Goal: Task Accomplishment & Management: Complete application form

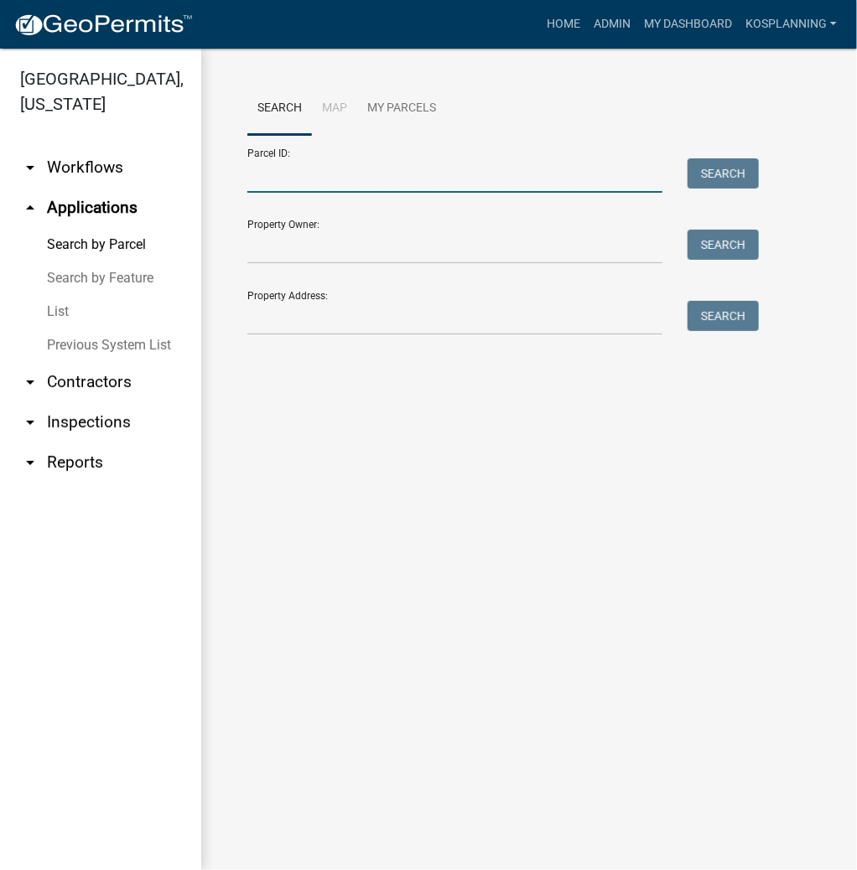
click at [338, 181] on input "Parcel ID:" at bounding box center [454, 175] width 415 height 34
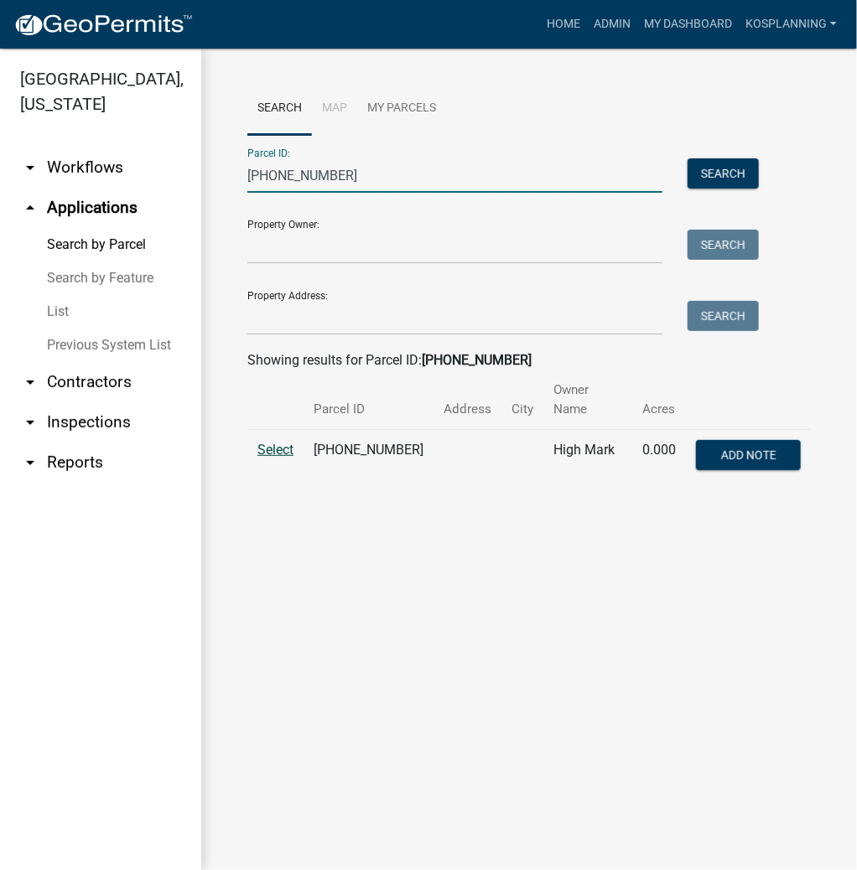
type input "[PHONE_NUMBER]"
click at [266, 442] on span "Select" at bounding box center [275, 450] width 36 height 16
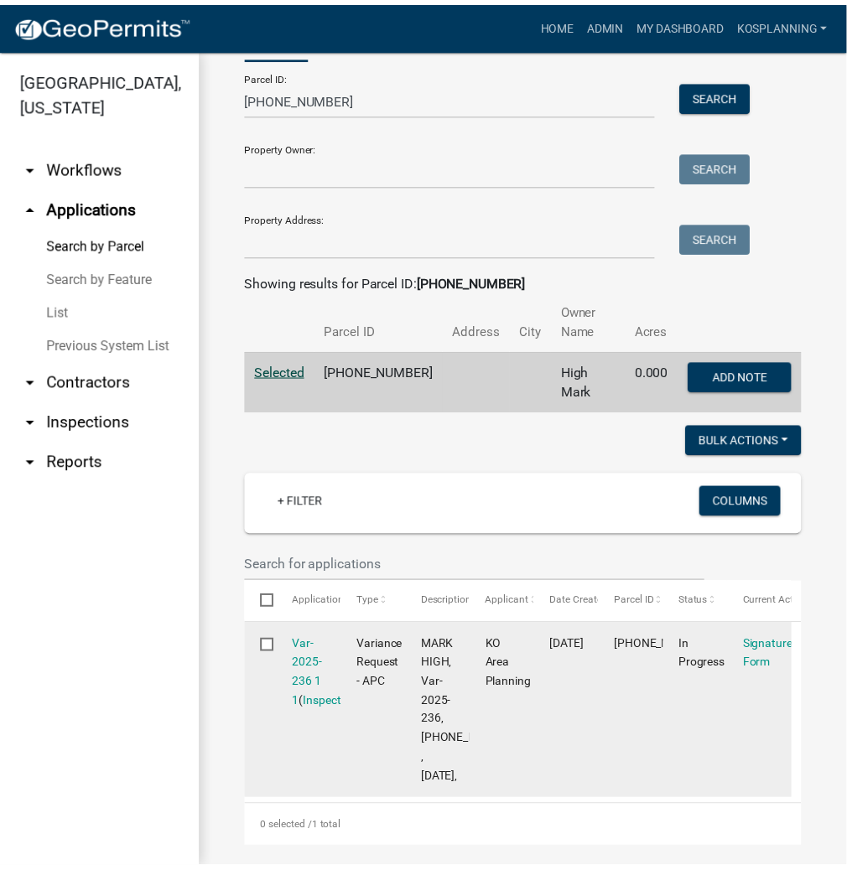
scroll to position [392, 0]
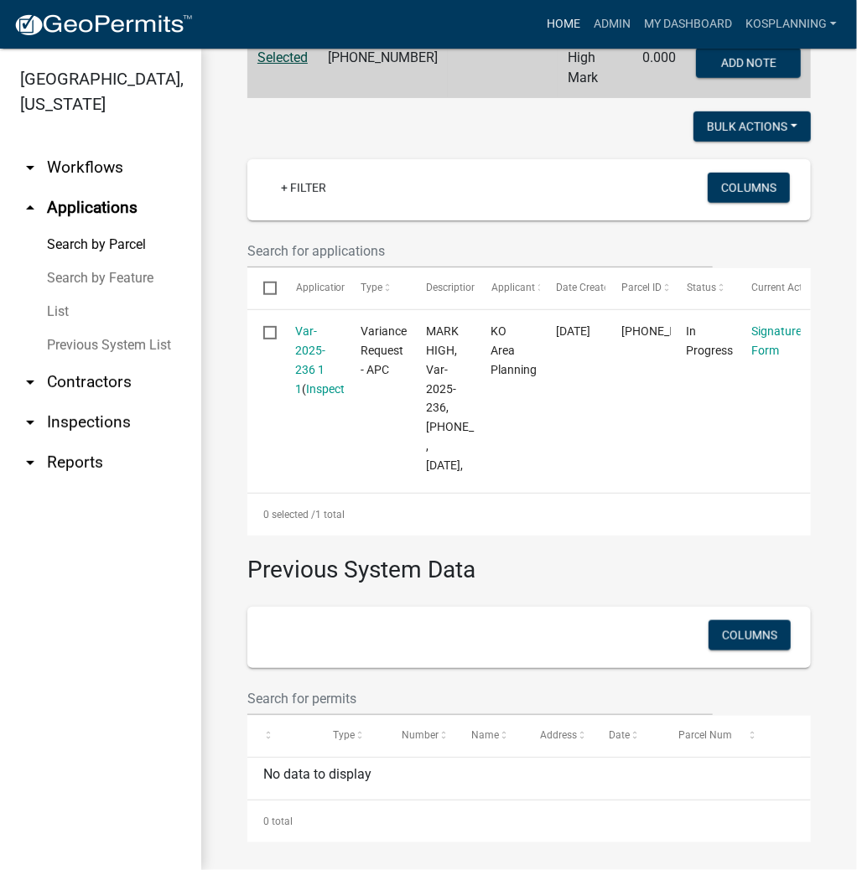
click at [574, 15] on link "Home" at bounding box center [563, 24] width 47 height 32
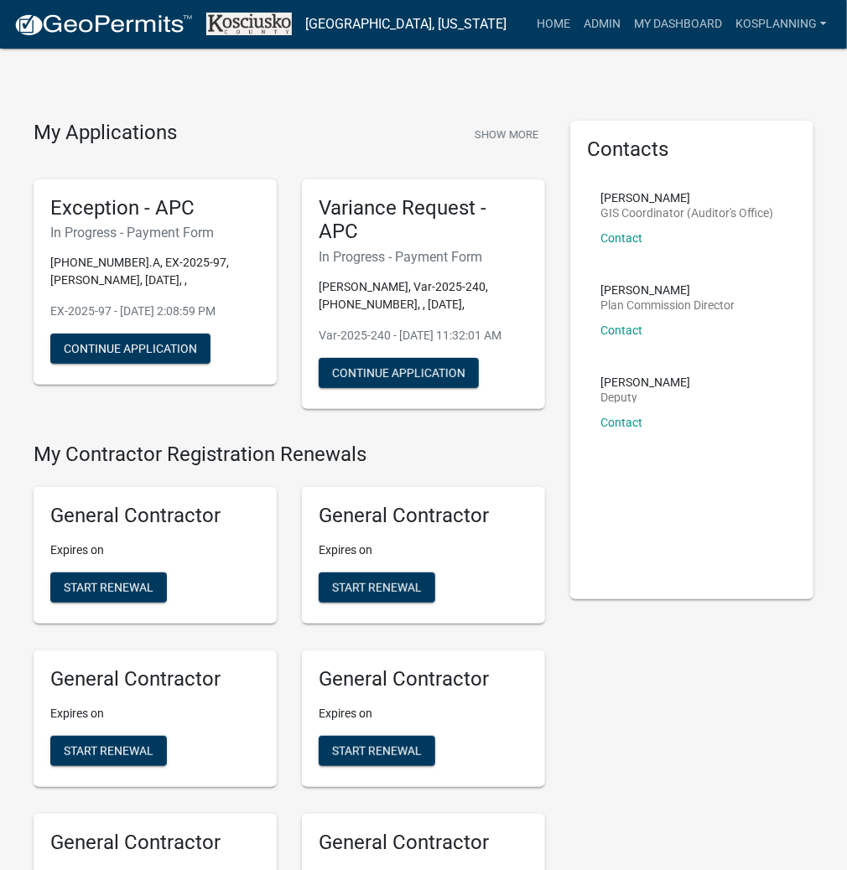
scroll to position [1456, 0]
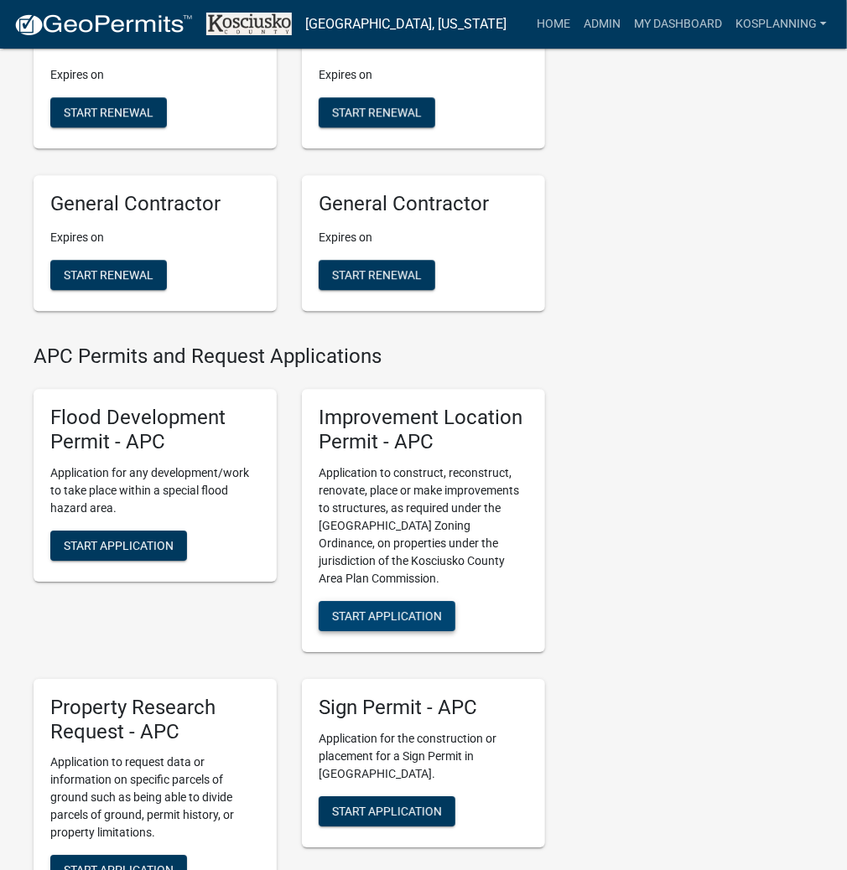
click at [378, 622] on span "Start Application" at bounding box center [387, 615] width 110 height 13
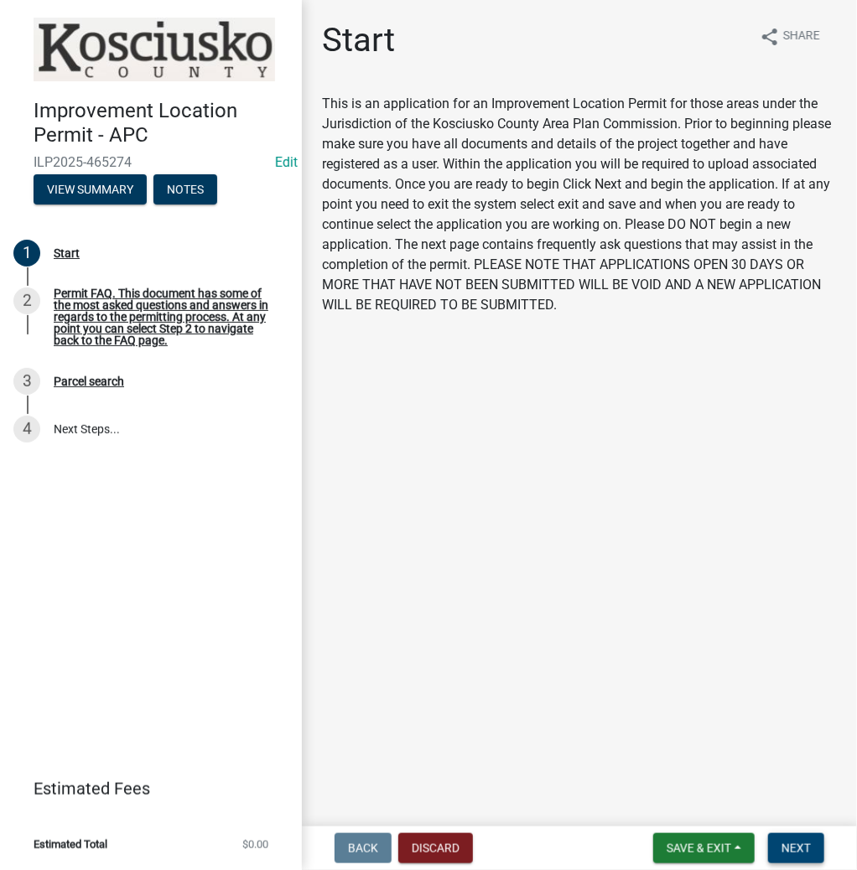
click at [805, 842] on span "Next" at bounding box center [796, 848] width 29 height 13
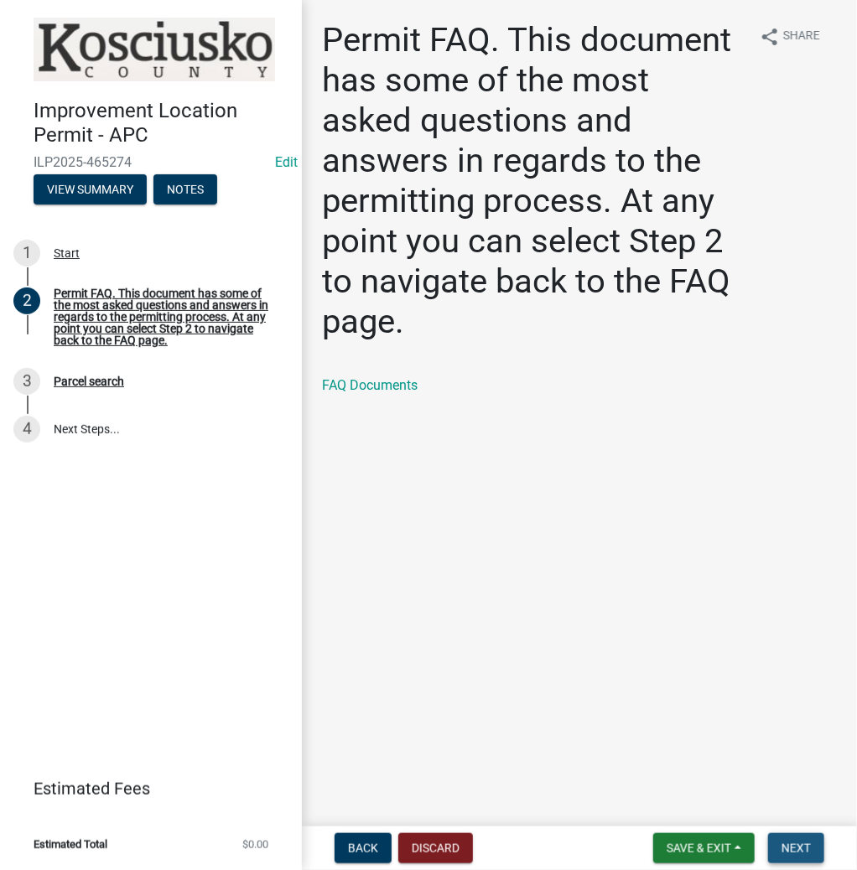
click at [792, 844] on span "Next" at bounding box center [796, 848] width 29 height 13
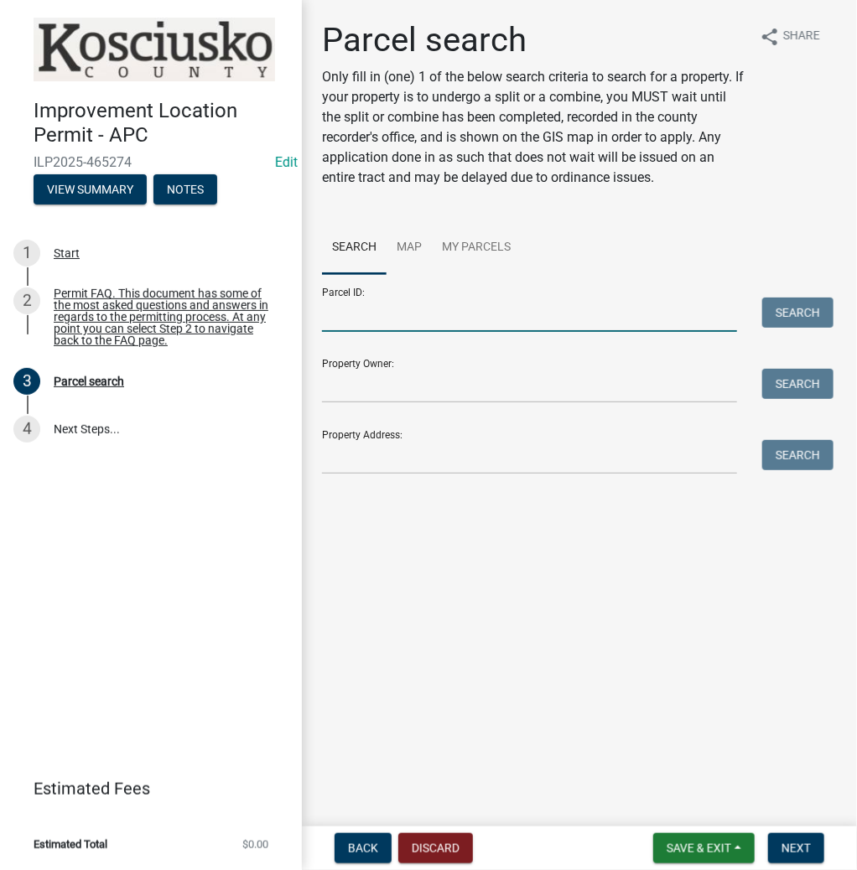
click at [362, 319] on input "Parcel ID:" at bounding box center [529, 315] width 415 height 34
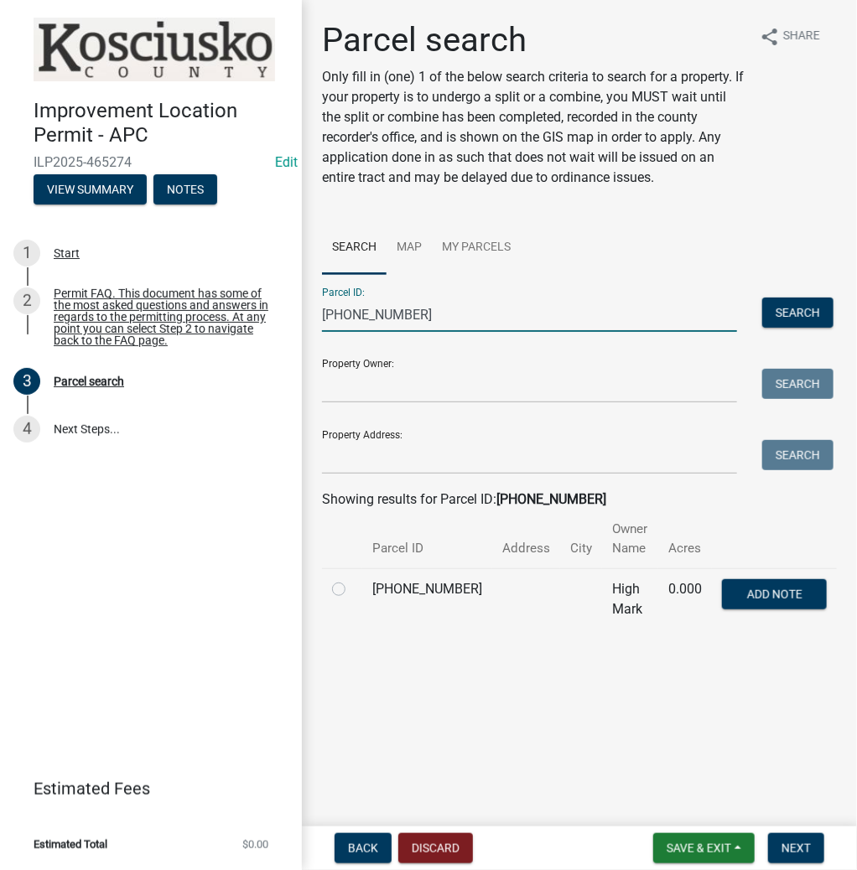
type input "[PHONE_NUMBER]"
click at [352, 579] on label at bounding box center [352, 579] width 0 height 0
click at [352, 590] on input "radio" at bounding box center [357, 584] width 11 height 11
radio input "true"
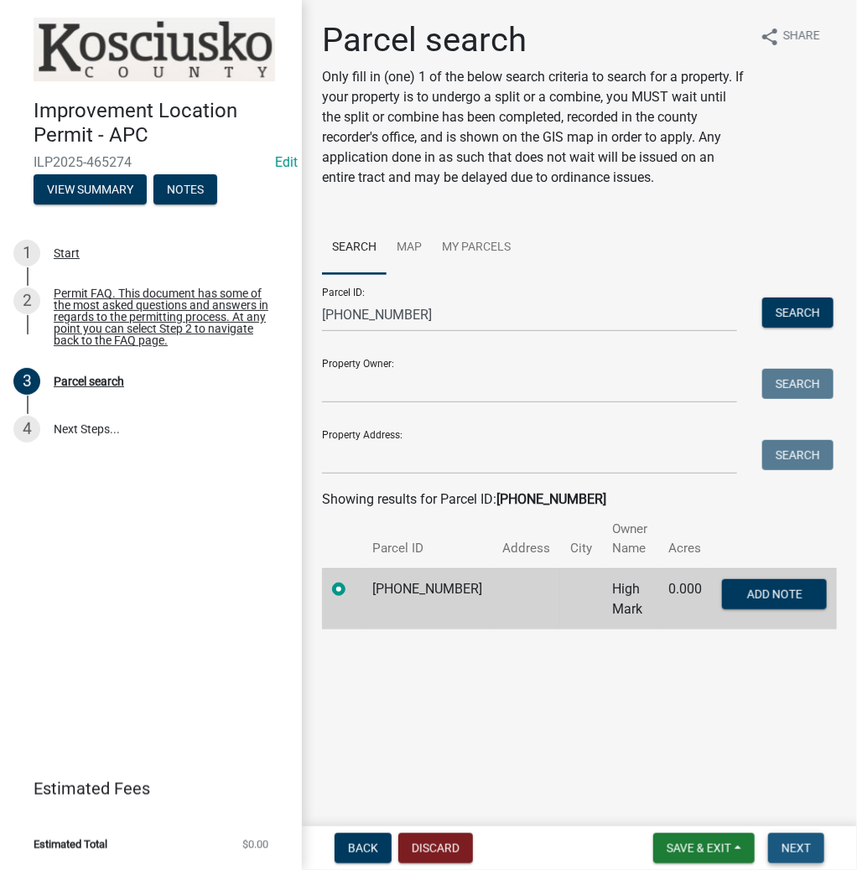
click at [794, 851] on span "Next" at bounding box center [796, 848] width 29 height 13
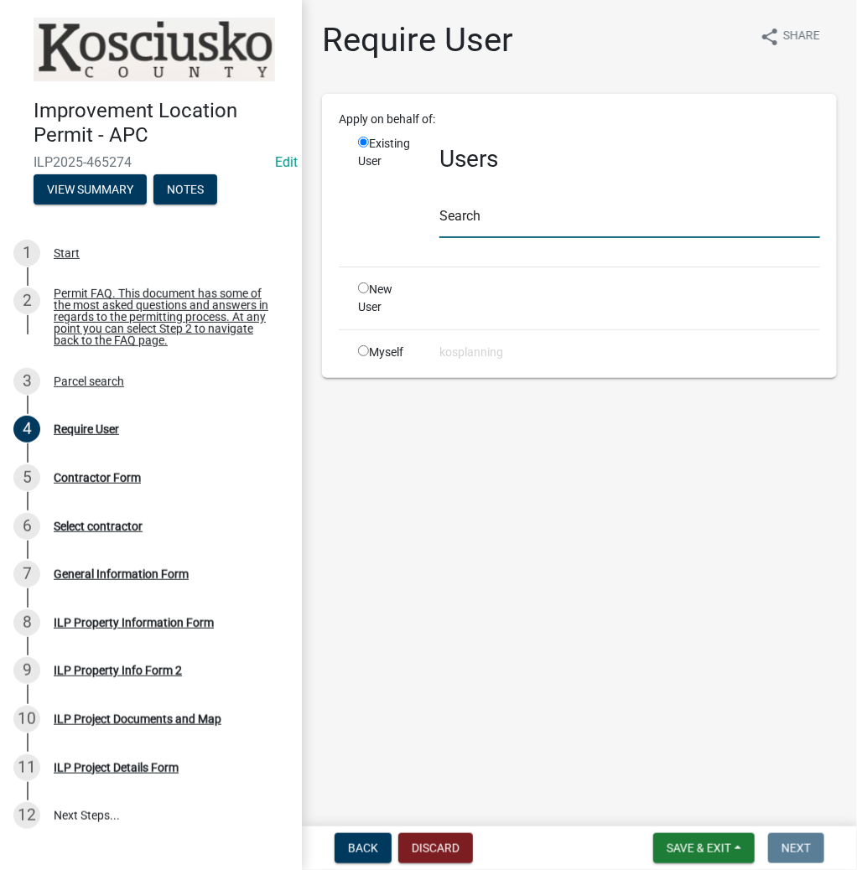
click at [481, 215] on input "text" at bounding box center [629, 221] width 381 height 34
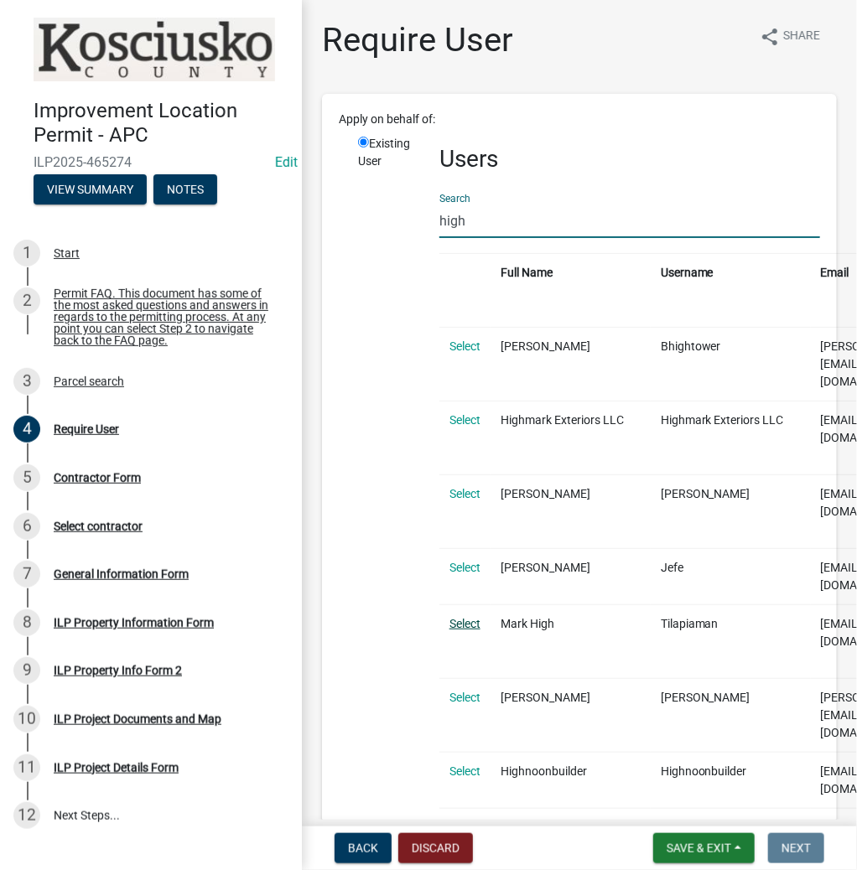
type input "high"
click at [465, 617] on link "Select" at bounding box center [464, 623] width 31 height 13
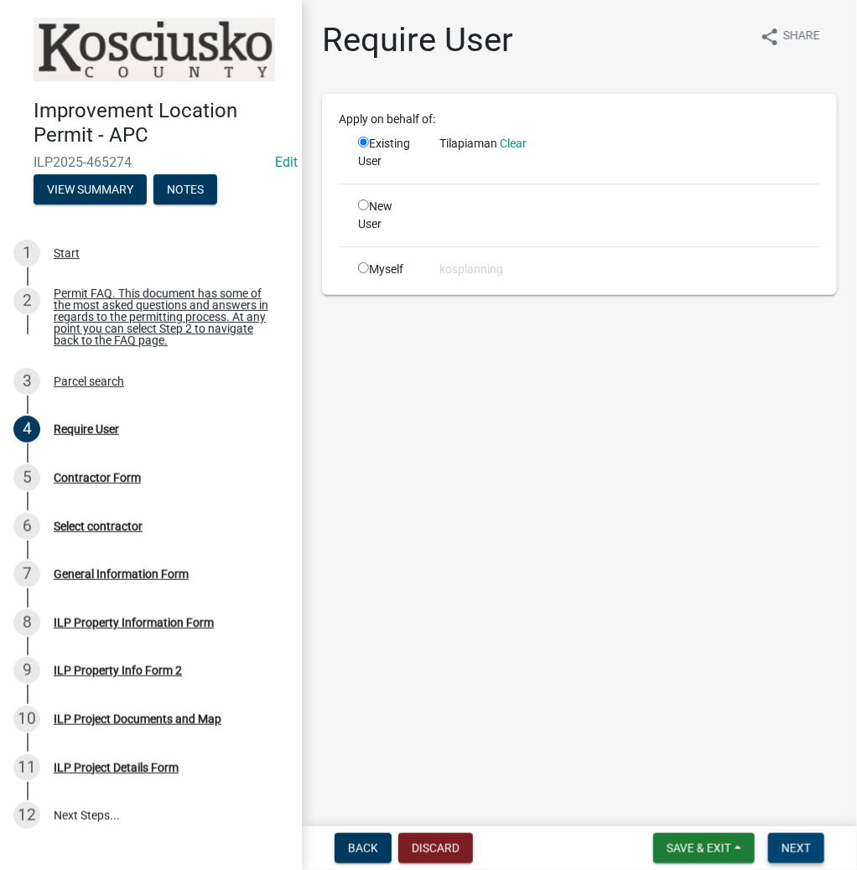
click at [798, 846] on span "Next" at bounding box center [796, 848] width 29 height 13
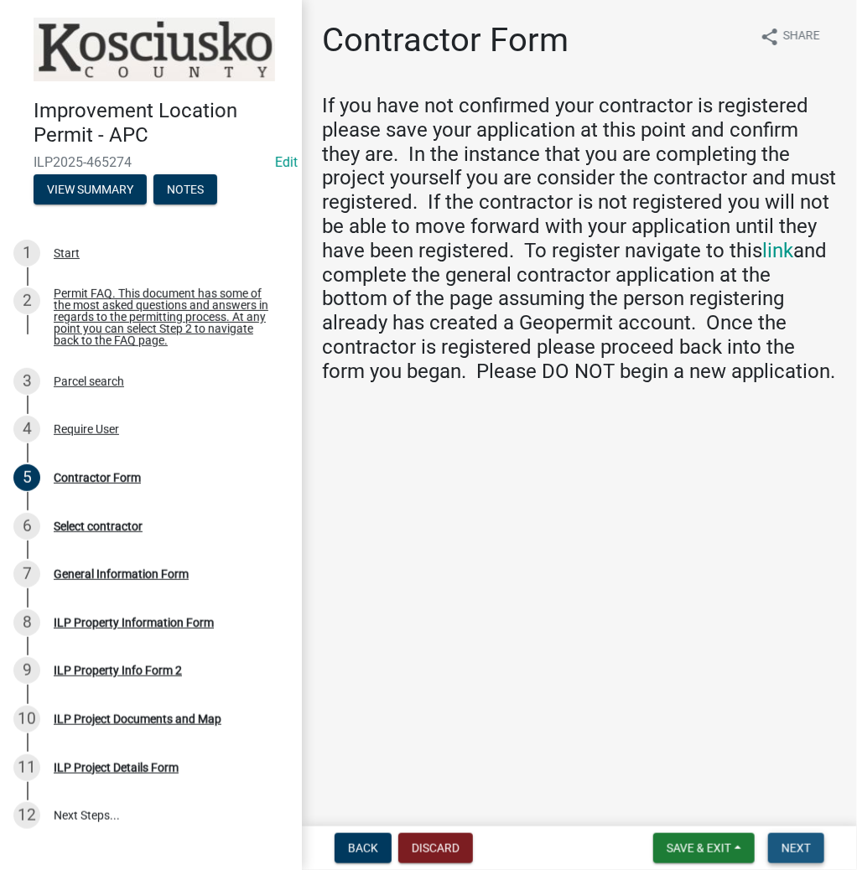
click at [797, 844] on span "Next" at bounding box center [796, 848] width 29 height 13
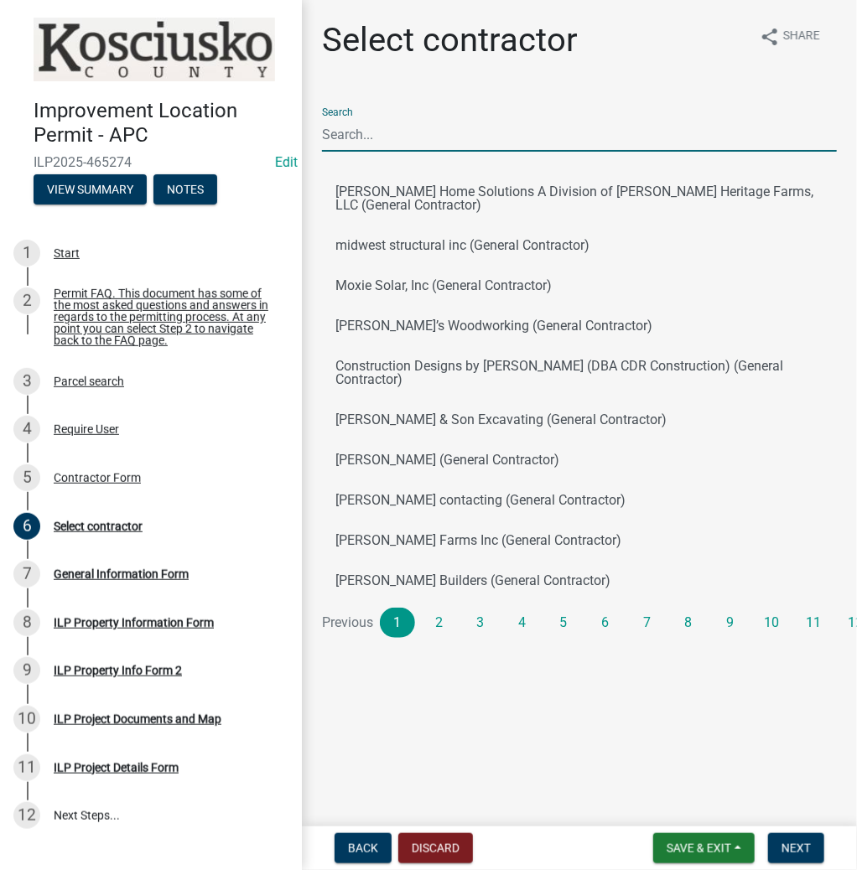
click at [366, 142] on input "Search" at bounding box center [579, 134] width 515 height 34
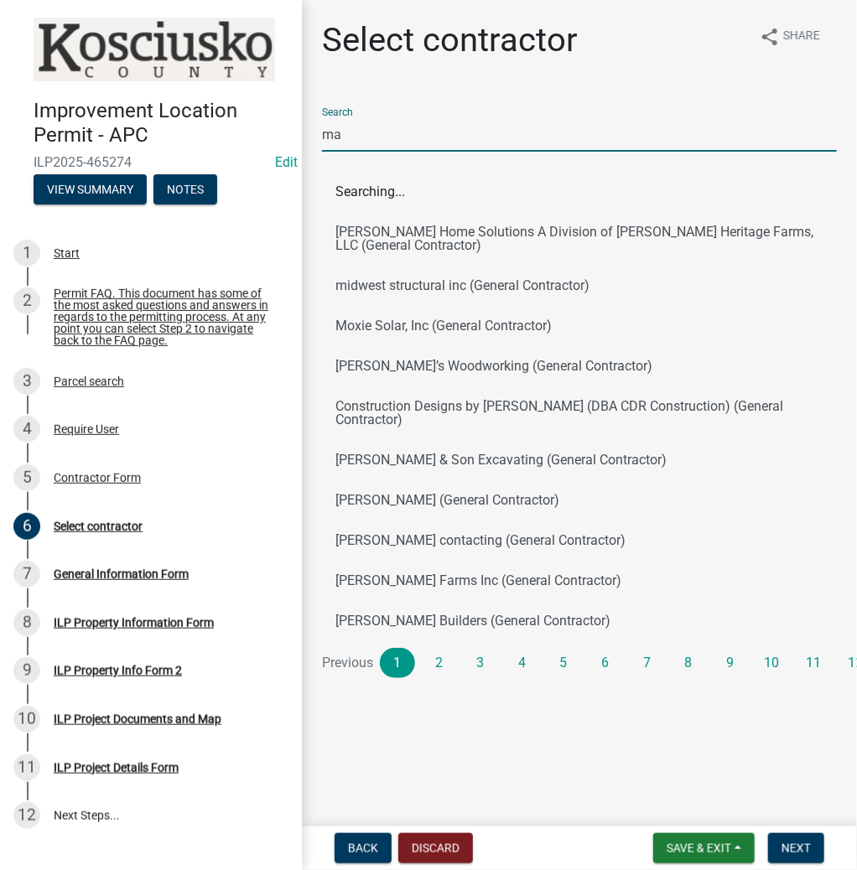
type input "m"
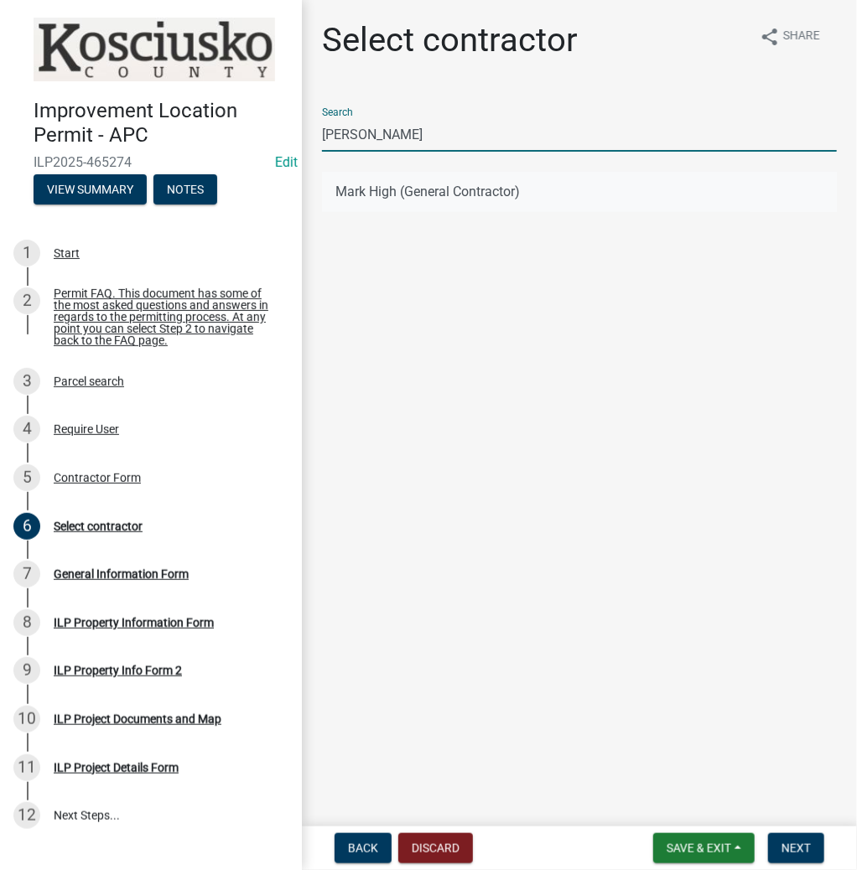
type input "[PERSON_NAME]"
click at [368, 191] on button "Mark High (General Contractor)" at bounding box center [579, 192] width 515 height 40
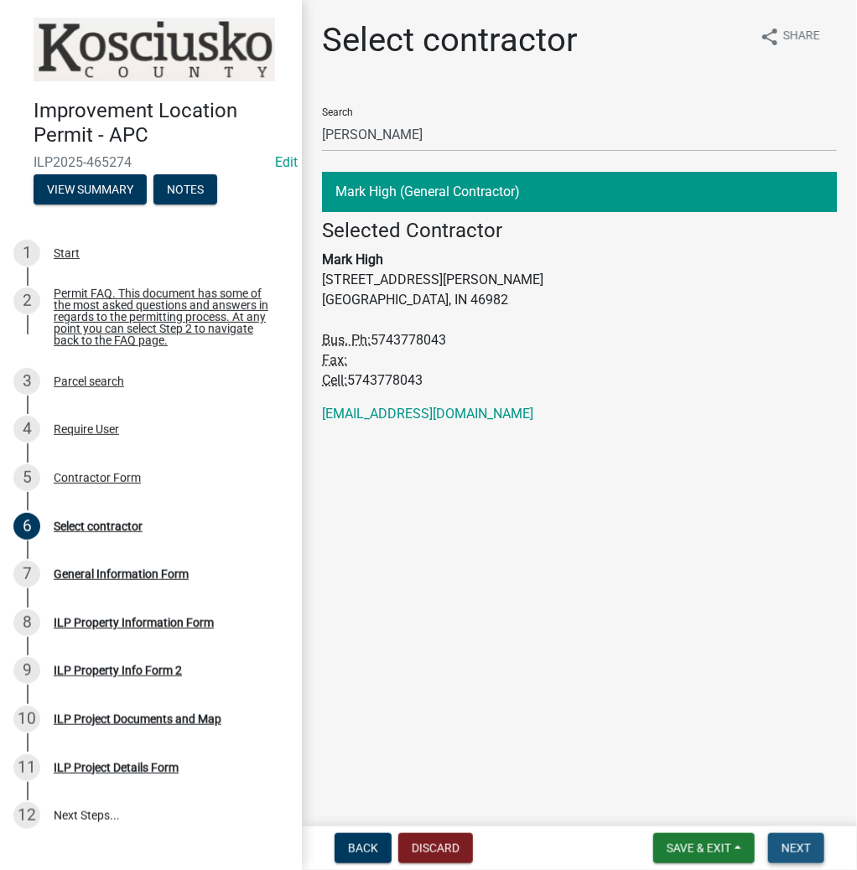
click at [797, 839] on button "Next" at bounding box center [796, 849] width 56 height 30
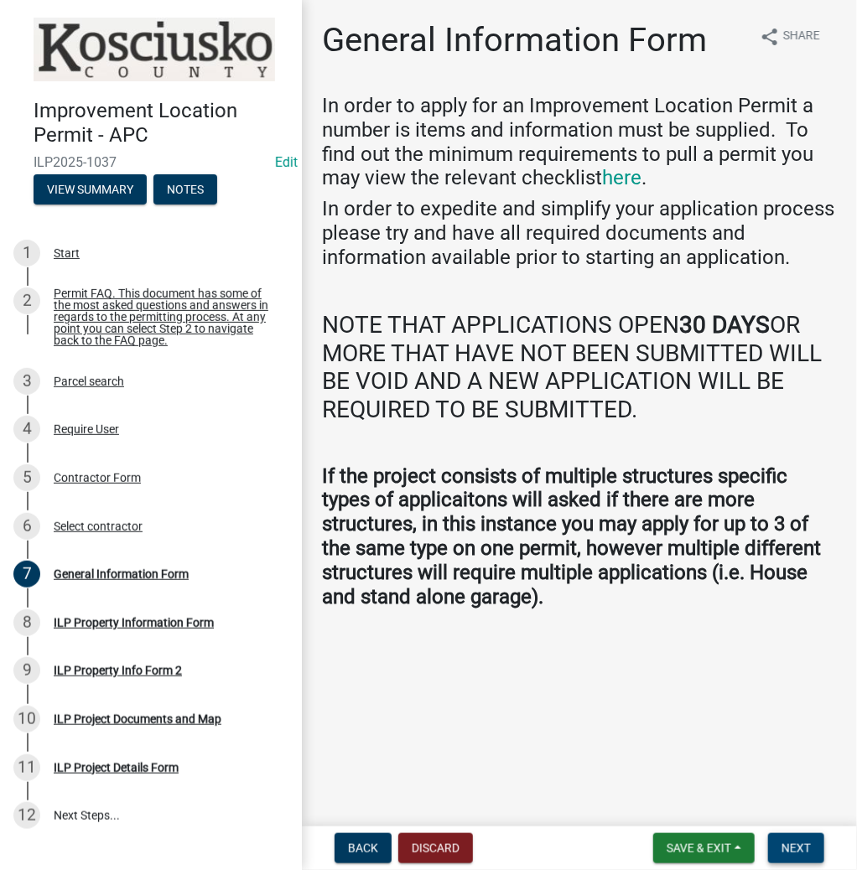
click at [798, 842] on span "Next" at bounding box center [796, 848] width 29 height 13
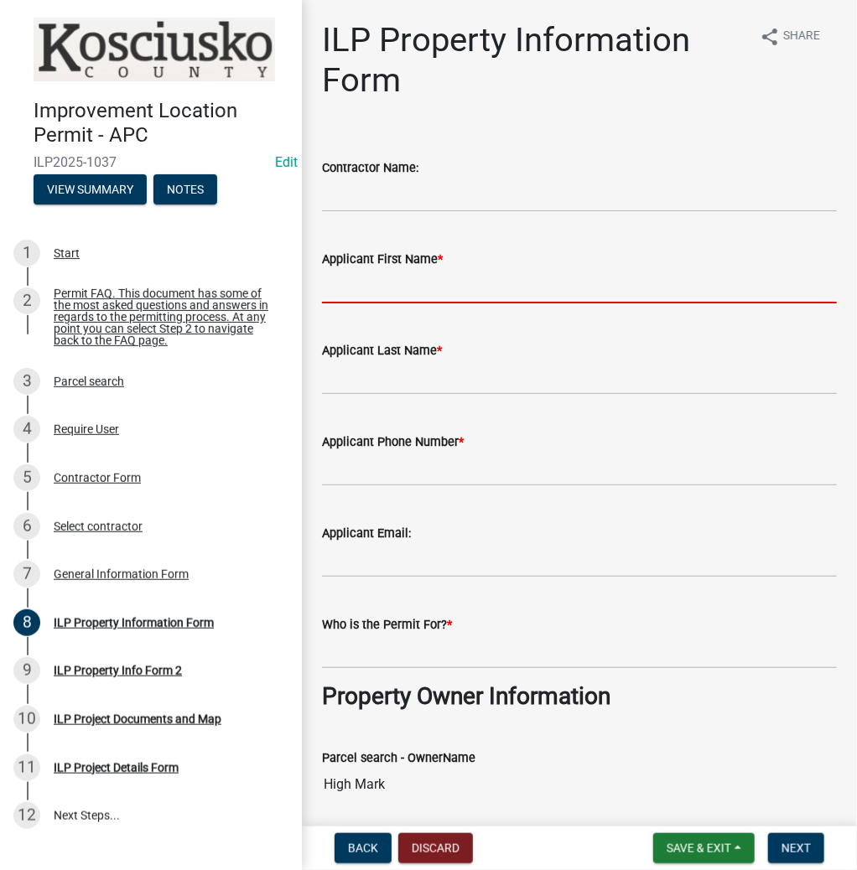
click at [379, 292] on input "Applicant First Name *" at bounding box center [579, 286] width 515 height 34
type input "[PERSON_NAME]"
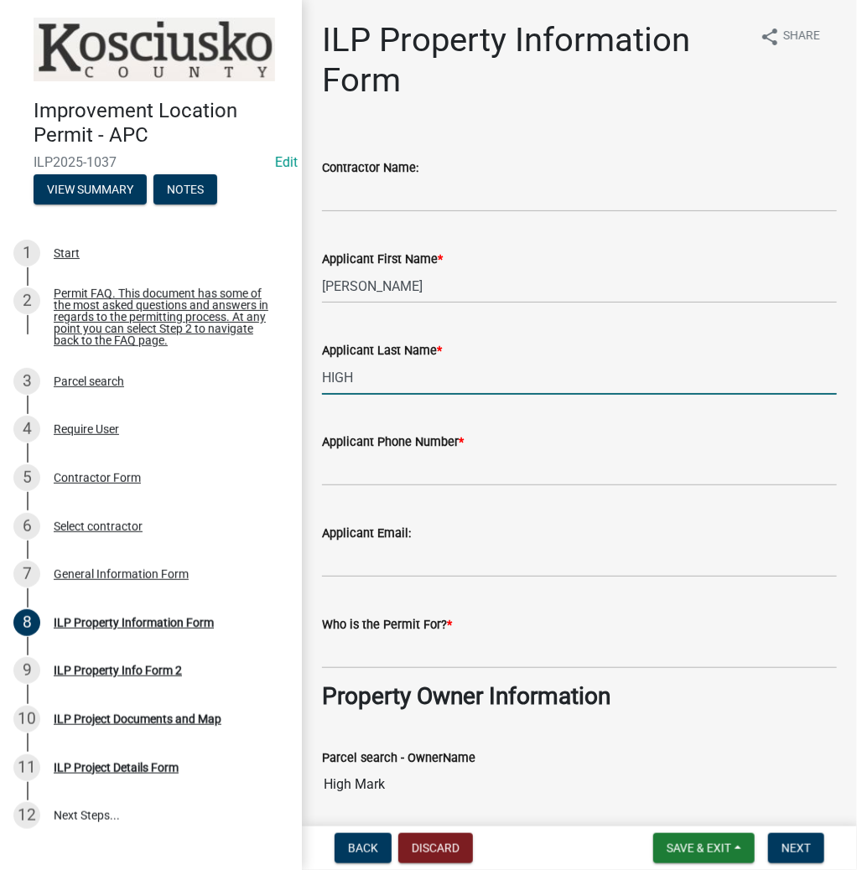
type input "HIGH"
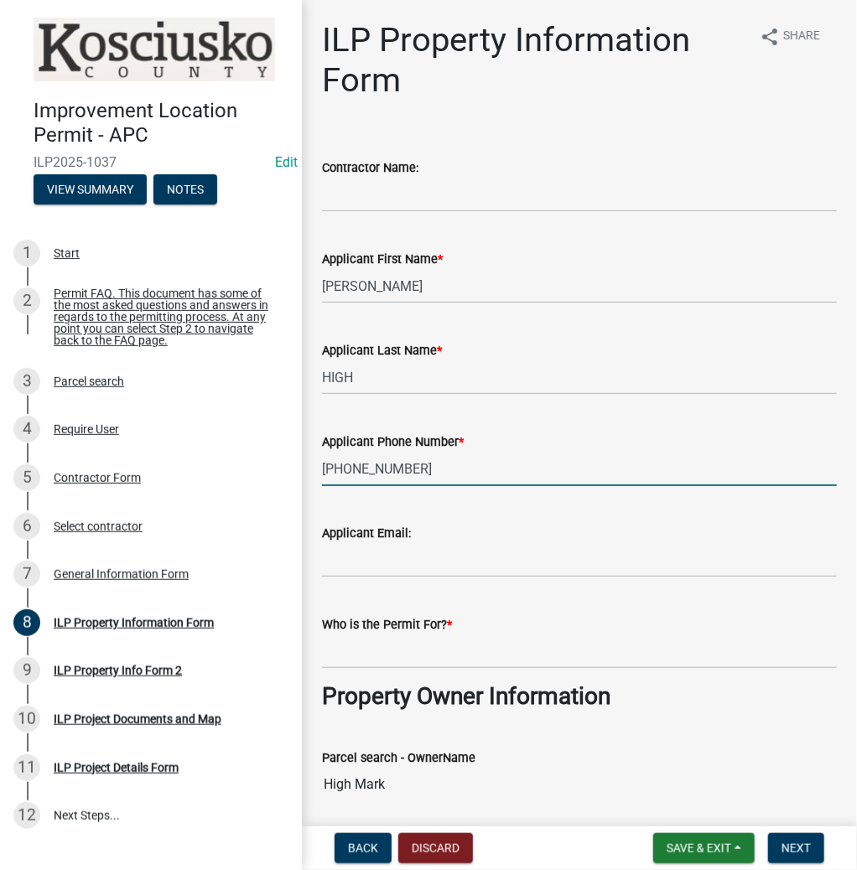
type input "[PHONE_NUMBER]"
type input "MARK HIGH"
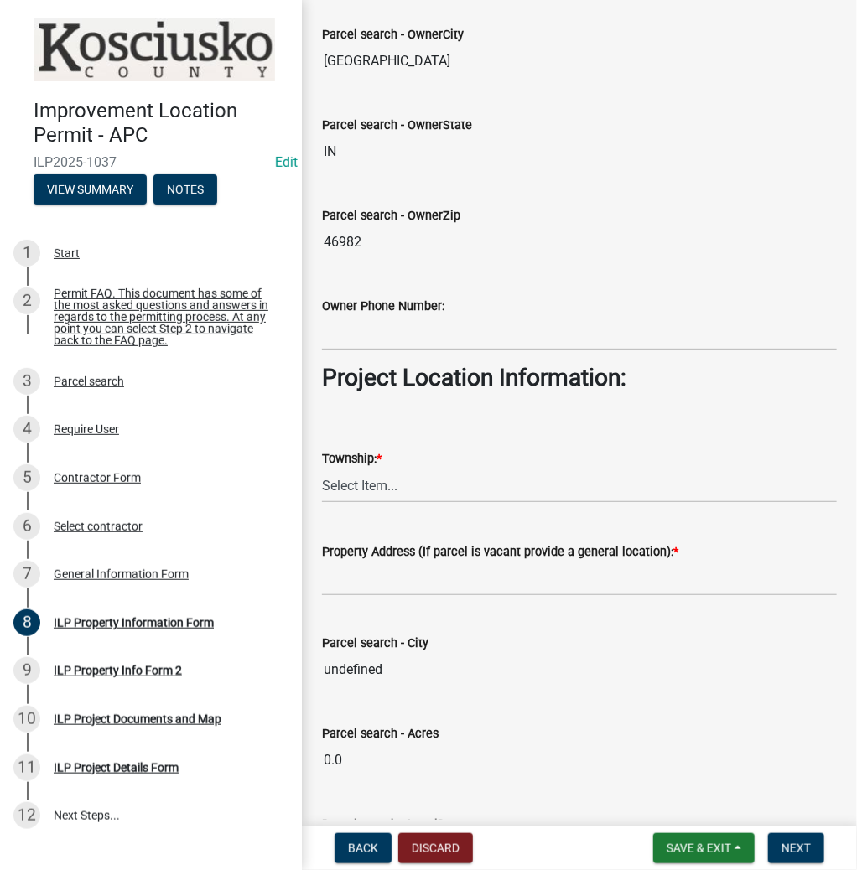
scroll to position [1073, 0]
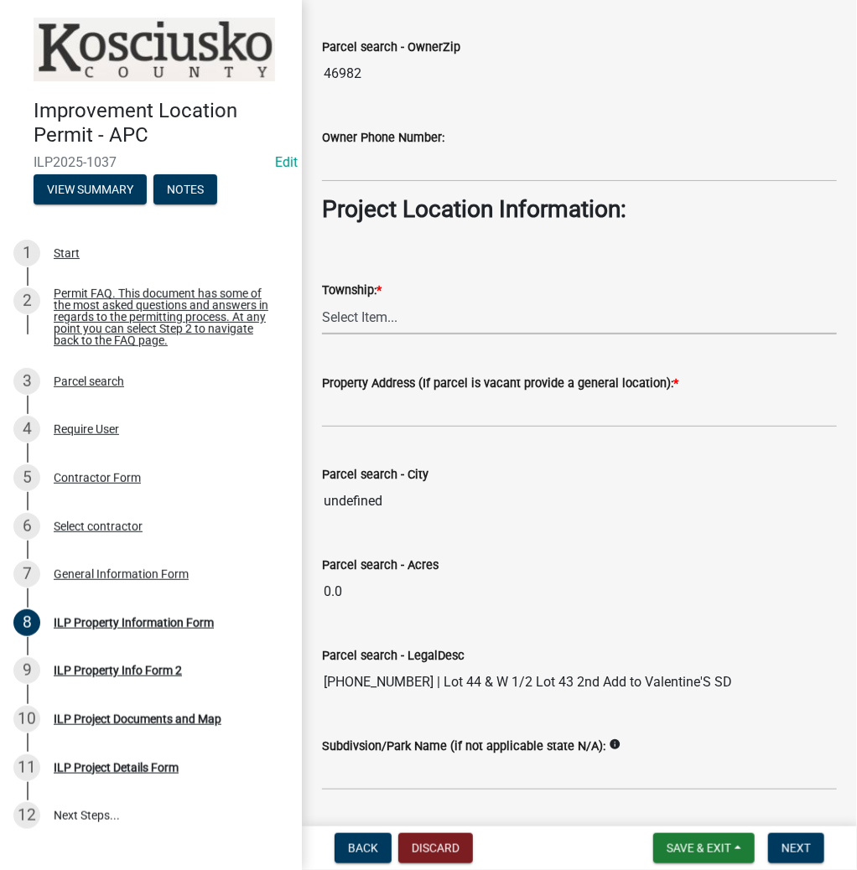
click at [410, 311] on select "Select Item... [PERSON_NAME] - Elkhart Co Clay Etna [GEOGRAPHIC_DATA][PERSON_NA…" at bounding box center [579, 317] width 515 height 34
click at [322, 300] on select "Select Item... [PERSON_NAME] - Elkhart Co Clay Etna [GEOGRAPHIC_DATA][PERSON_NA…" at bounding box center [579, 317] width 515 height 34
select select "6767052d-73c5-45b7-afaf-b7f308d8ed50"
drag, startPoint x: 456, startPoint y: 396, endPoint x: 449, endPoint y: 400, distance: 8.6
click at [455, 398] on input "Property Address (If parcel is vacant provide a general location): *" at bounding box center [579, 410] width 515 height 34
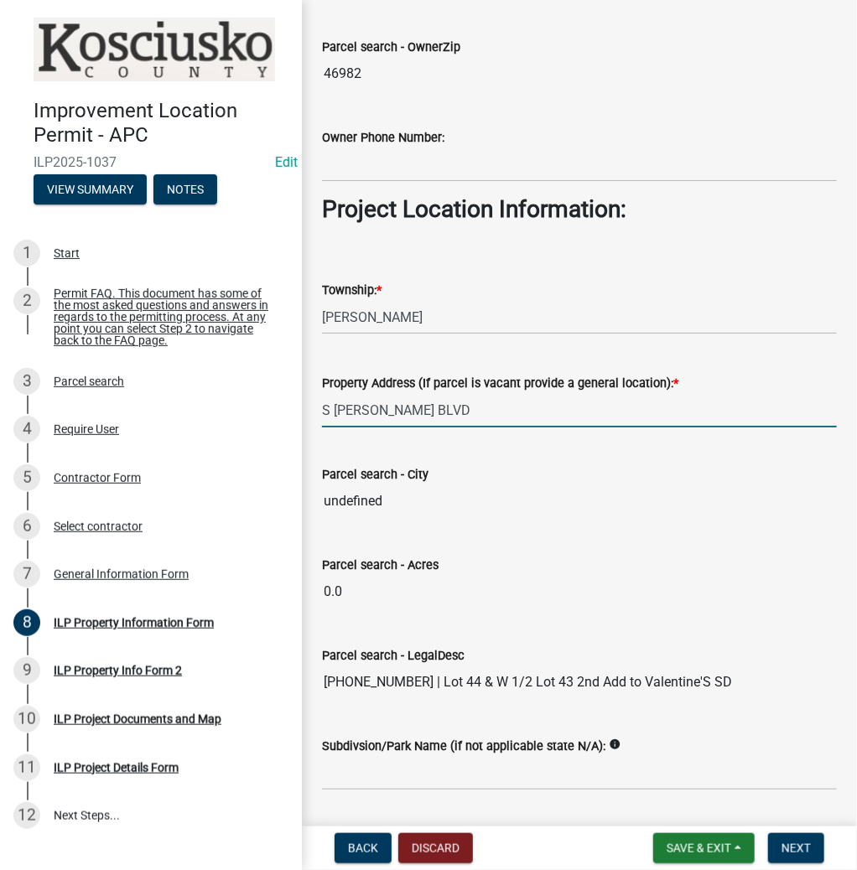
type input "S [PERSON_NAME] BLVD"
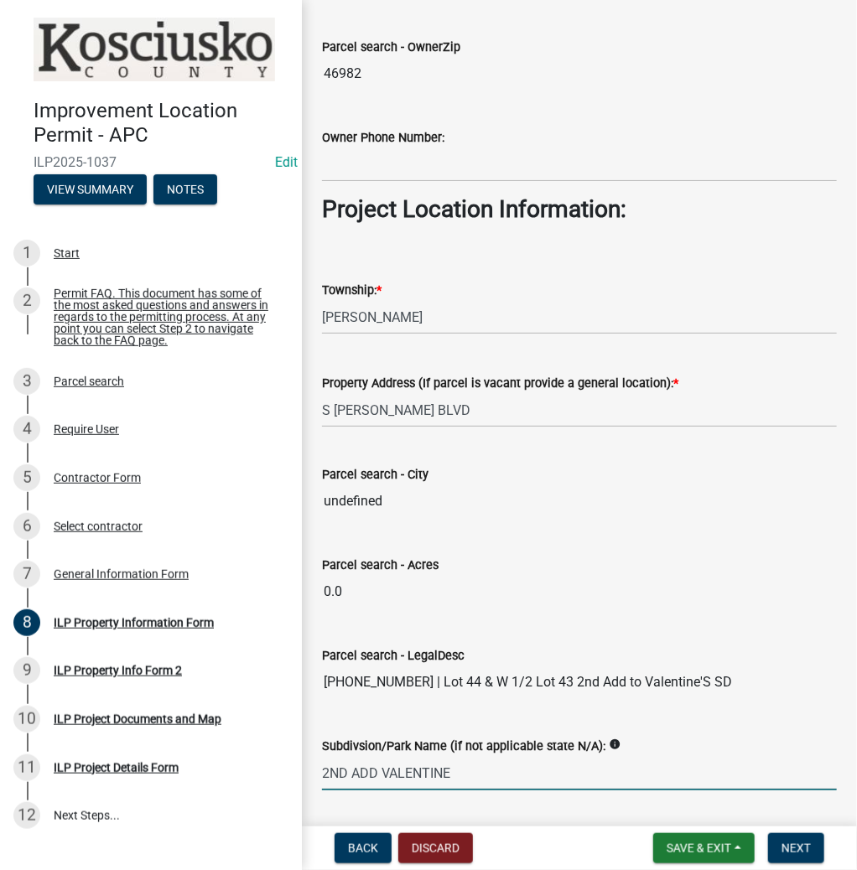
type input "2ND ADD VALENTINE"
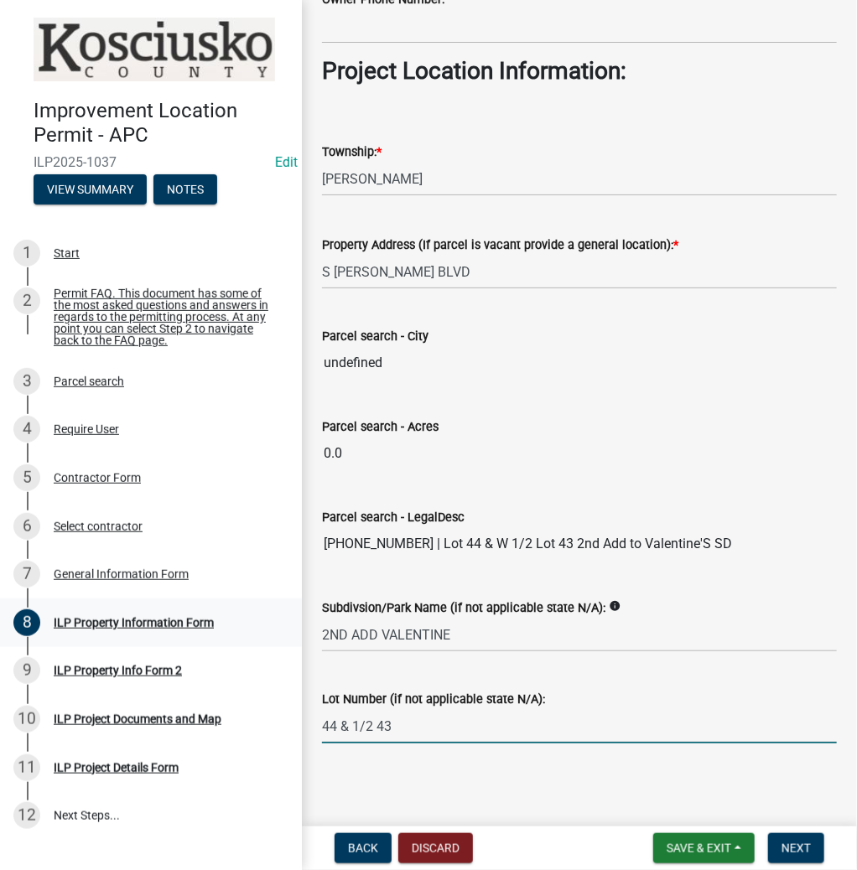
type input "44 & 1/2 43"
click at [799, 845] on span "Next" at bounding box center [796, 848] width 29 height 13
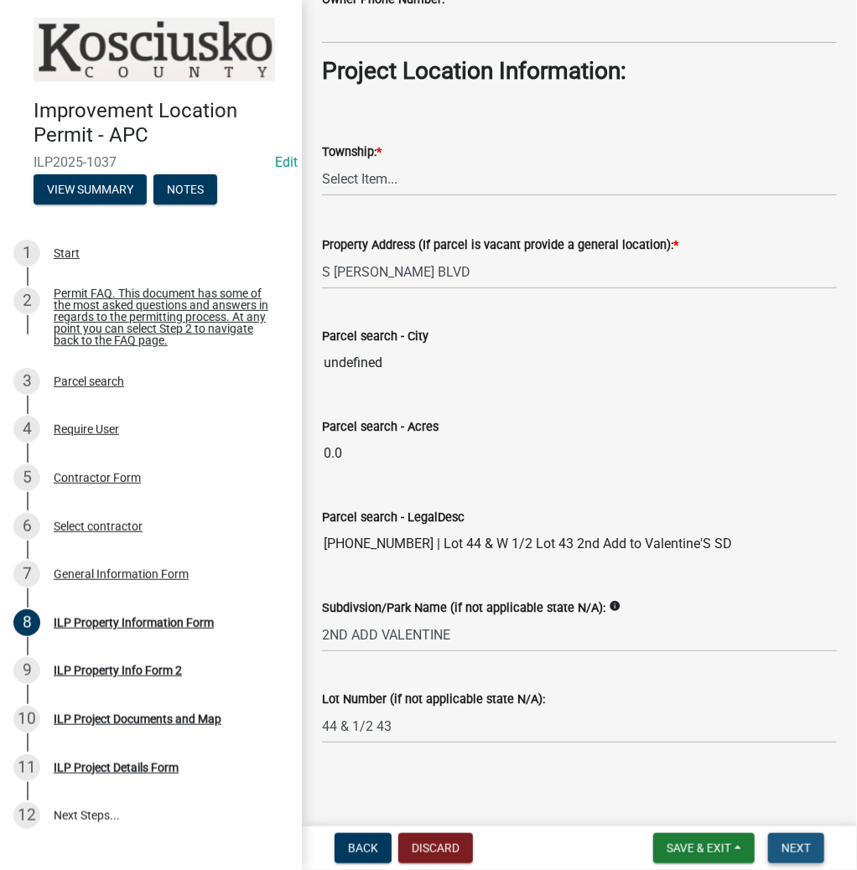
scroll to position [0, 0]
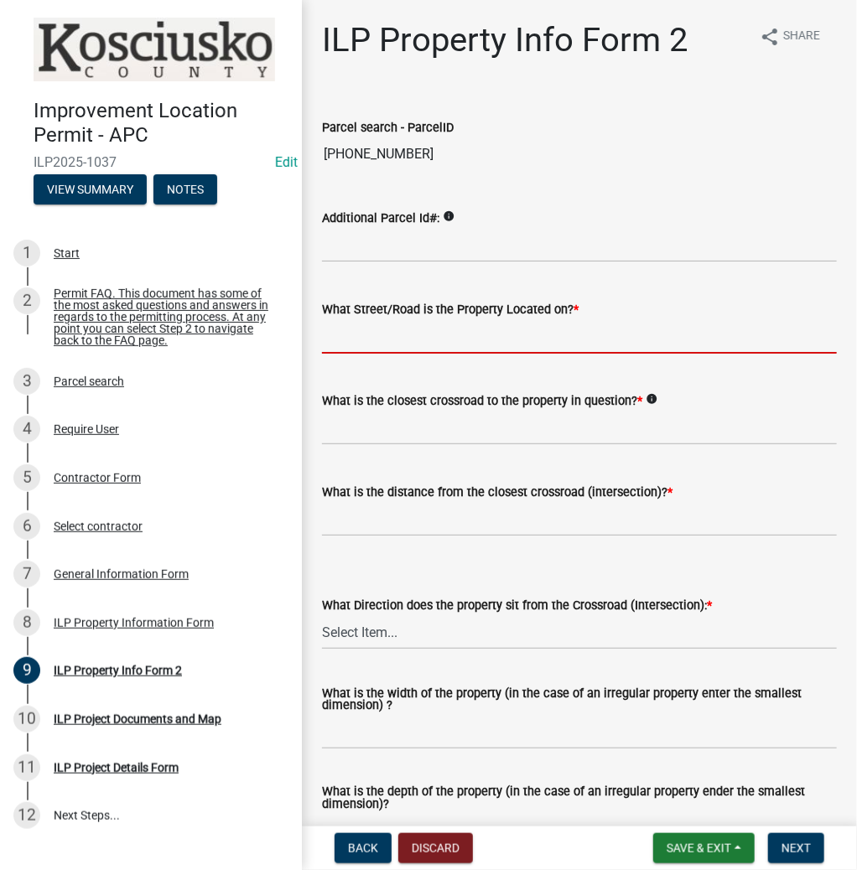
click at [356, 343] on input "What Street/Road is the Property Located on? *" at bounding box center [579, 337] width 515 height 34
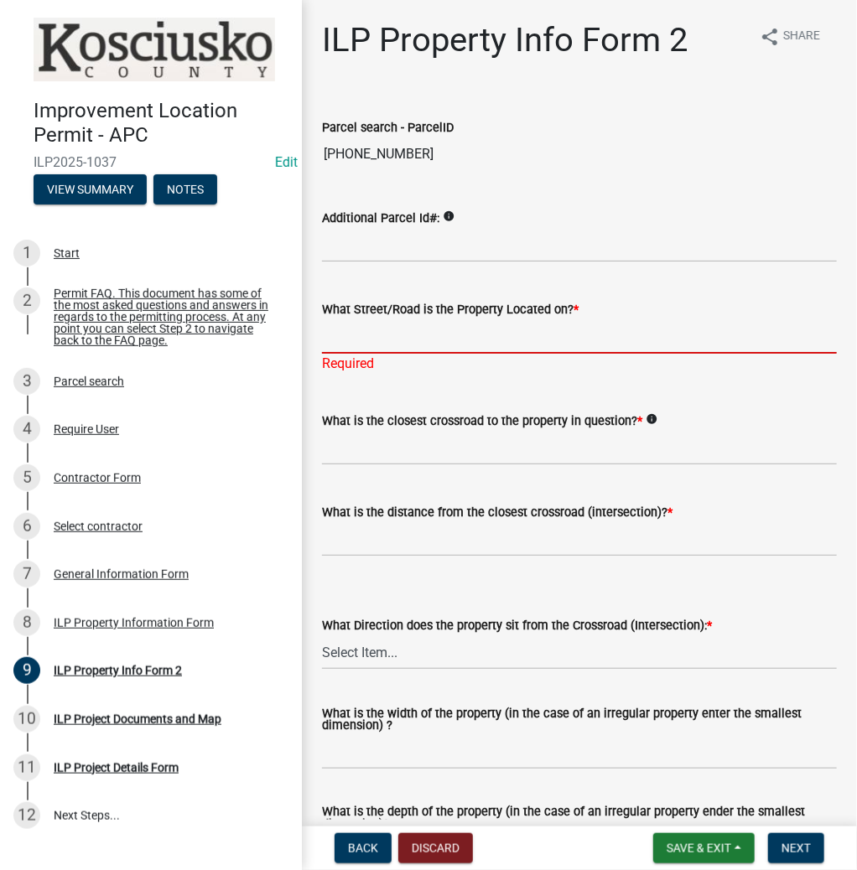
click at [327, 338] on input "What Street/Road is the Property Located on? *" at bounding box center [579, 337] width 515 height 34
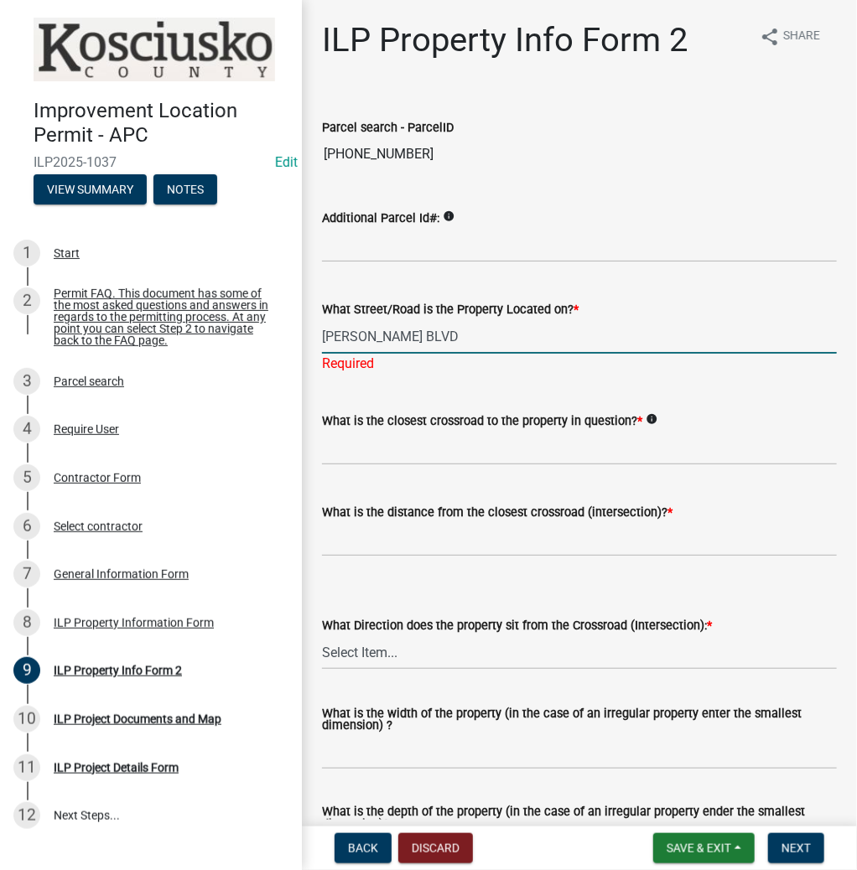
type input "[PERSON_NAME] BLVD"
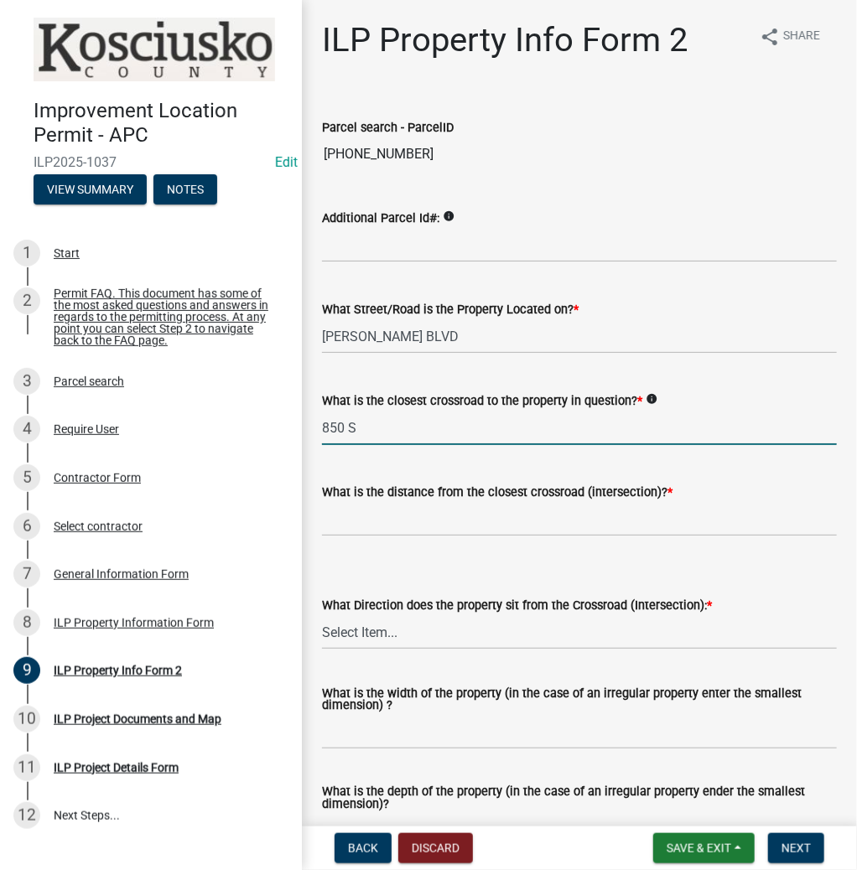
type input "850 S"
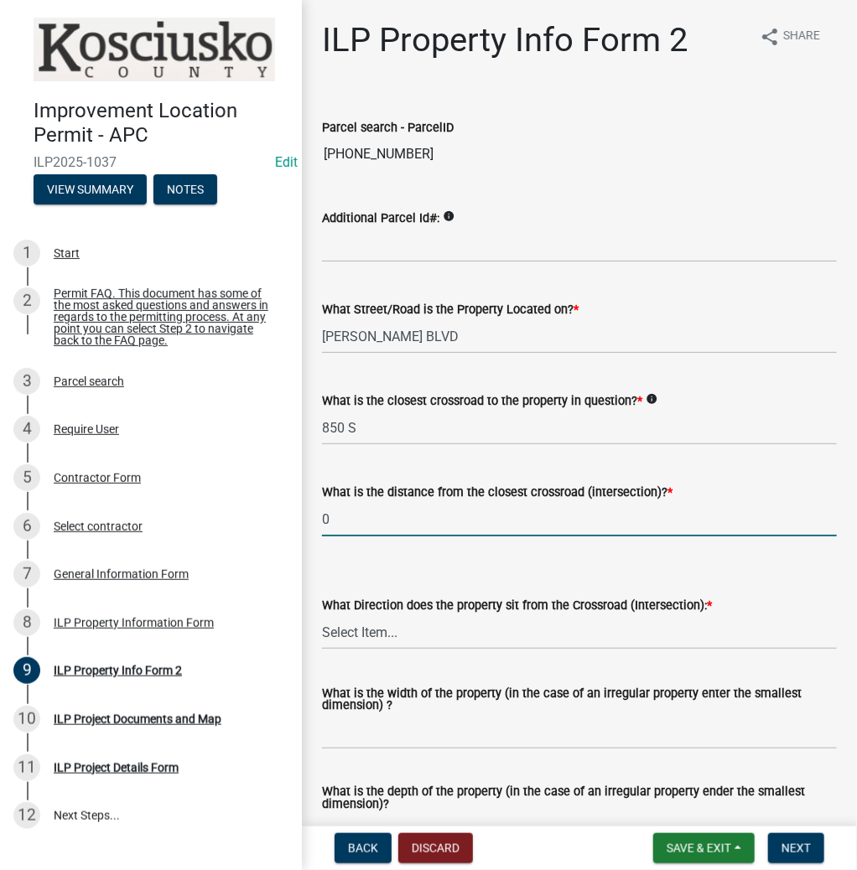
type input "0"
select select "30cad654-0079-4cbe-a349-097ae71a5774"
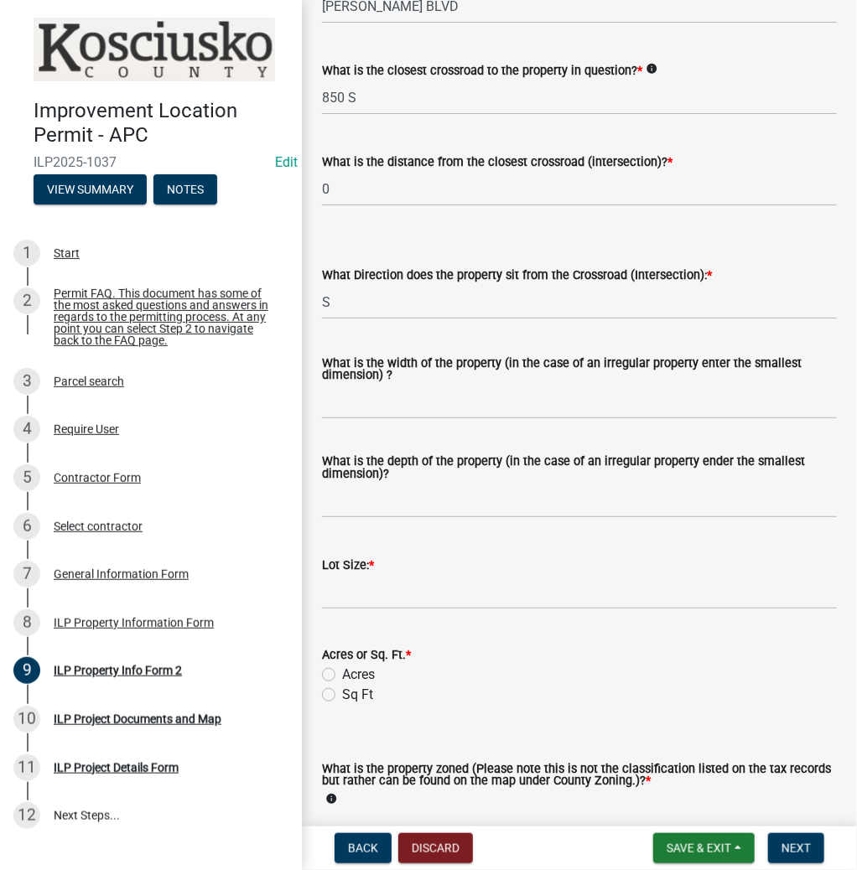
scroll to position [335, 0]
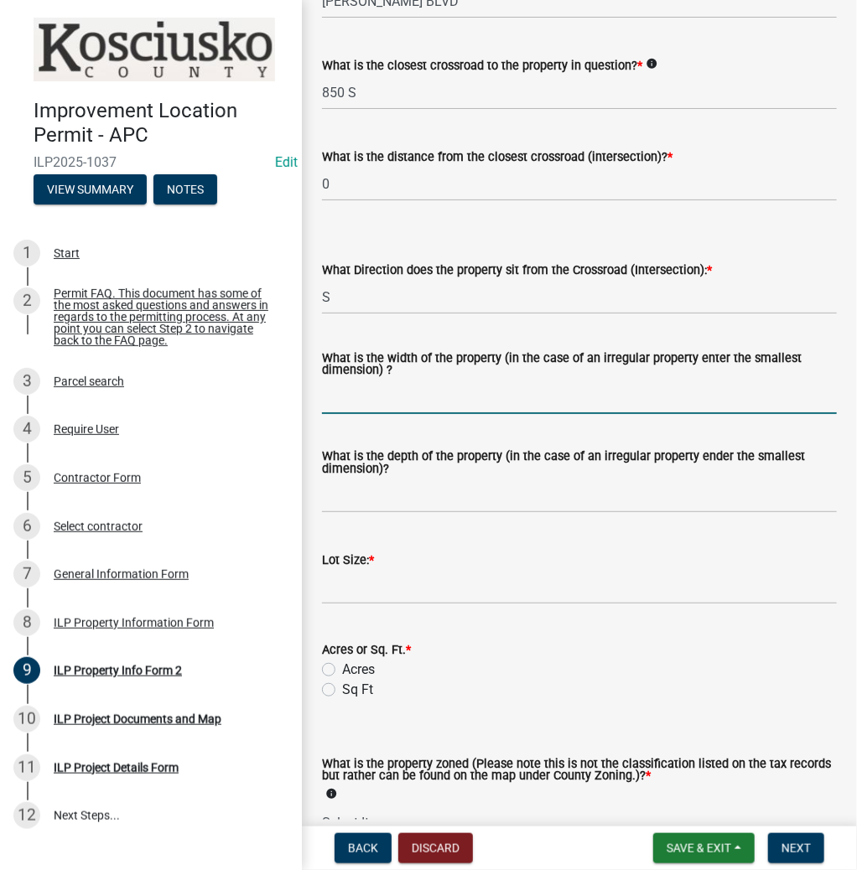
click at [399, 393] on input "What is the width of the property (in the case of an irregular property enter t…" at bounding box center [579, 397] width 515 height 34
type input "110"
type input "105"
type input "11550"
click at [342, 680] on input "Sq Ft" at bounding box center [347, 685] width 11 height 11
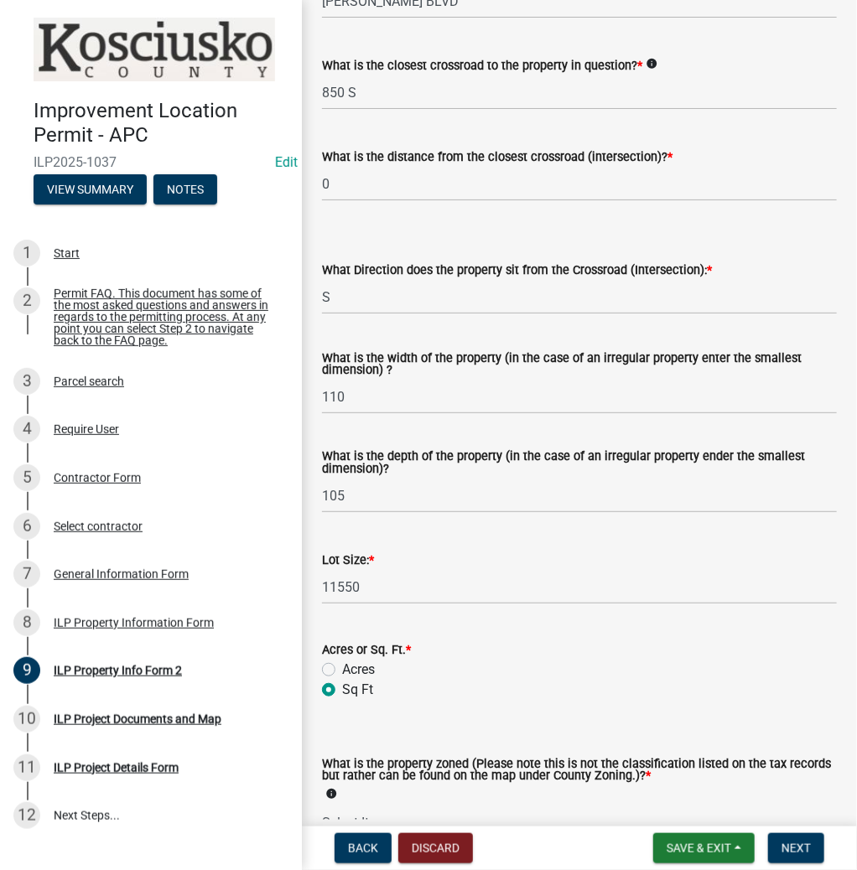
radio input "true"
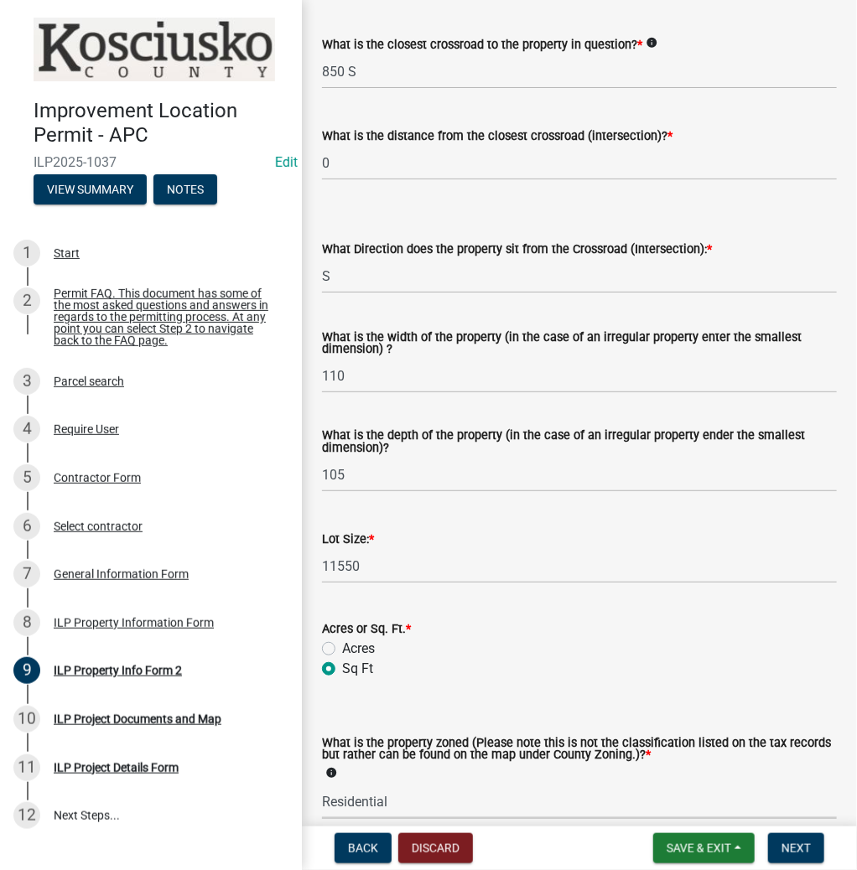
select select "1146270b-2111-4e23-bf7f-74ce85cf7041"
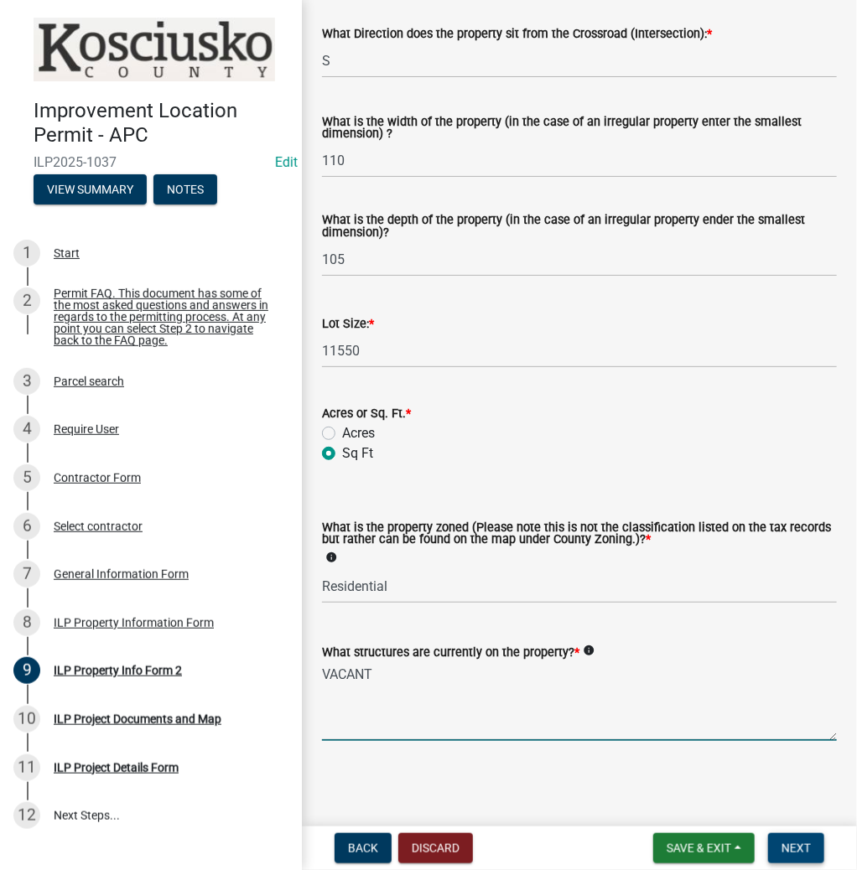
type textarea "VACANT"
click at [790, 849] on span "Next" at bounding box center [796, 848] width 29 height 13
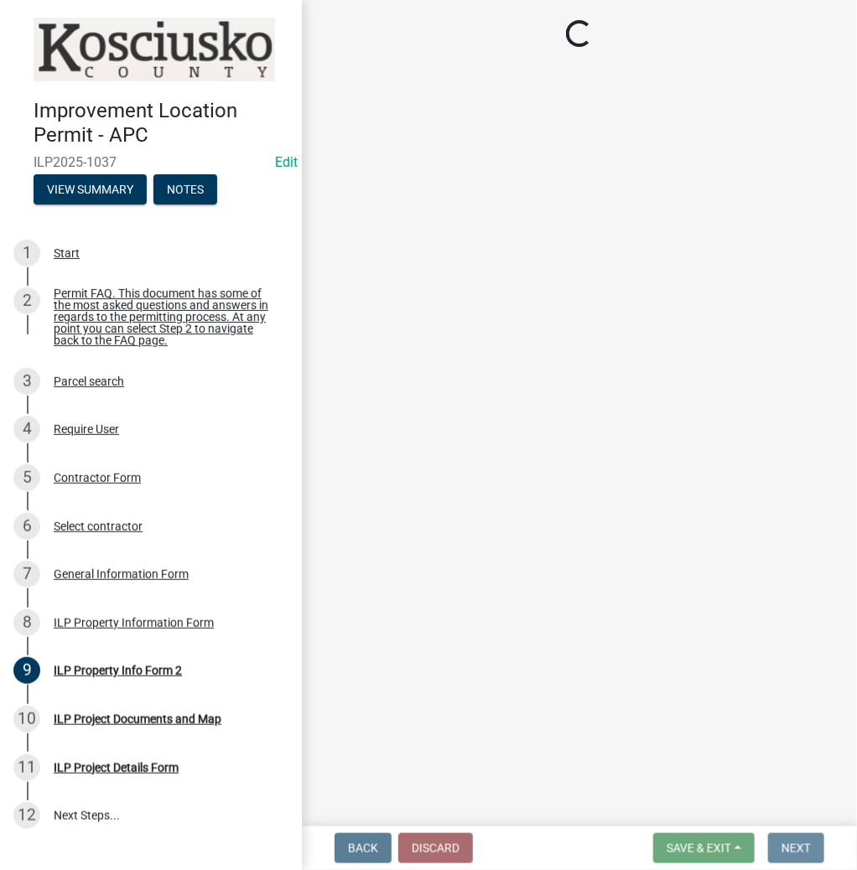
scroll to position [0, 0]
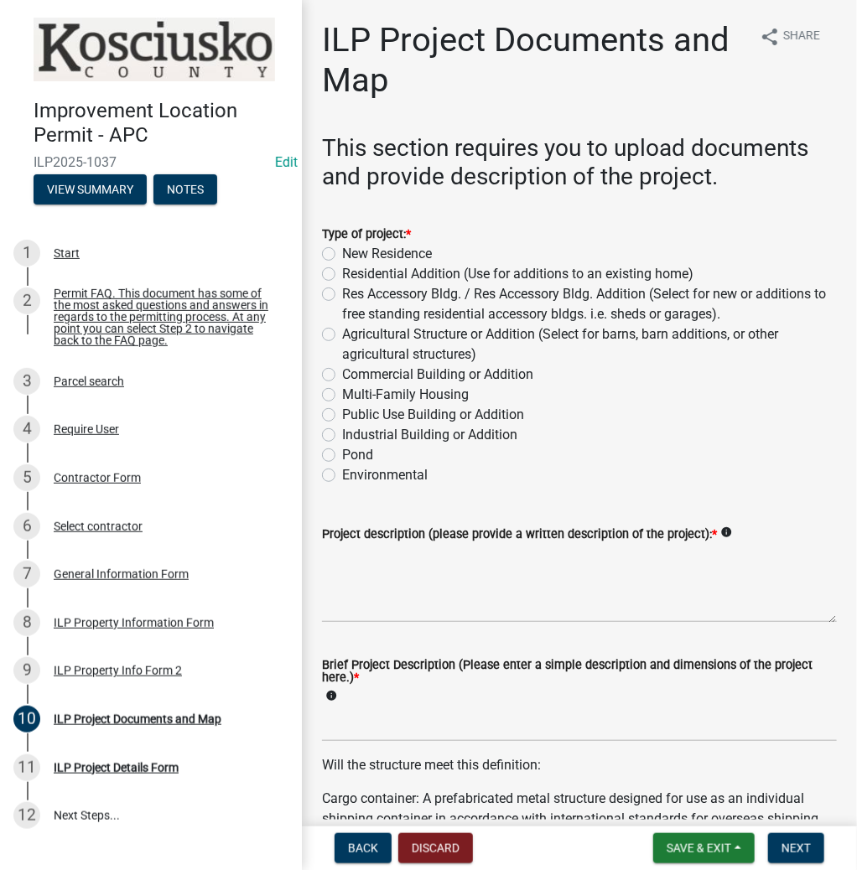
click at [342, 253] on label "New Residence" at bounding box center [387, 254] width 90 height 20
click at [342, 253] on input "New Residence" at bounding box center [347, 249] width 11 height 11
radio input "true"
click at [507, 589] on textarea "Project description (please provide a written description of the project): *" at bounding box center [579, 583] width 515 height 79
type textarea "RESIDENCE ONLY"
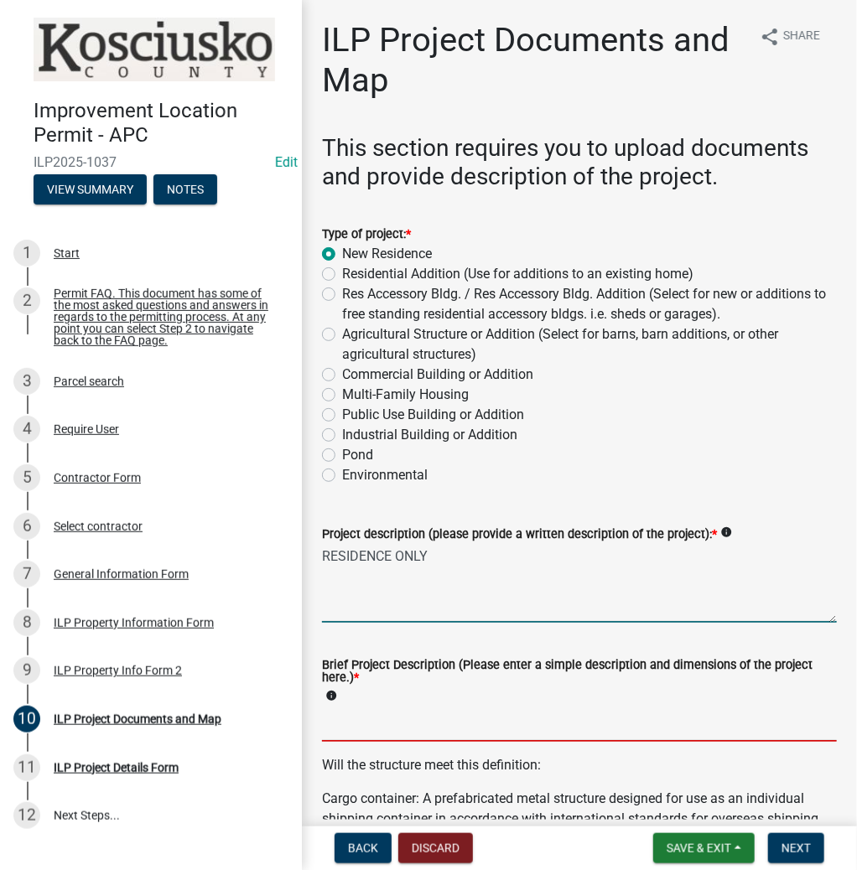
click at [369, 723] on input "Brief Project Description (Please enter a simple description and dimensions of …" at bounding box center [579, 725] width 515 height 34
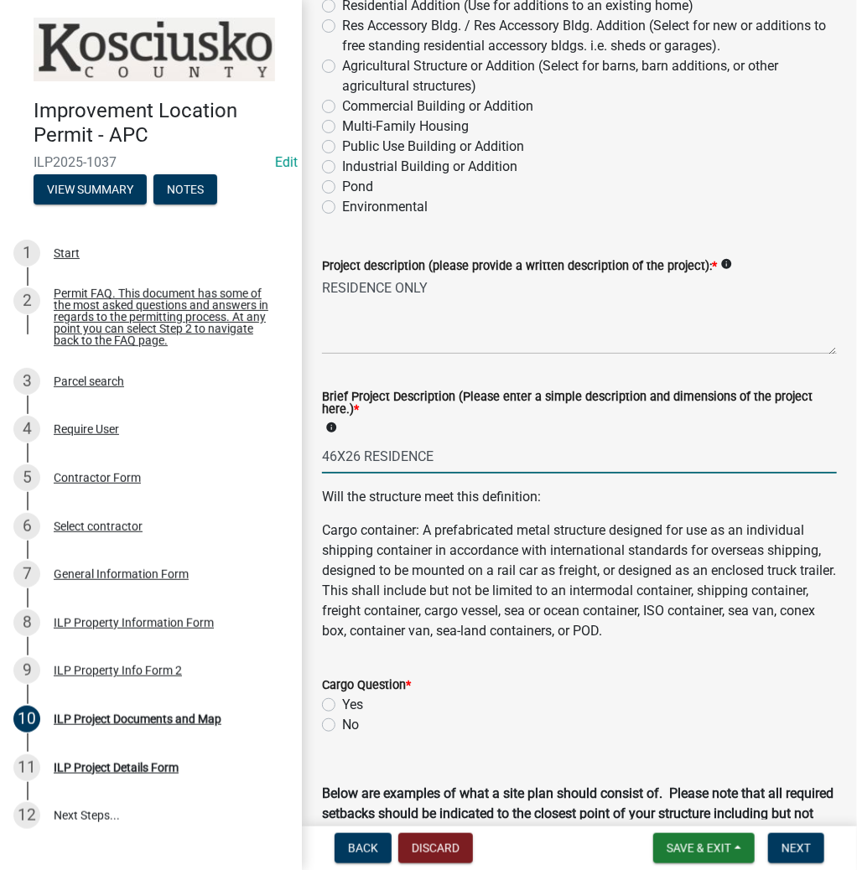
scroll to position [671, 0]
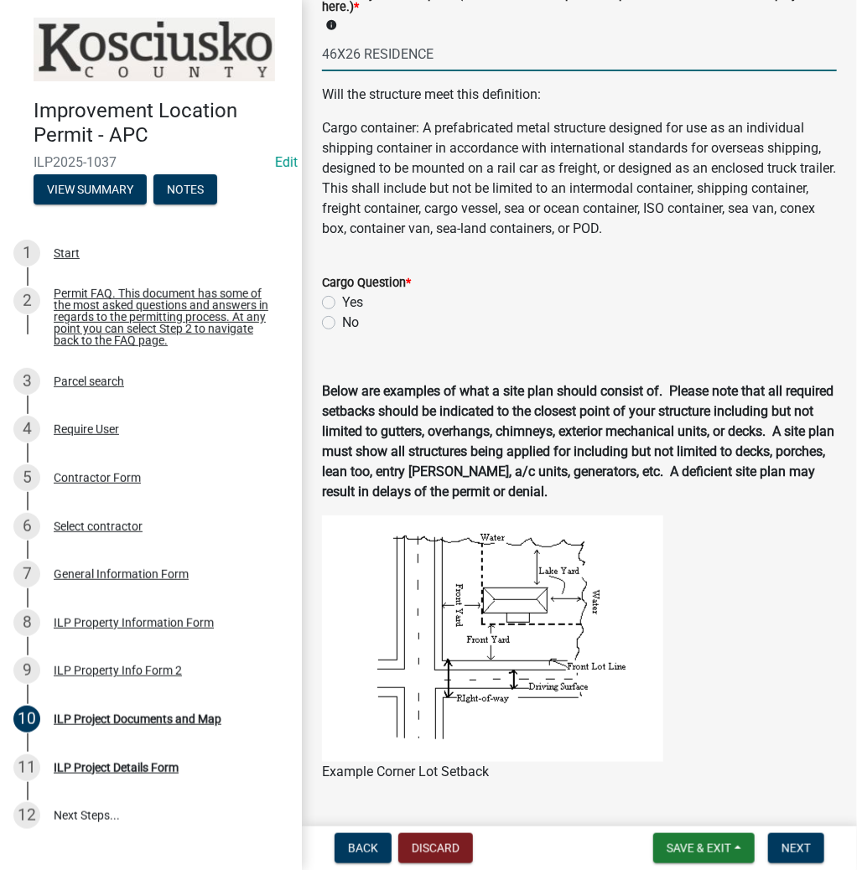
type input "46X26 RESIDENCE"
click at [320, 319] on div "Cargo Question * Yes No" at bounding box center [579, 292] width 540 height 81
click at [342, 323] on label "No" at bounding box center [350, 323] width 17 height 20
click at [342, 323] on input "No" at bounding box center [347, 318] width 11 height 11
radio input "true"
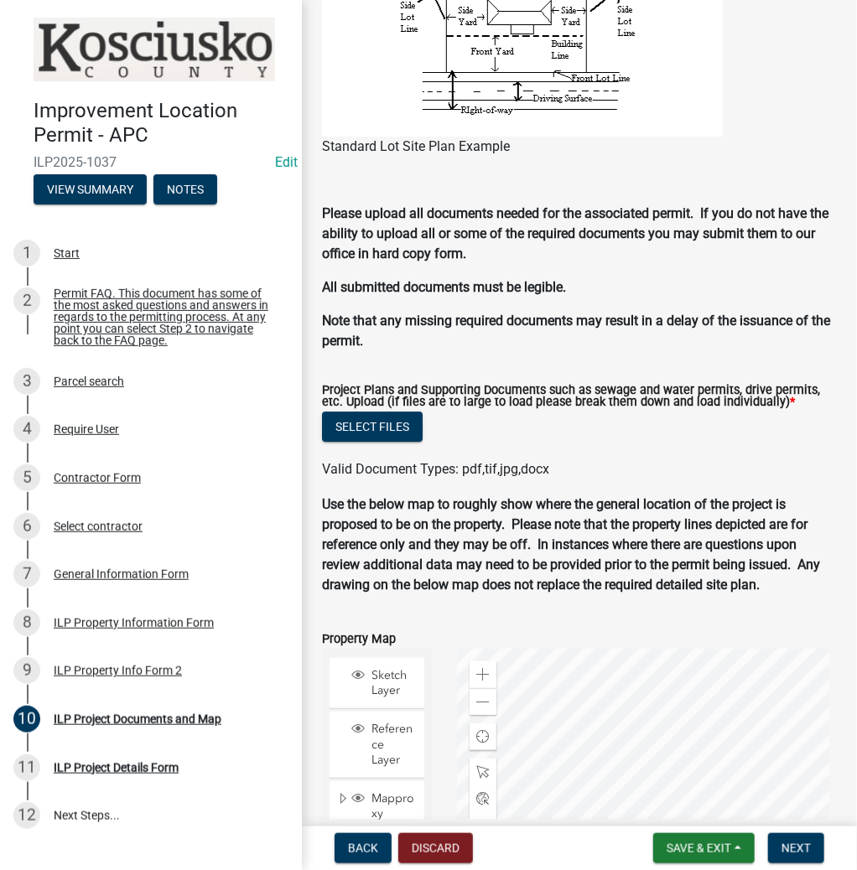
scroll to position [1581, 0]
click at [342, 419] on button "Select files" at bounding box center [372, 427] width 101 height 30
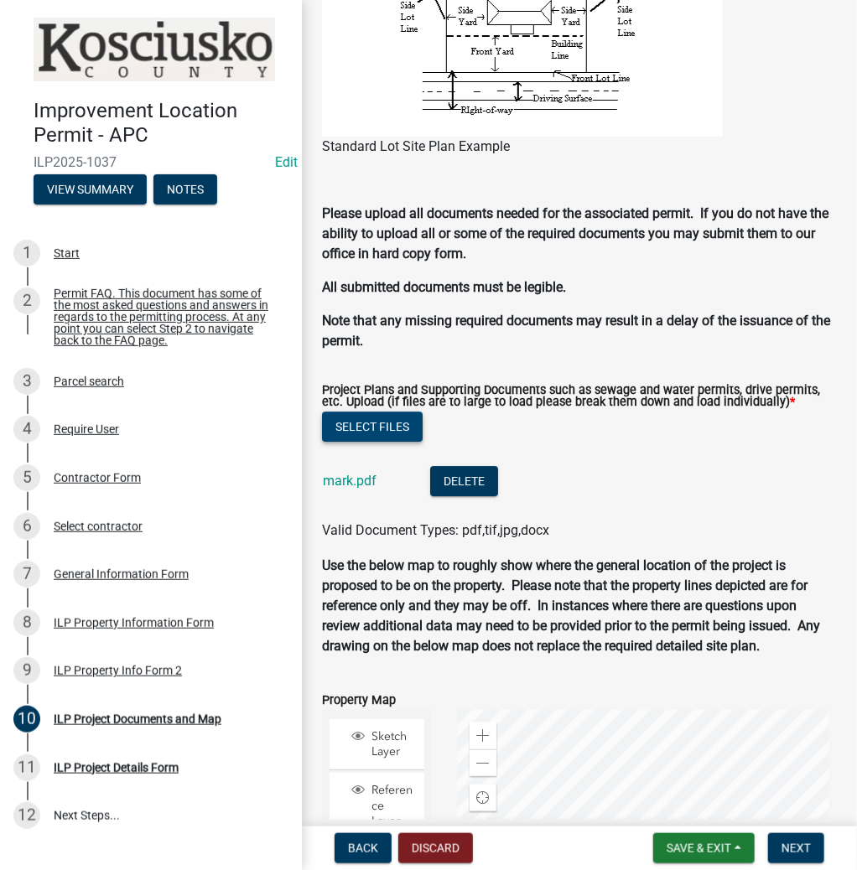
scroll to position [1972, 0]
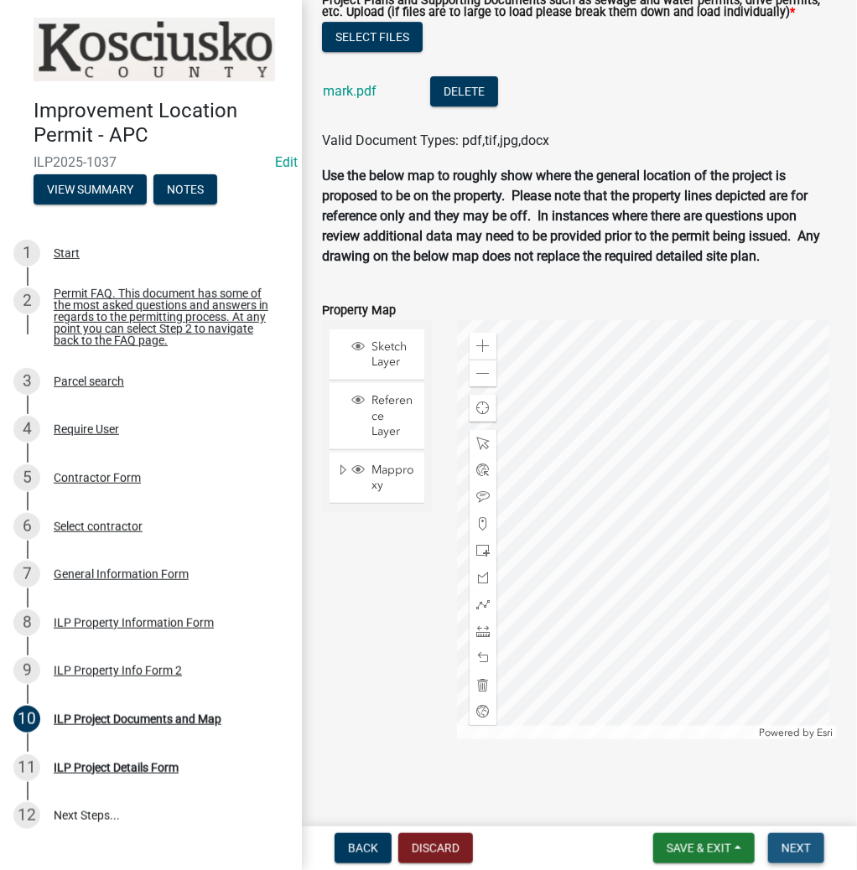
click at [795, 847] on span "Next" at bounding box center [796, 848] width 29 height 13
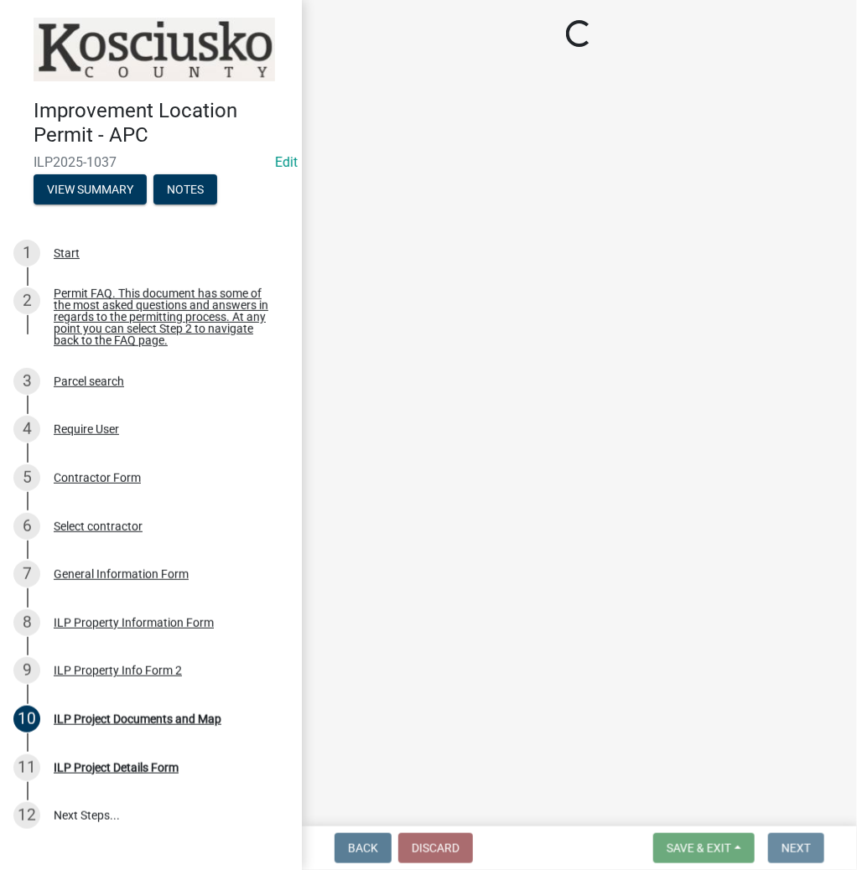
scroll to position [0, 0]
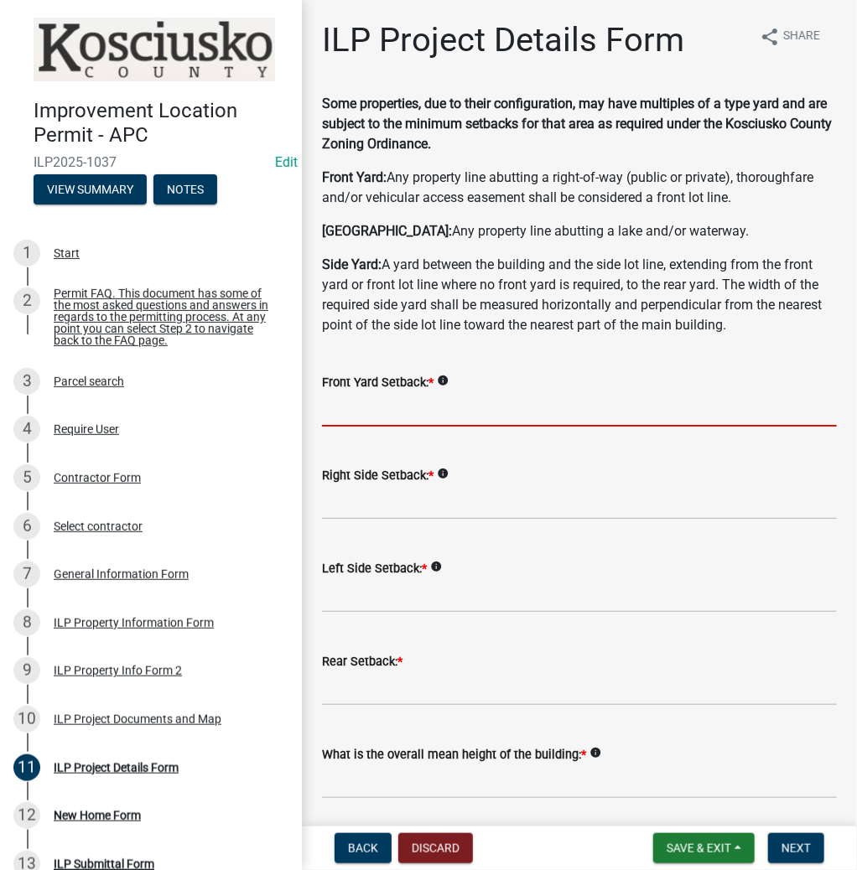
click at [349, 408] on input "text" at bounding box center [579, 409] width 515 height 34
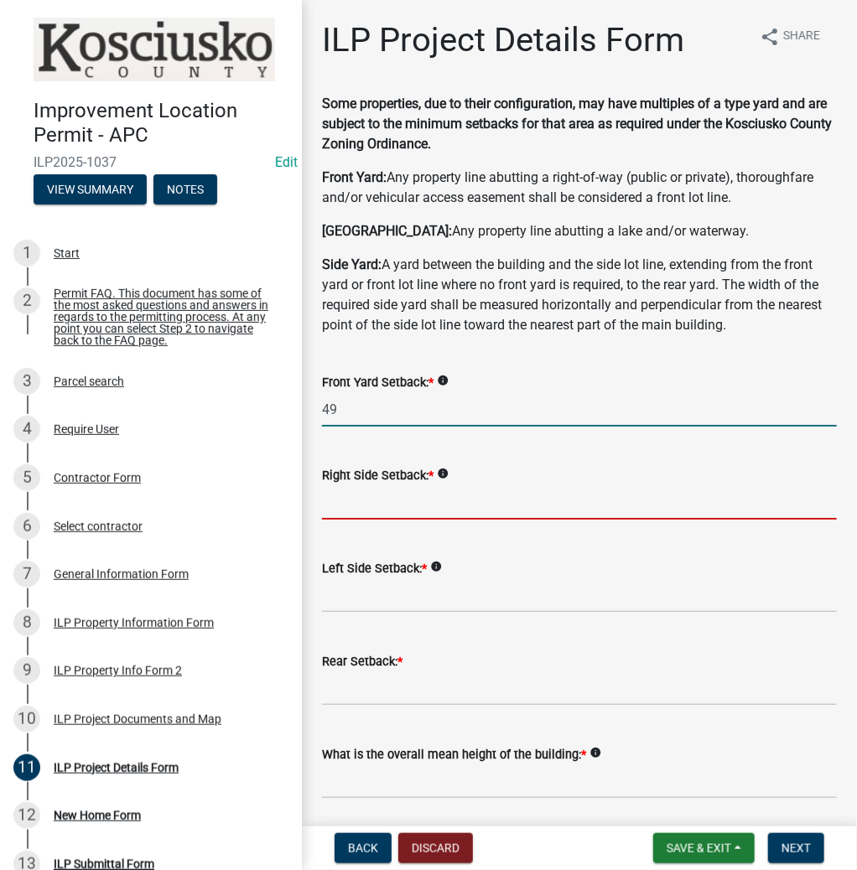
type input "49.0"
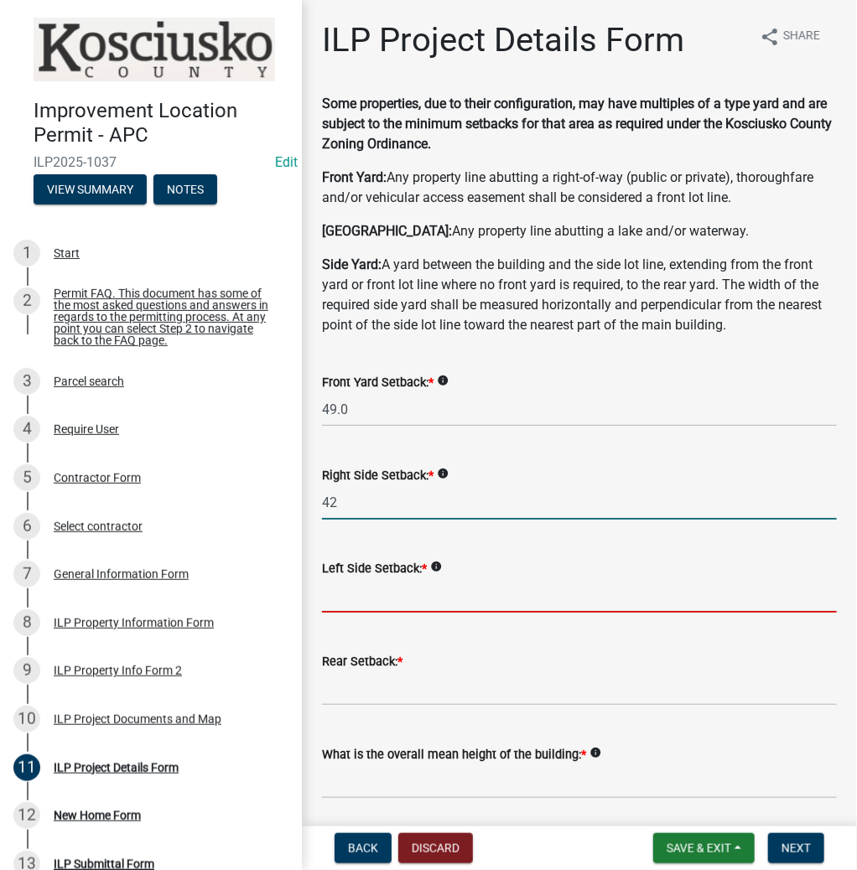
type input "42.0"
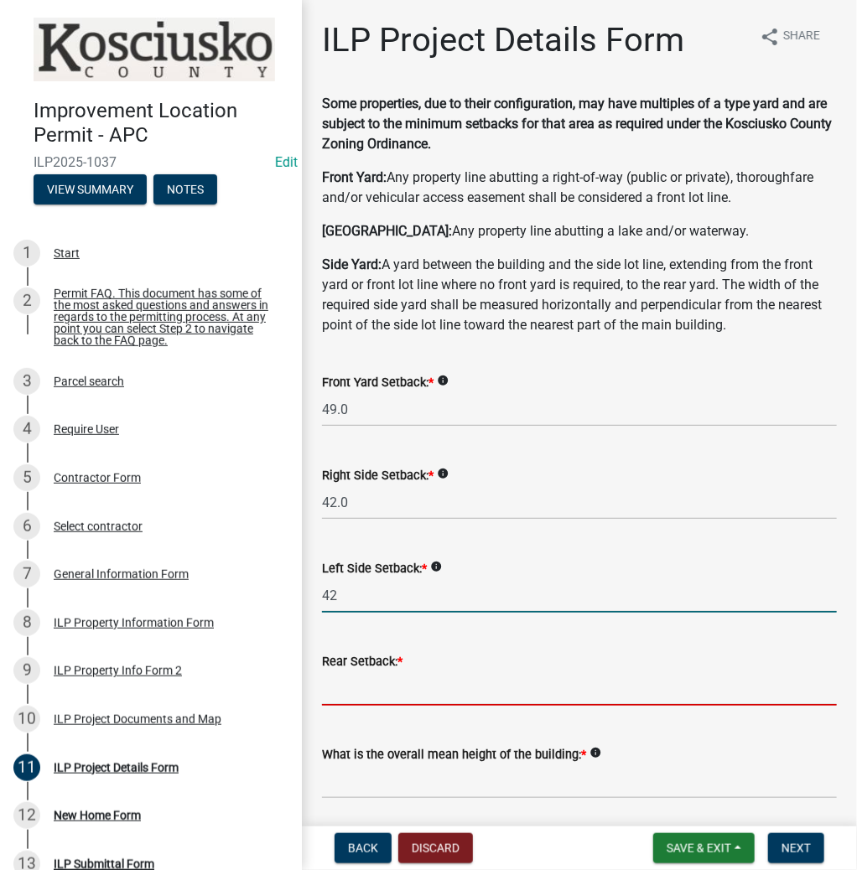
type input "42.0"
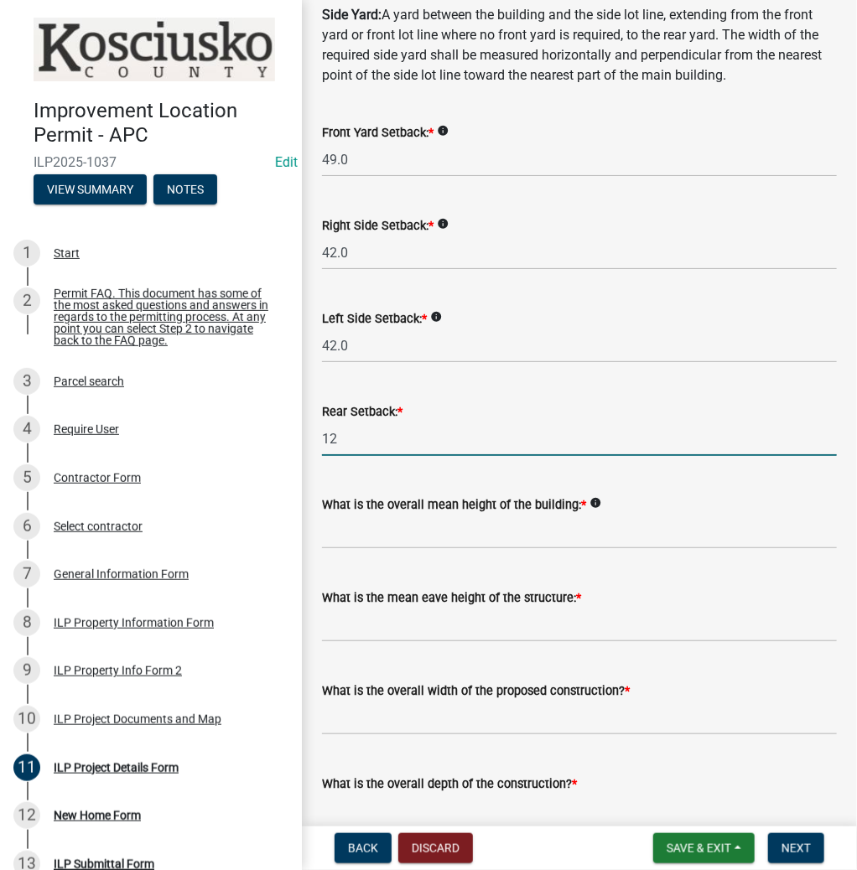
scroll to position [335, 0]
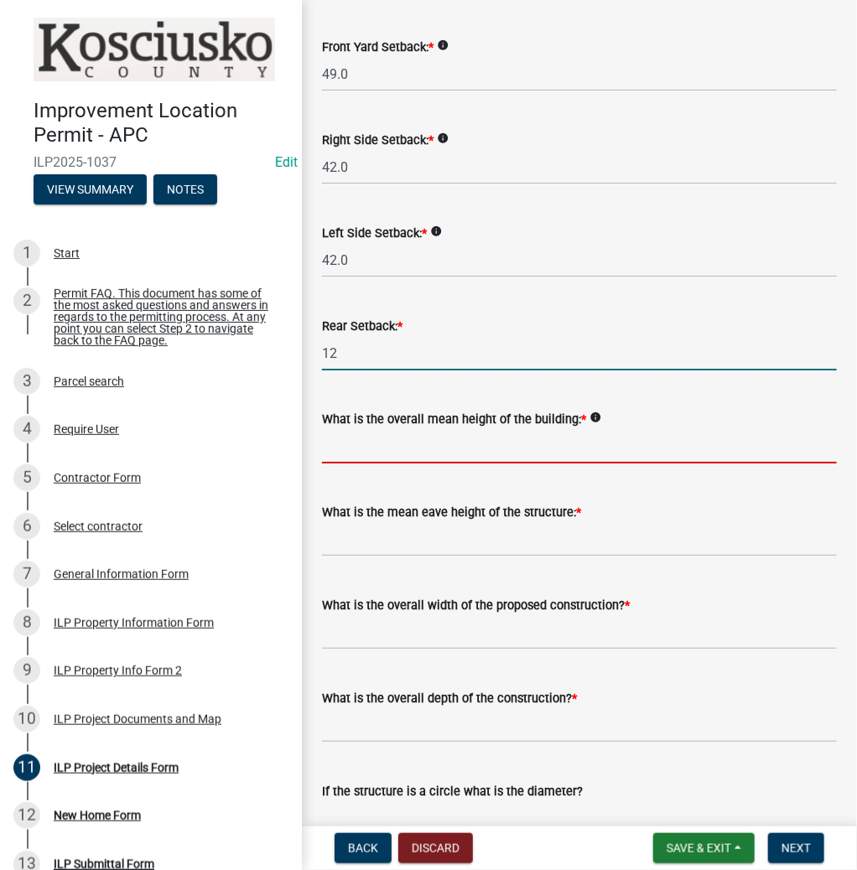
type input "12.0"
click at [505, 451] on input "text" at bounding box center [579, 446] width 515 height 34
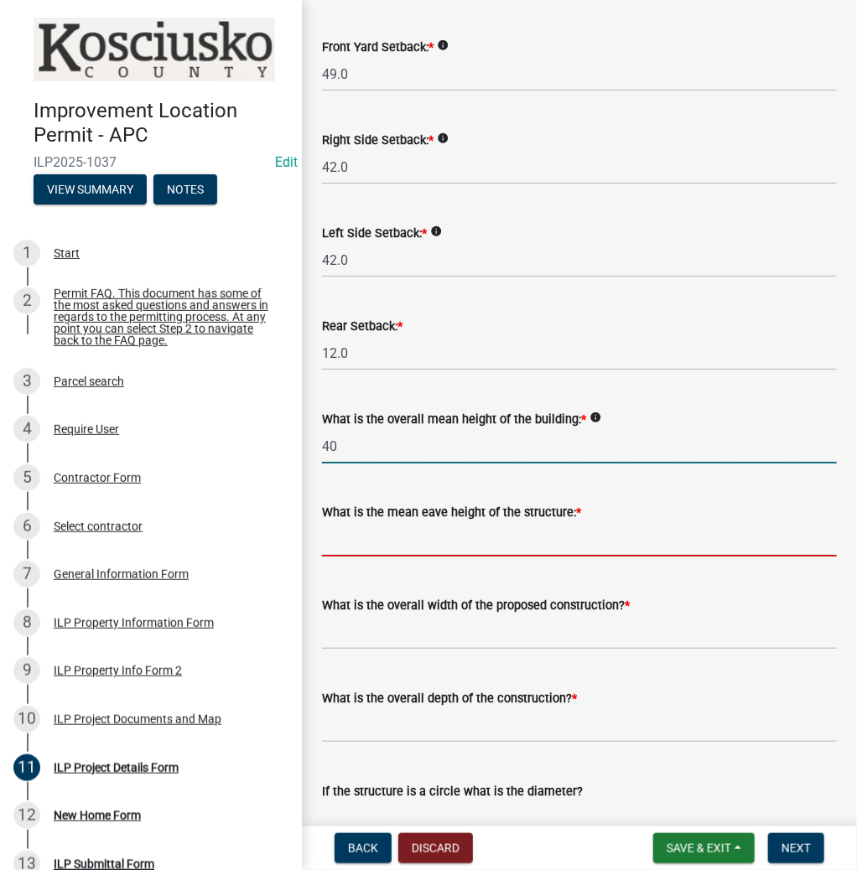
type input "40.0"
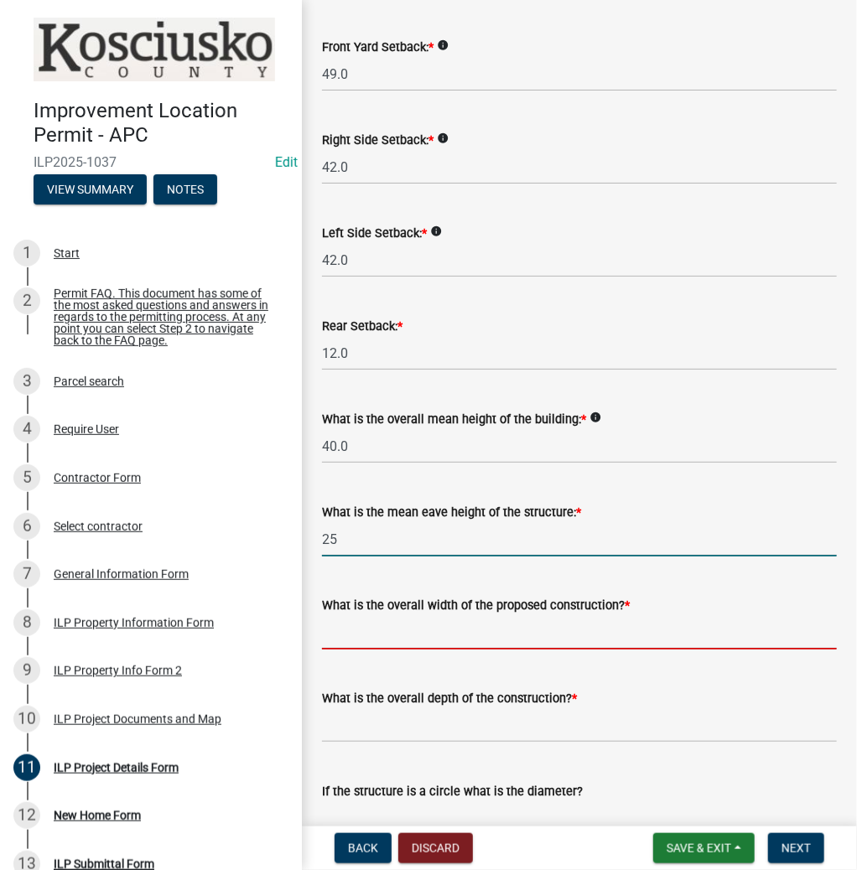
type input "25.0"
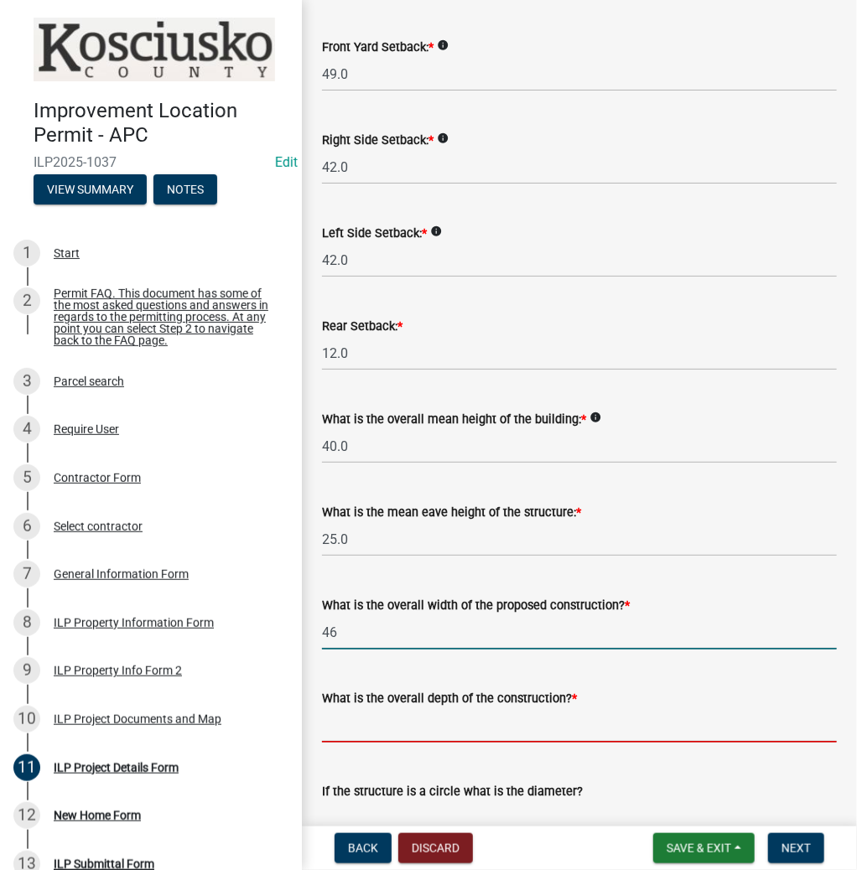
type input "46.00"
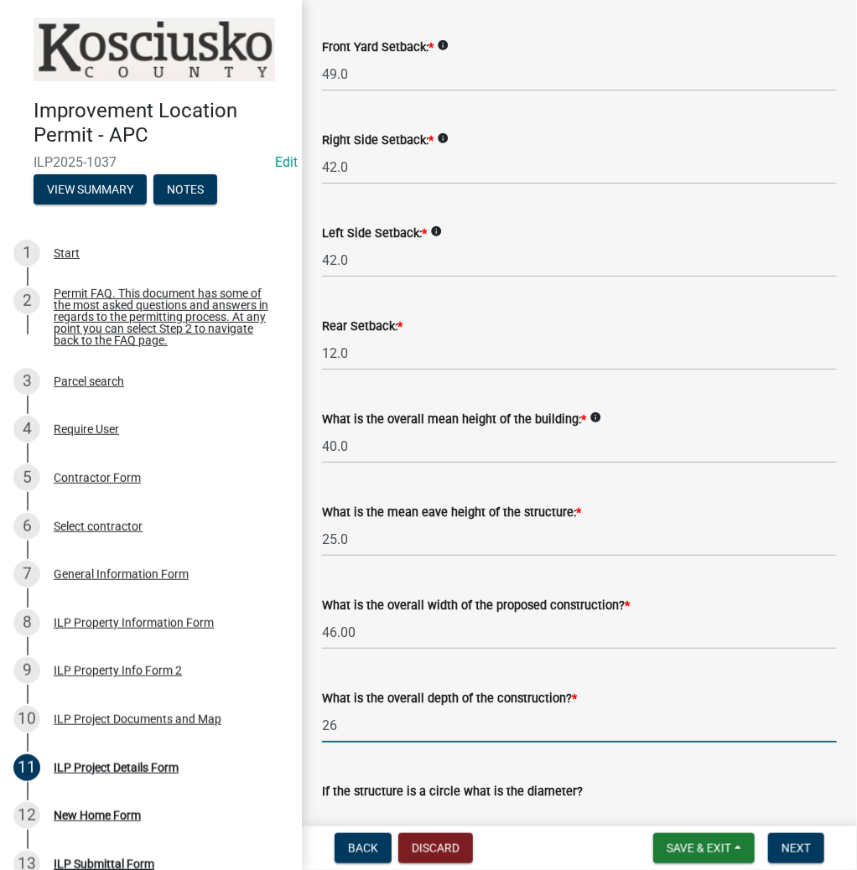
type input "26.00"
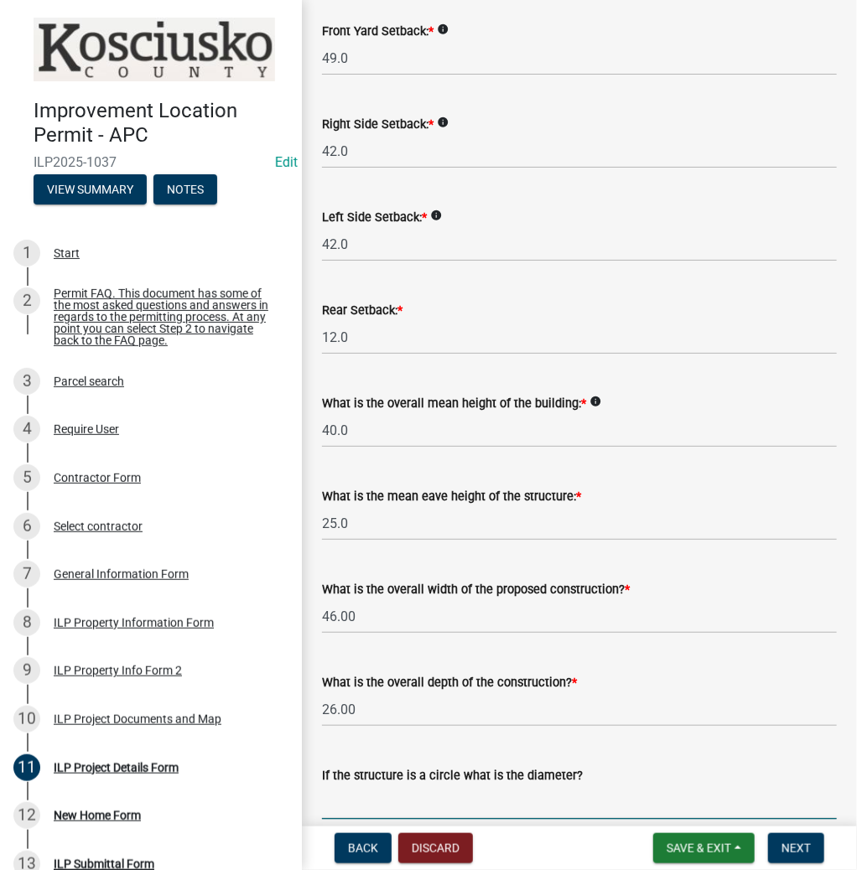
scroll to position [865, 0]
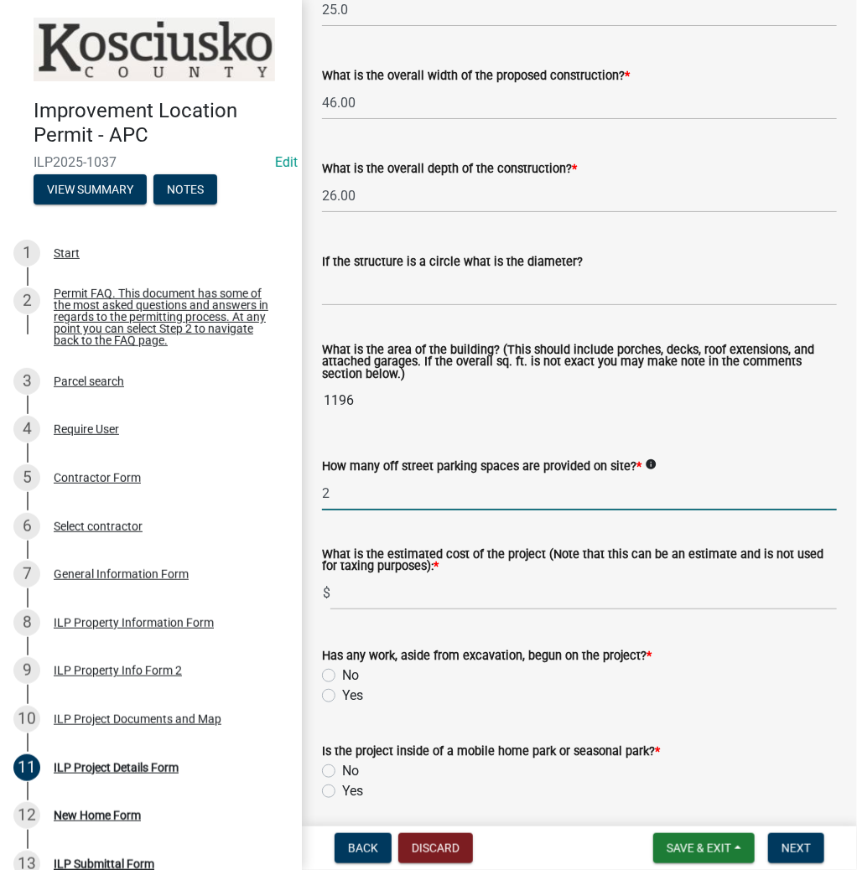
type input "2"
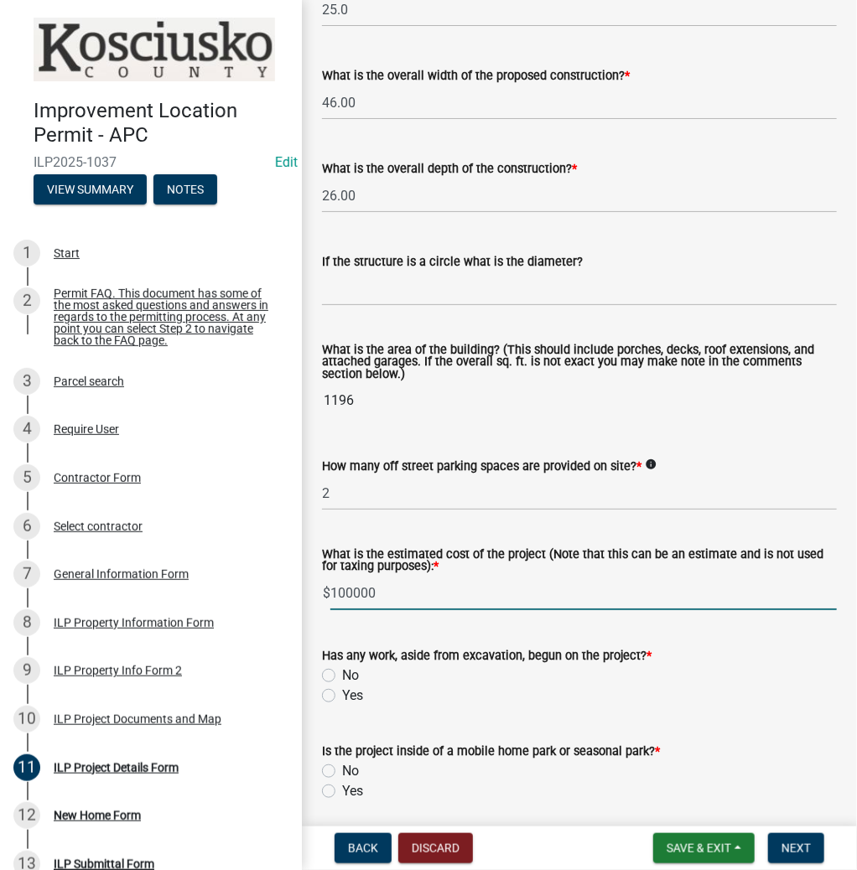
type input "100000"
click at [342, 666] on input "No" at bounding box center [347, 671] width 11 height 11
radio input "true"
click at [342, 761] on input "No" at bounding box center [347, 766] width 11 height 11
radio input "true"
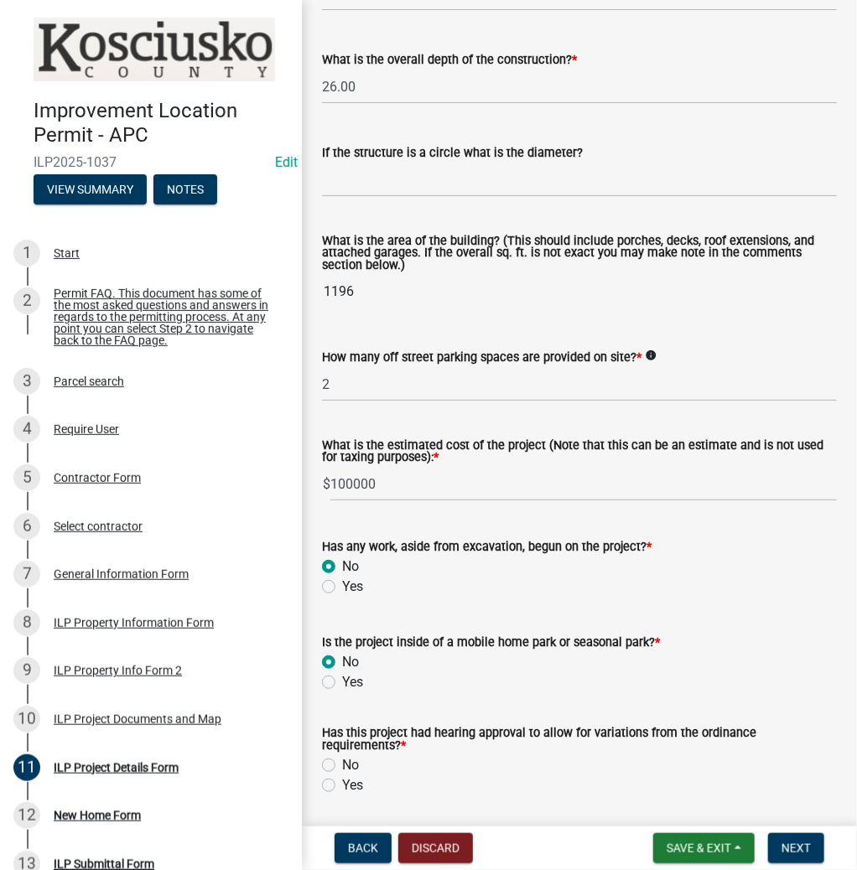
scroll to position [1123, 0]
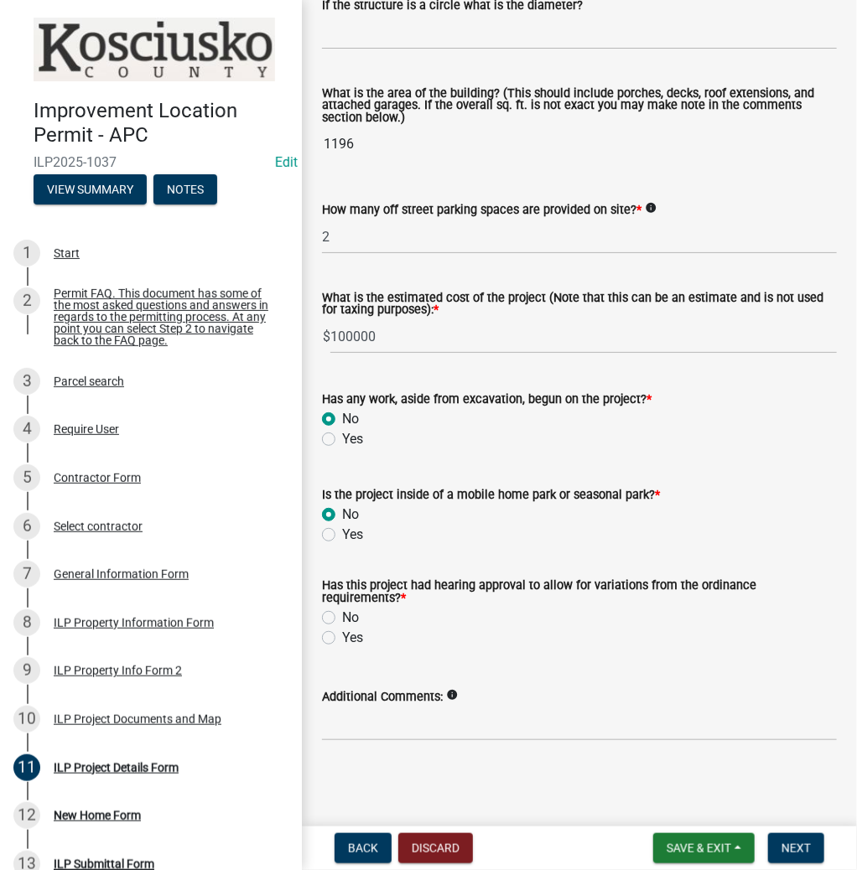
click at [342, 617] on label "No" at bounding box center [350, 618] width 17 height 20
click at [342, 617] on input "No" at bounding box center [347, 613] width 11 height 11
radio input "true"
click at [805, 849] on span "Next" at bounding box center [796, 848] width 29 height 13
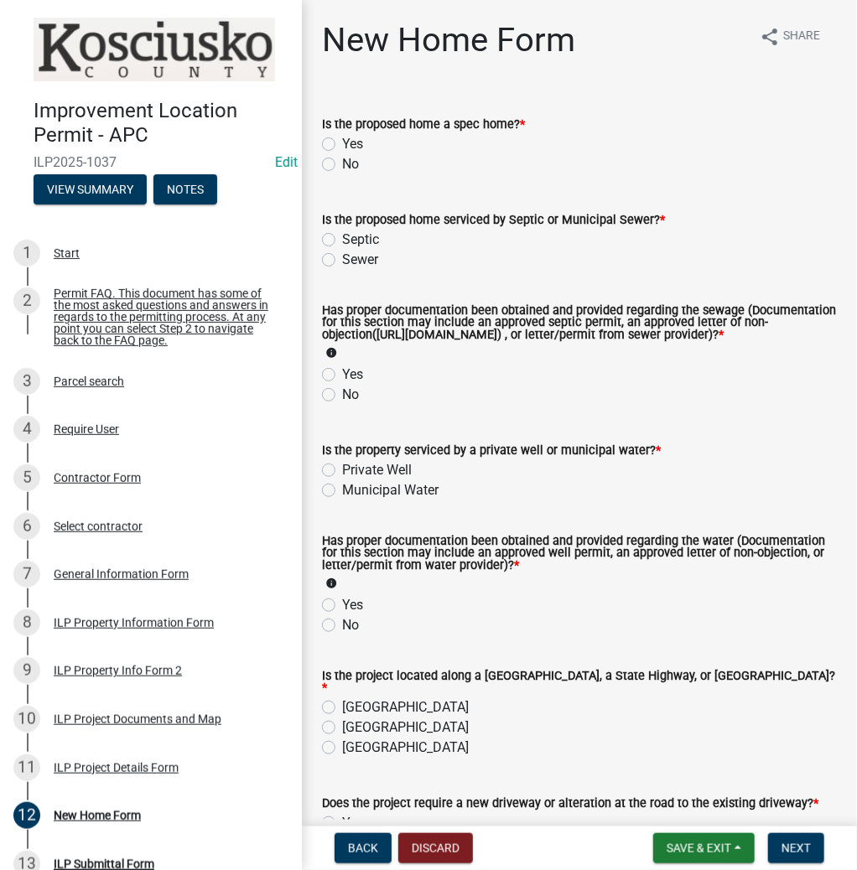
click at [342, 144] on label "Yes" at bounding box center [352, 144] width 21 height 20
click at [342, 144] on input "Yes" at bounding box center [347, 139] width 11 height 11
radio input "true"
click at [342, 240] on label "Septic" at bounding box center [360, 240] width 37 height 20
click at [342, 240] on input "Septic" at bounding box center [347, 235] width 11 height 11
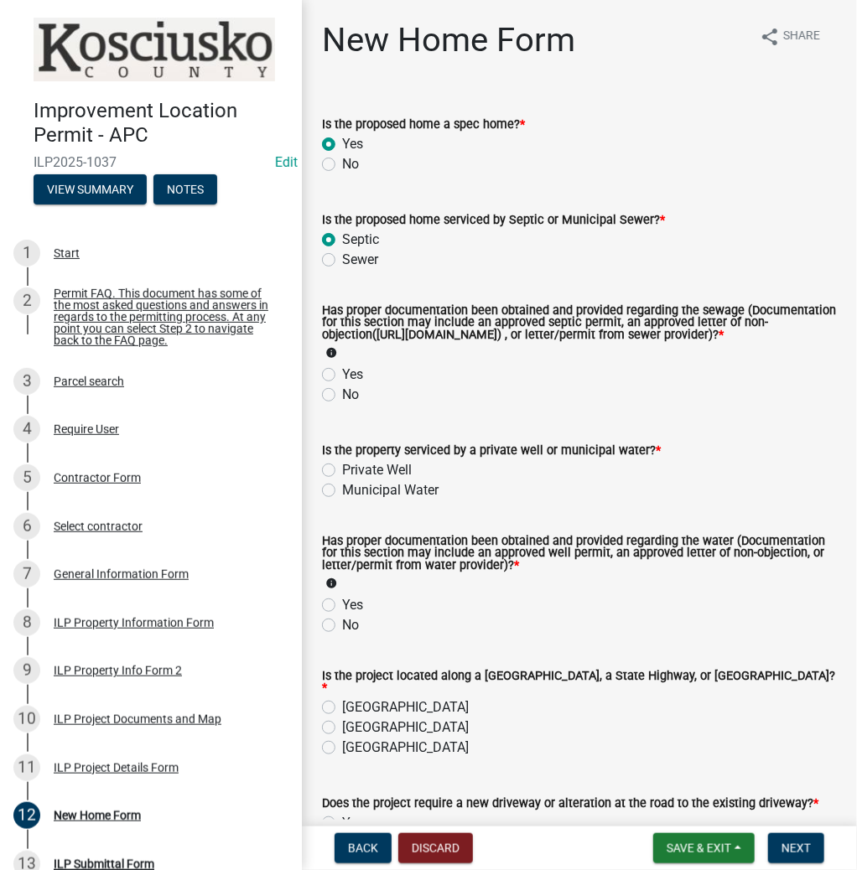
radio input "true"
click at [342, 385] on label "Yes" at bounding box center [352, 375] width 21 height 20
click at [342, 376] on input "Yes" at bounding box center [347, 370] width 11 height 11
radio input "true"
click at [342, 481] on label "Private Well" at bounding box center [377, 470] width 70 height 20
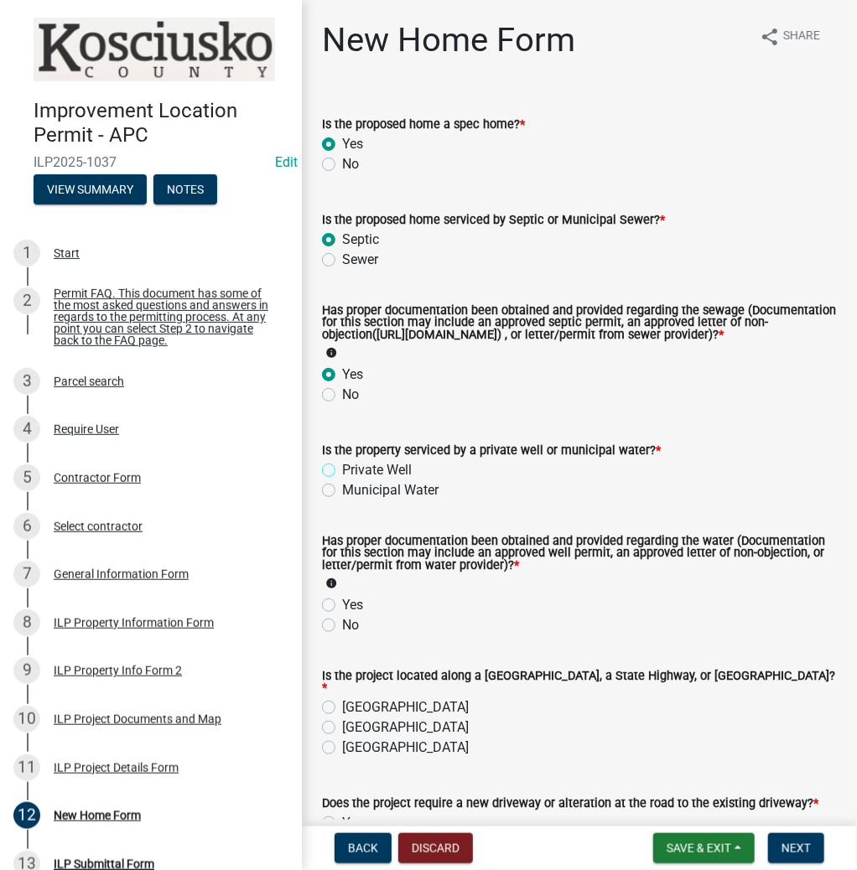
click at [342, 471] on input "Private Well" at bounding box center [347, 465] width 11 height 11
radio input "true"
click at [342, 616] on label "Yes" at bounding box center [352, 605] width 21 height 20
click at [342, 606] on input "Yes" at bounding box center [347, 600] width 11 height 11
radio input "true"
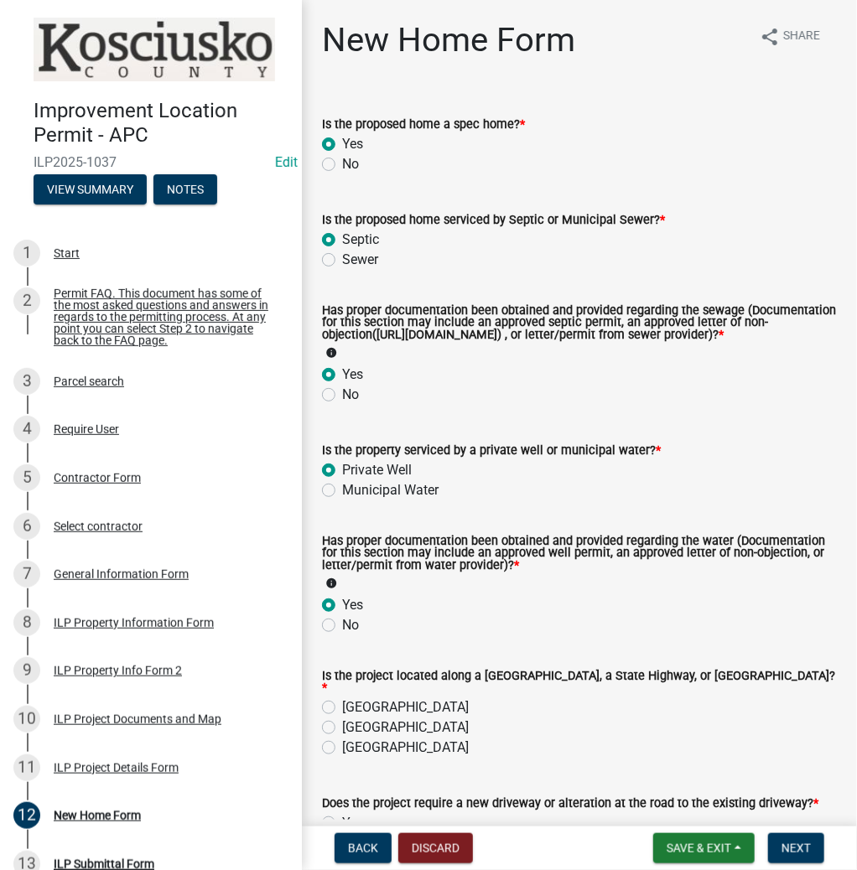
click at [342, 714] on label "[GEOGRAPHIC_DATA]" at bounding box center [405, 708] width 127 height 20
click at [342, 709] on input "[GEOGRAPHIC_DATA]" at bounding box center [347, 703] width 11 height 11
radio input "true"
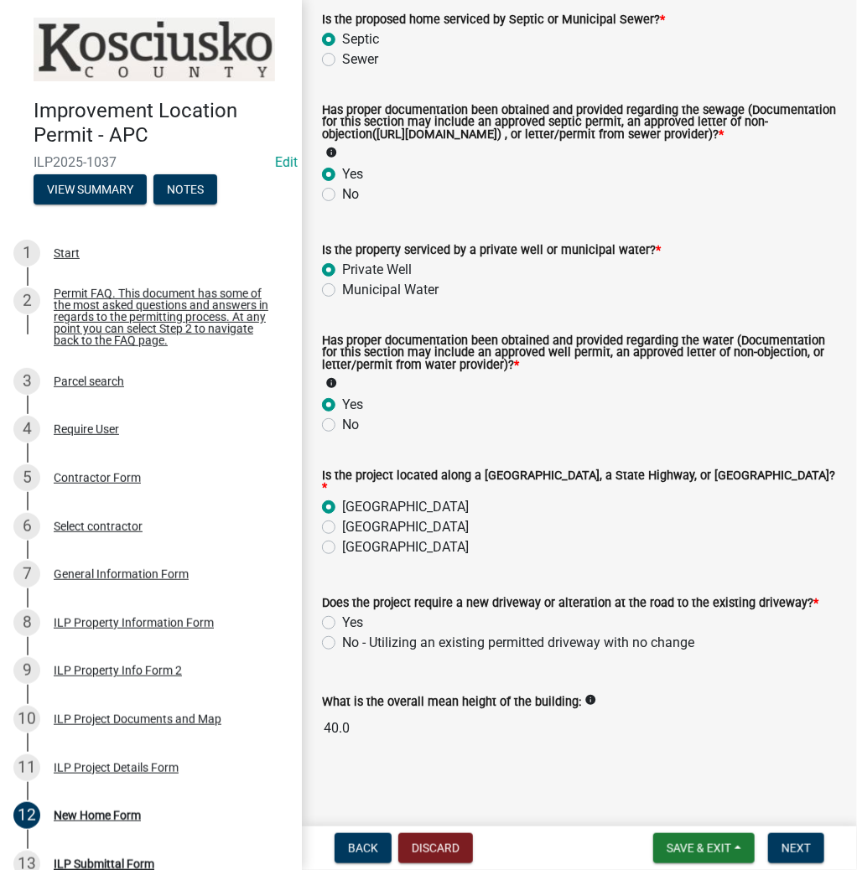
scroll to position [210, 0]
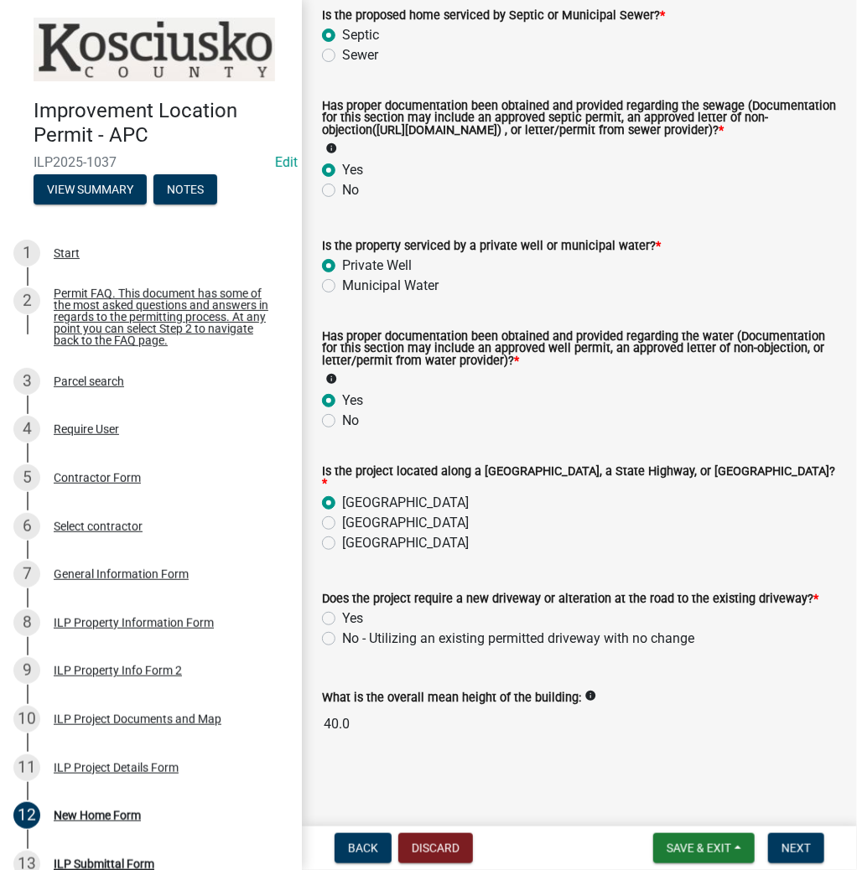
click at [342, 622] on label "Yes" at bounding box center [352, 619] width 21 height 20
click at [342, 620] on input "Yes" at bounding box center [347, 614] width 11 height 11
radio input "true"
click at [793, 851] on span "Next" at bounding box center [796, 848] width 29 height 13
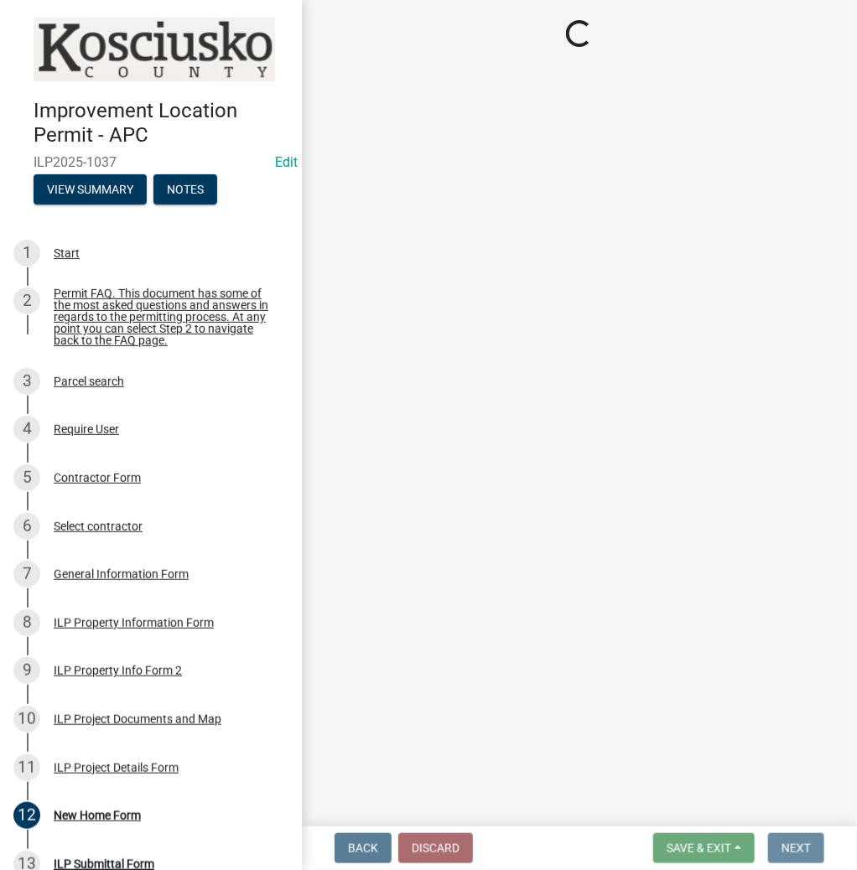
scroll to position [0, 0]
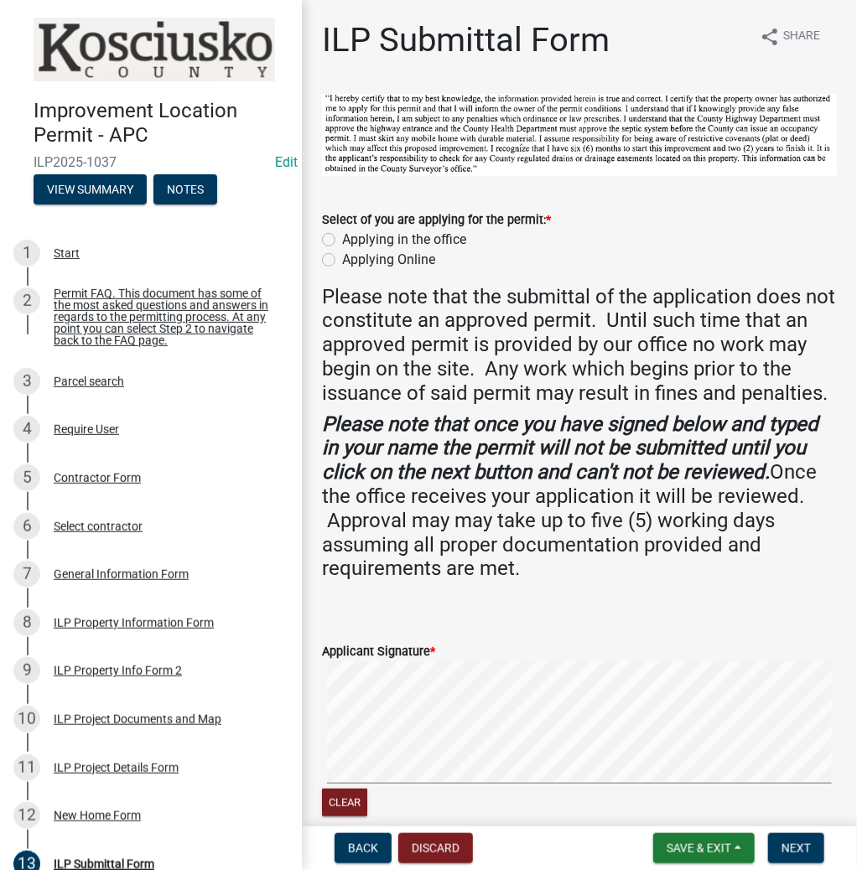
click at [342, 238] on label "Applying in the office" at bounding box center [404, 240] width 124 height 20
click at [342, 238] on input "Applying in the office" at bounding box center [347, 235] width 11 height 11
radio input "true"
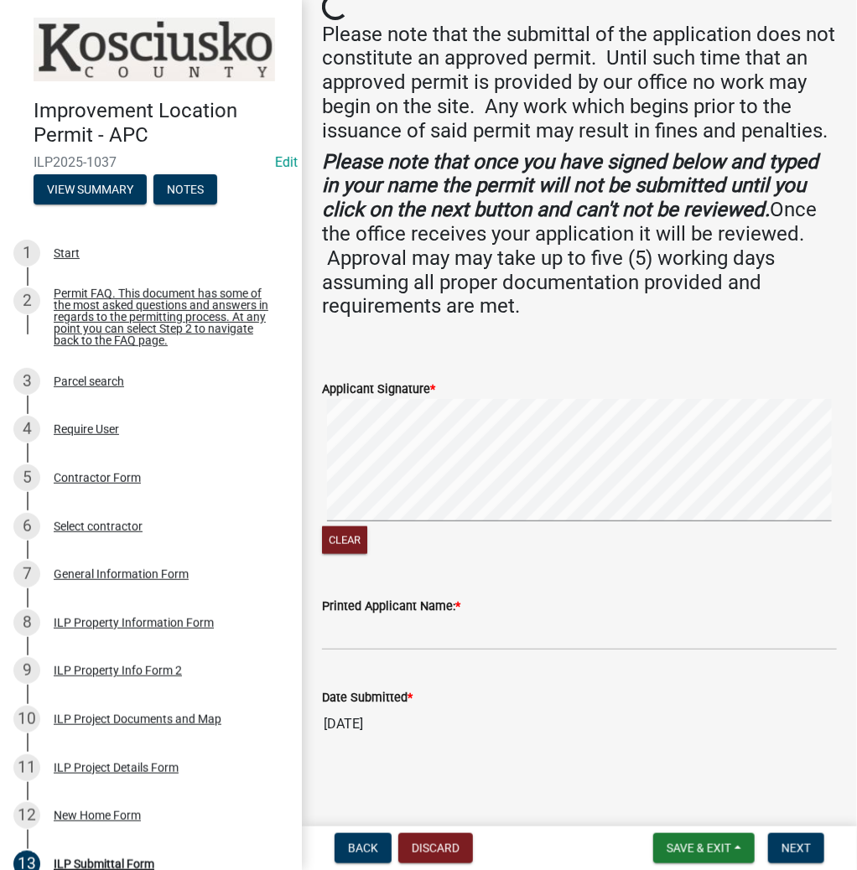
scroll to position [285, 0]
click at [393, 633] on input "Printed Applicant Name: *" at bounding box center [579, 633] width 515 height 34
type input "MARK HIGH"
click at [805, 844] on span "Next" at bounding box center [796, 848] width 29 height 13
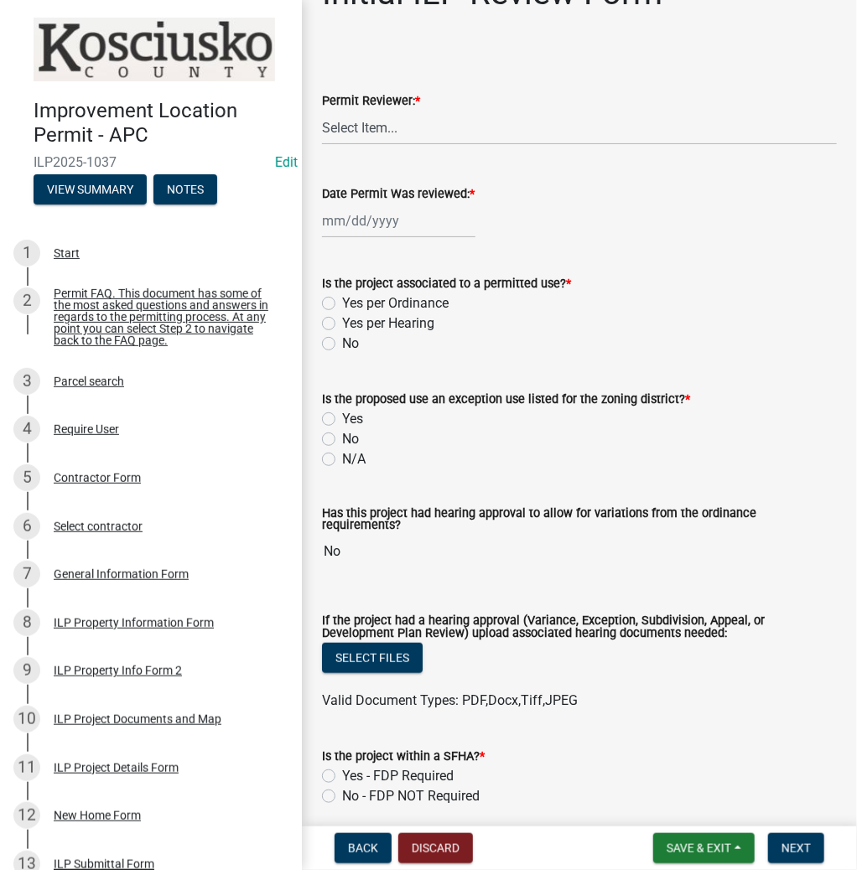
scroll to position [67, 0]
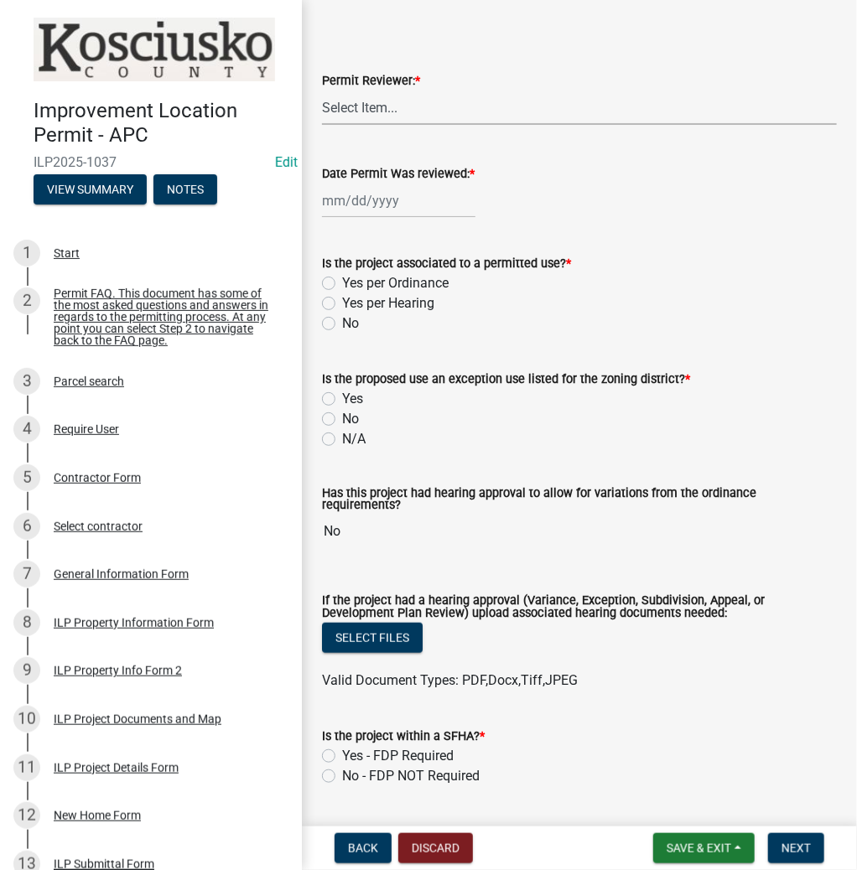
click at [382, 107] on select "Select Item... MMS LT AT CS [PERSON_NAME]" at bounding box center [579, 108] width 515 height 34
click at [322, 91] on select "Select Item... MMS LT AT CS [PERSON_NAME]" at bounding box center [579, 108] width 515 height 34
select select "fc758b50-acba-4166-9f24-5248f0f78016"
select select "8"
select select "2025"
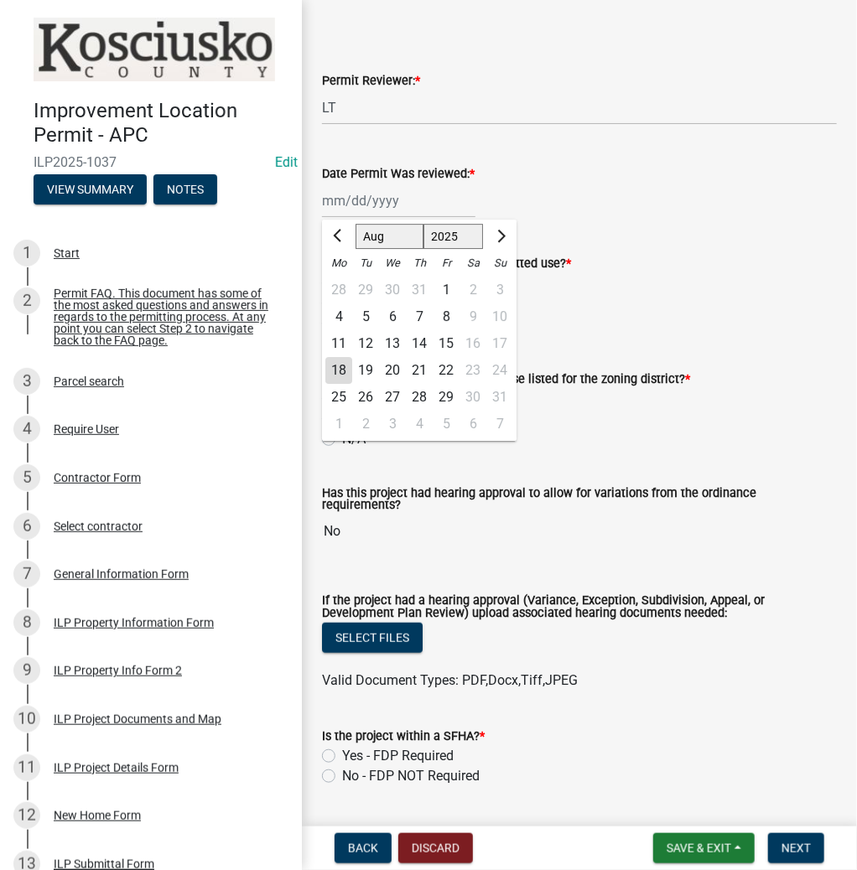
click at [353, 208] on div "[PERSON_NAME] Feb Mar Apr [PERSON_NAME][DATE] Oct Nov [DATE] 1526 1527 1528 152…" at bounding box center [398, 201] width 153 height 34
click at [338, 366] on div "18" at bounding box center [338, 370] width 27 height 27
type input "[DATE]"
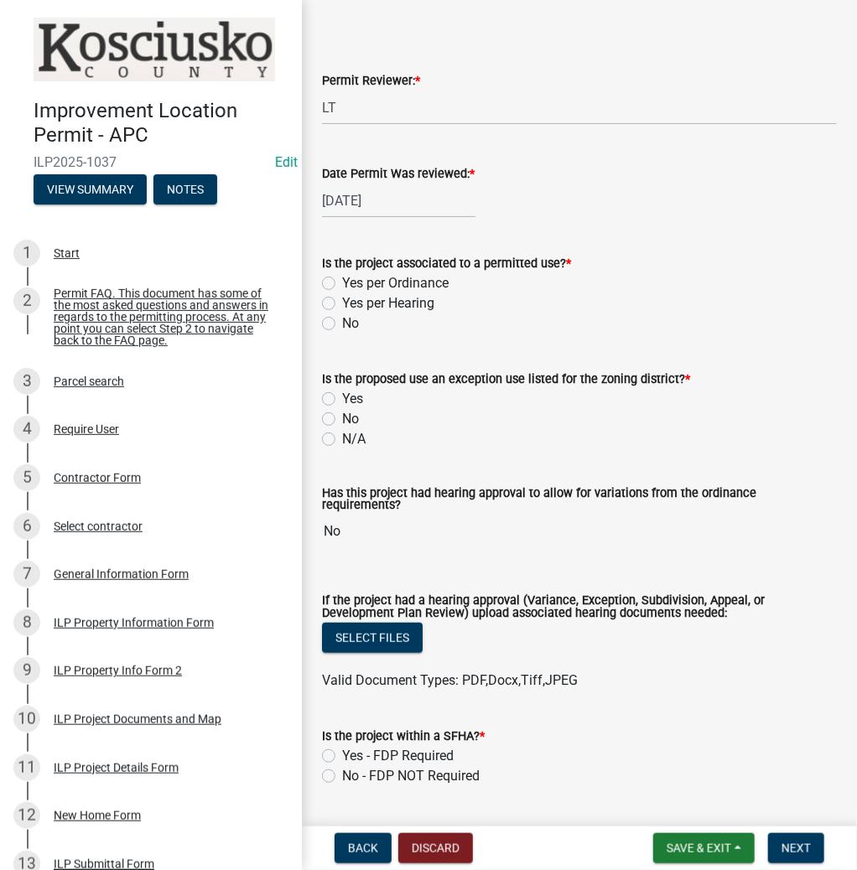
click at [342, 285] on label "Yes per Ordinance" at bounding box center [395, 283] width 107 height 20
click at [342, 284] on input "Yes per Ordinance" at bounding box center [347, 278] width 11 height 11
radio input "true"
click at [342, 418] on label "No" at bounding box center [350, 419] width 17 height 20
click at [342, 418] on input "No" at bounding box center [347, 414] width 11 height 11
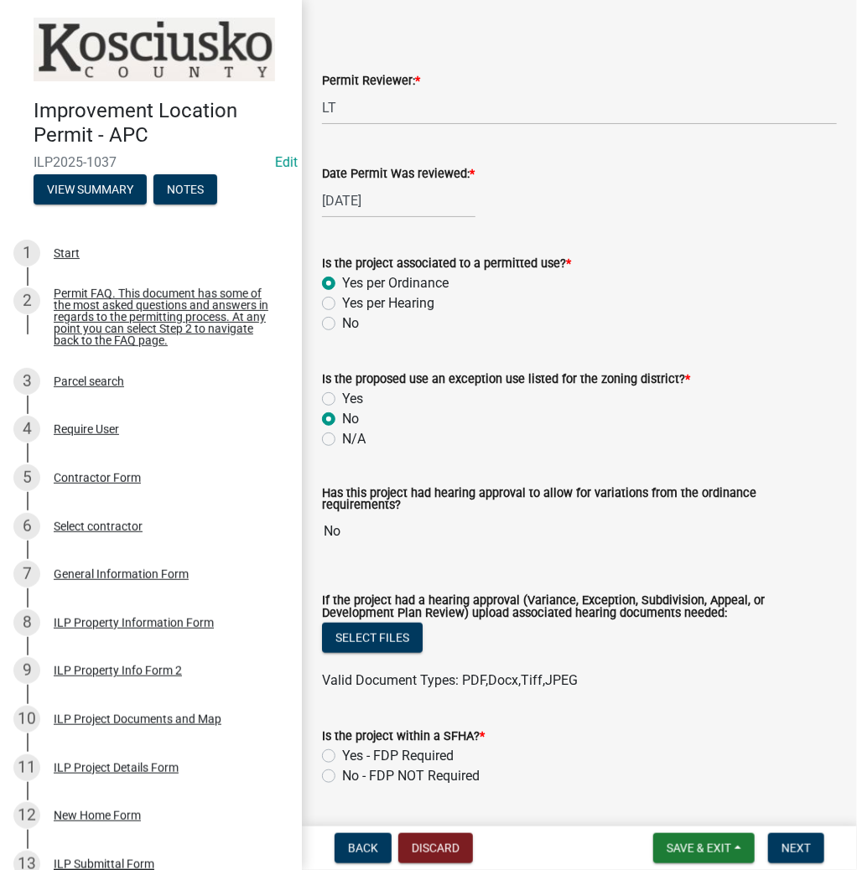
radio input "true"
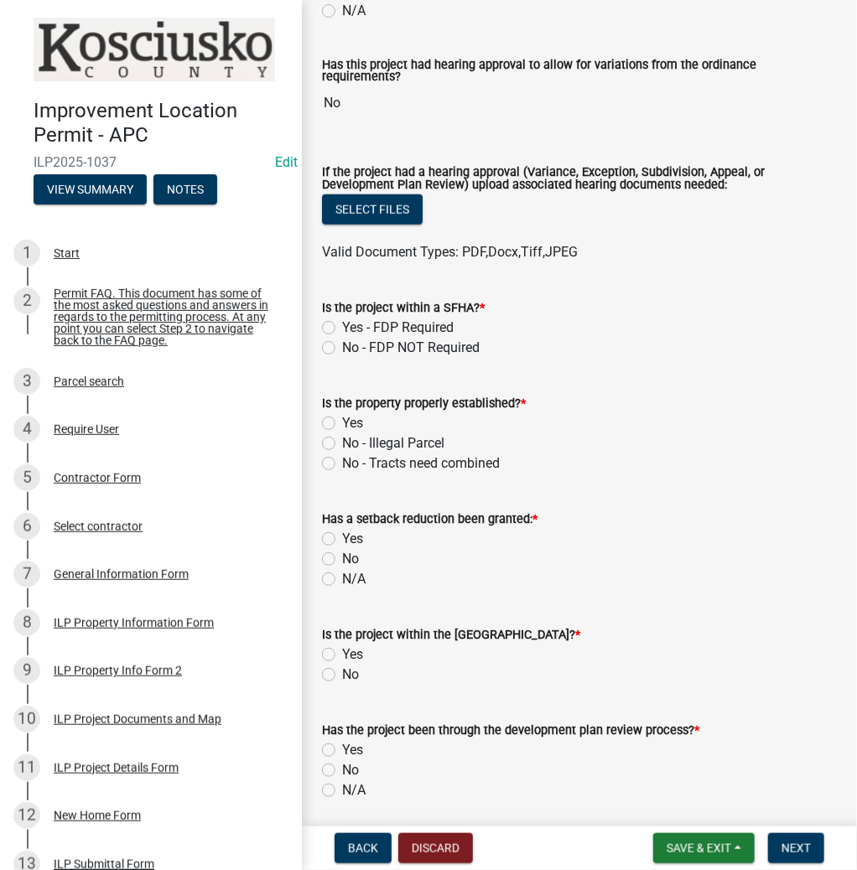
scroll to position [537, 0]
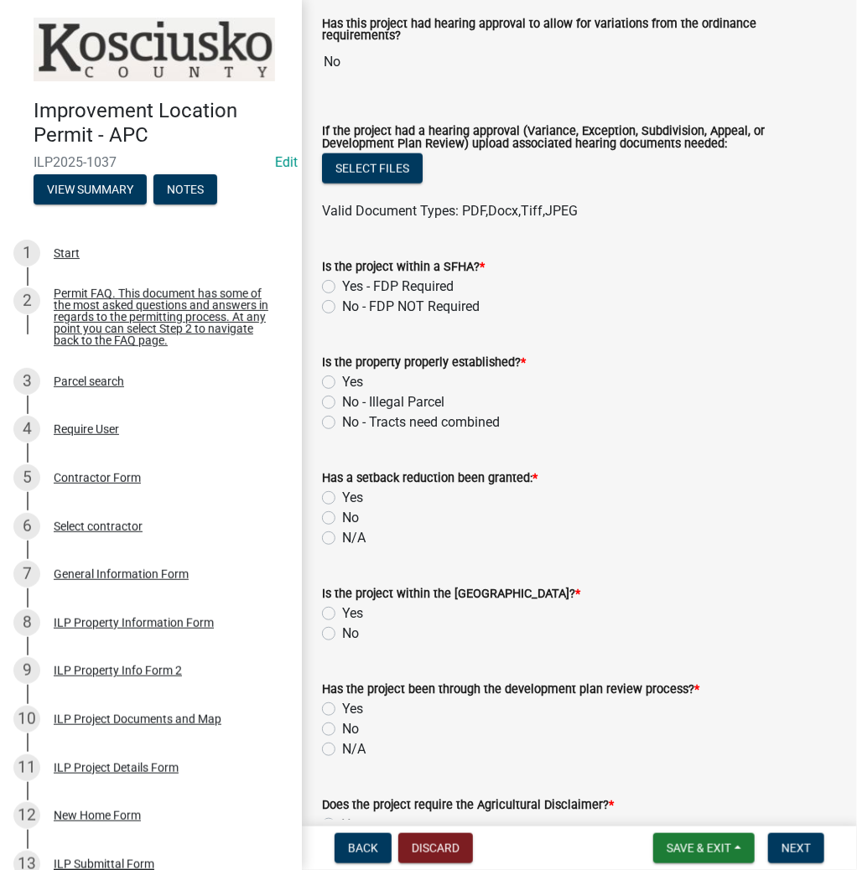
click at [342, 298] on label "No - FDP NOT Required" at bounding box center [411, 307] width 138 height 20
click at [342, 298] on input "No - FDP NOT Required" at bounding box center [347, 302] width 11 height 11
radio input "true"
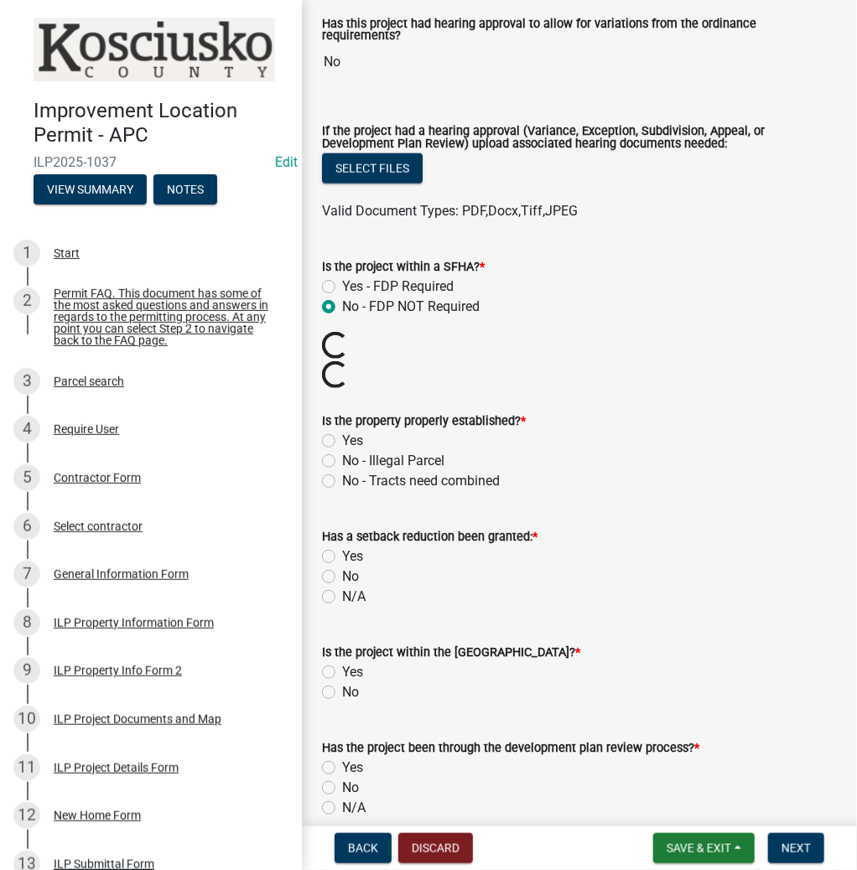
click at [315, 434] on div "Is the property properly established? * Yes No - Illegal Parcel No - Tracts nee…" at bounding box center [579, 441] width 540 height 101
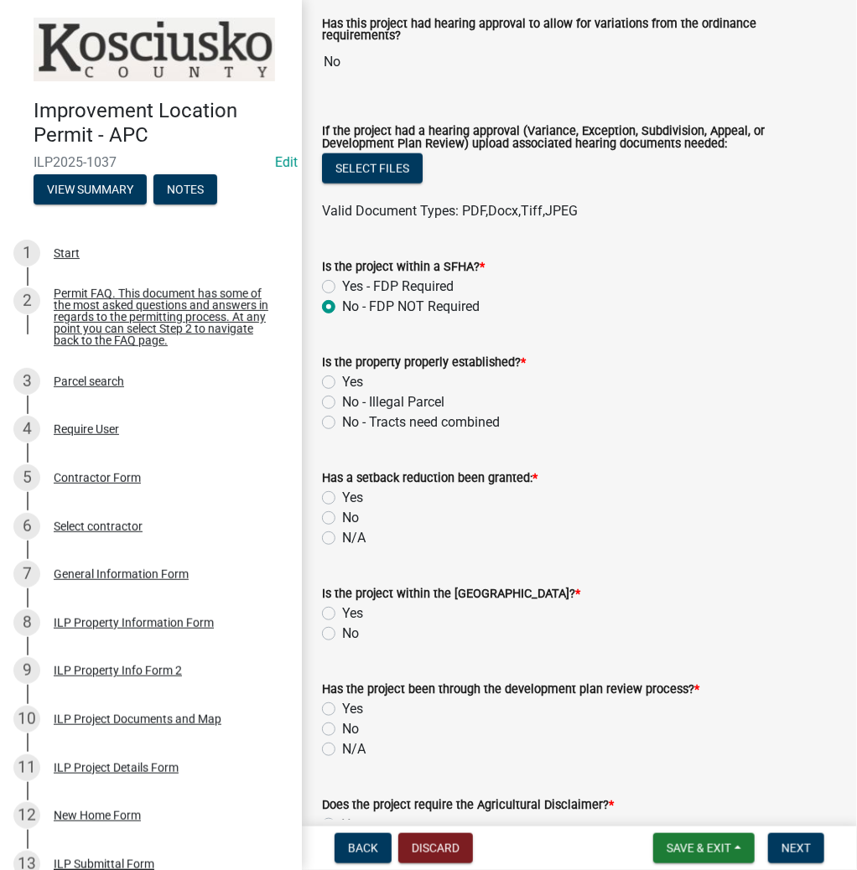
click at [342, 378] on label "Yes" at bounding box center [352, 382] width 21 height 20
click at [342, 378] on input "Yes" at bounding box center [347, 377] width 11 height 11
radio input "true"
click at [342, 508] on label "No" at bounding box center [350, 518] width 17 height 20
click at [342, 508] on input "No" at bounding box center [347, 513] width 11 height 11
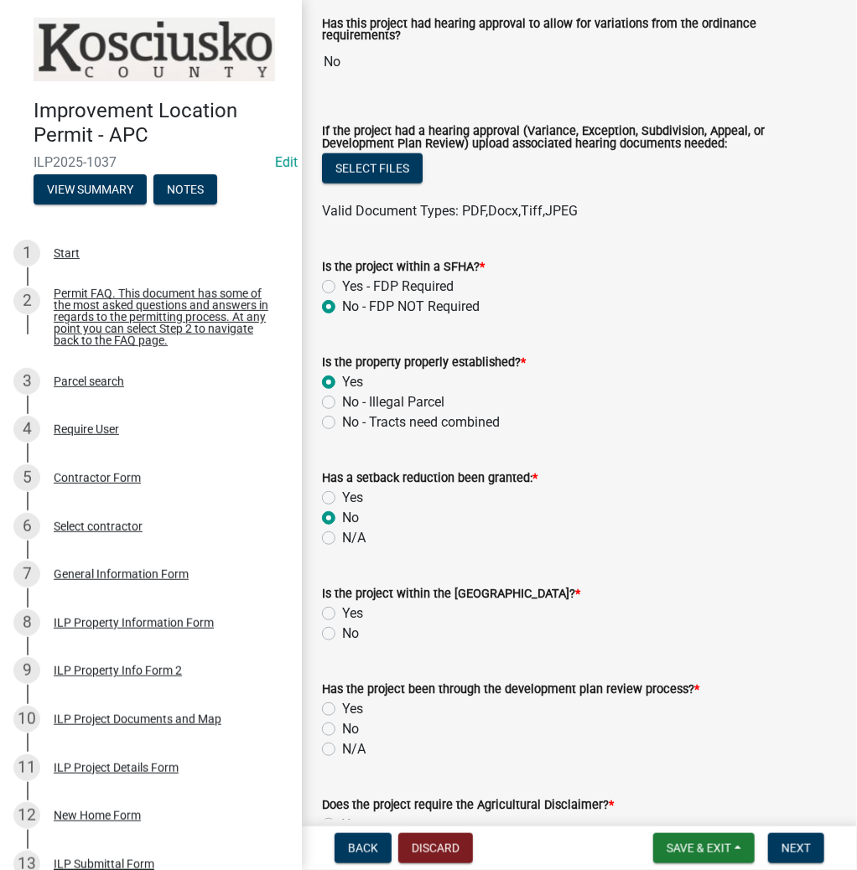
radio input "true"
click at [342, 627] on label "No" at bounding box center [350, 634] width 17 height 20
click at [342, 627] on input "No" at bounding box center [347, 629] width 11 height 11
radio input "true"
click at [342, 745] on label "N/A" at bounding box center [353, 750] width 23 height 20
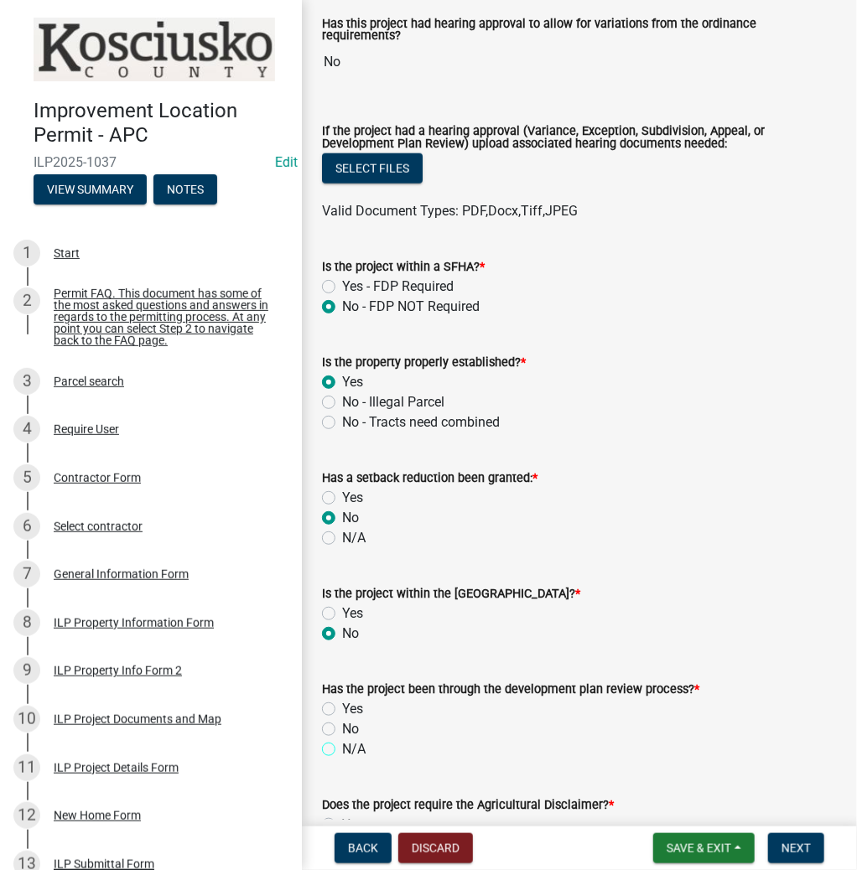
click at [342, 745] on input "N/A" at bounding box center [347, 745] width 11 height 11
radio input "true"
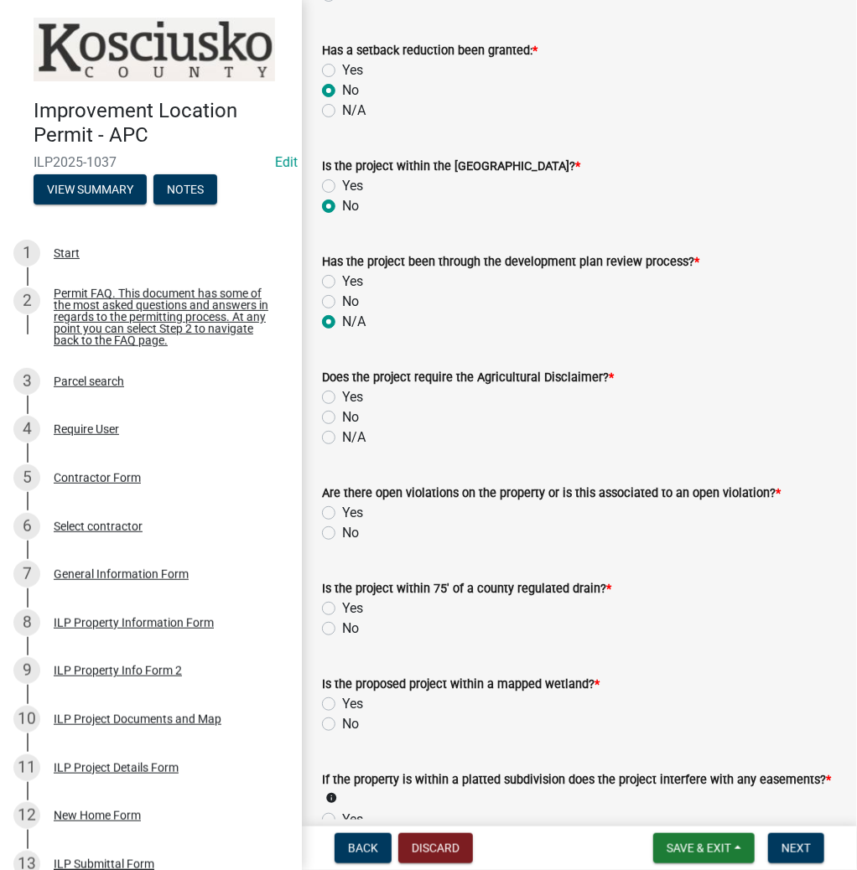
scroll to position [1006, 0]
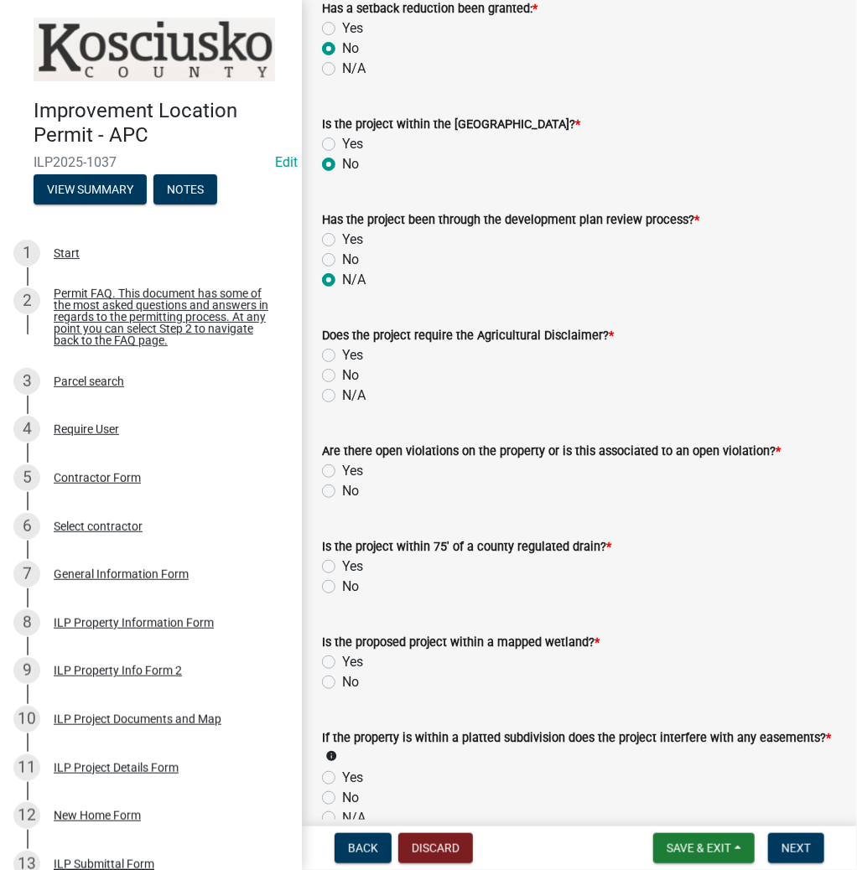
click at [342, 386] on label "N/A" at bounding box center [353, 396] width 23 height 20
click at [342, 386] on input "N/A" at bounding box center [347, 391] width 11 height 11
radio input "true"
click at [342, 481] on label "No" at bounding box center [350, 491] width 17 height 20
click at [342, 481] on input "No" at bounding box center [347, 486] width 11 height 11
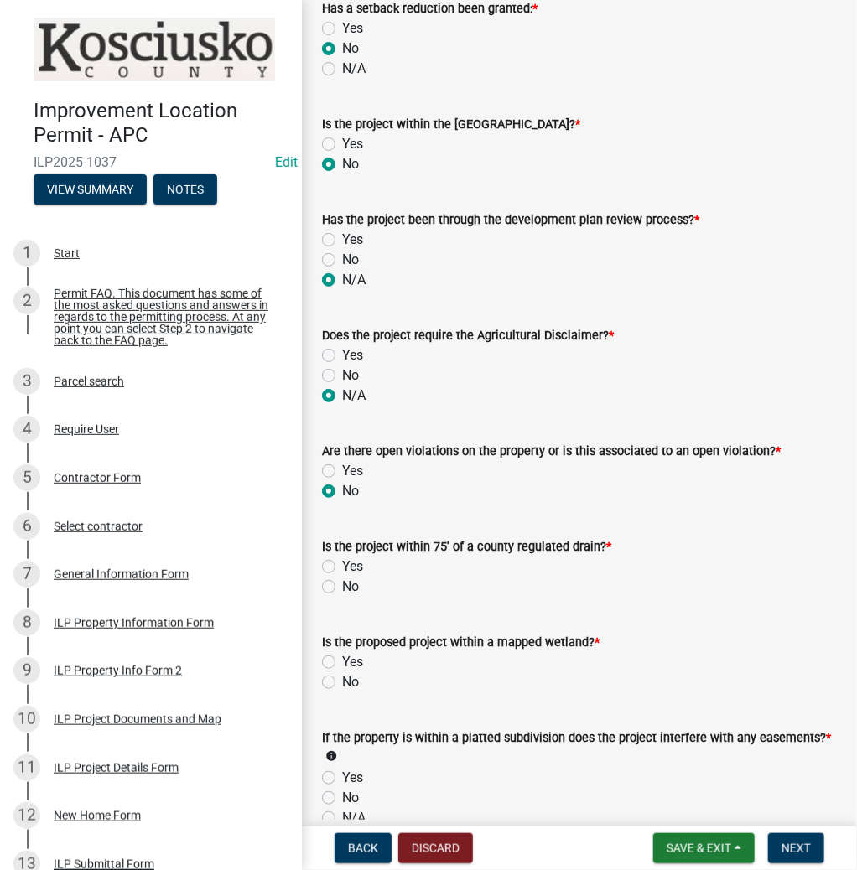
radio input "true"
click at [342, 580] on label "No" at bounding box center [350, 587] width 17 height 20
click at [342, 580] on input "No" at bounding box center [347, 582] width 11 height 11
radio input "true"
click at [342, 675] on label "No" at bounding box center [350, 683] width 17 height 20
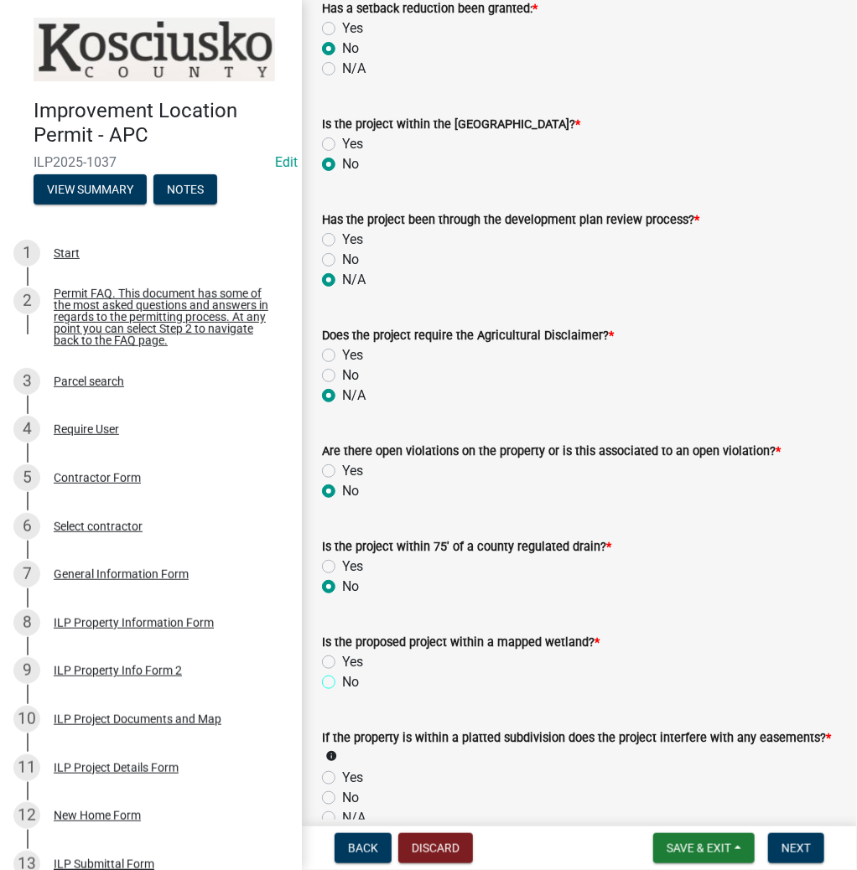
click at [342, 675] on input "No" at bounding box center [347, 678] width 11 height 11
radio input "true"
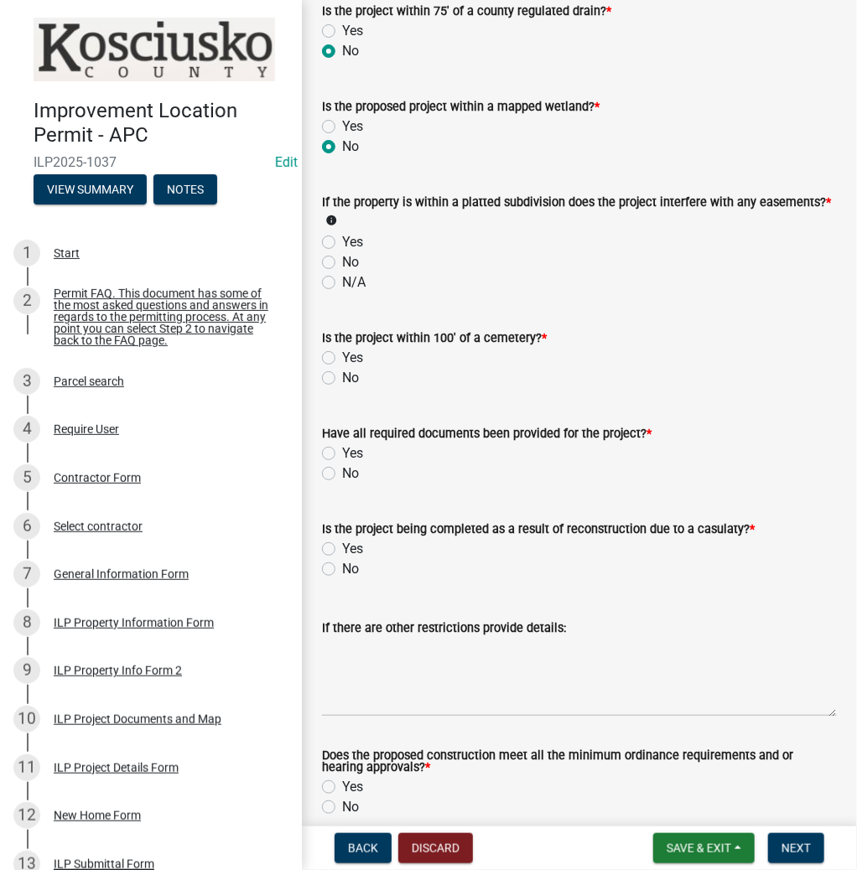
scroll to position [1543, 0]
click at [342, 252] on label "No" at bounding box center [350, 262] width 17 height 20
click at [342, 252] on input "No" at bounding box center [347, 257] width 11 height 11
radio input "true"
click at [342, 372] on label "No" at bounding box center [350, 377] width 17 height 20
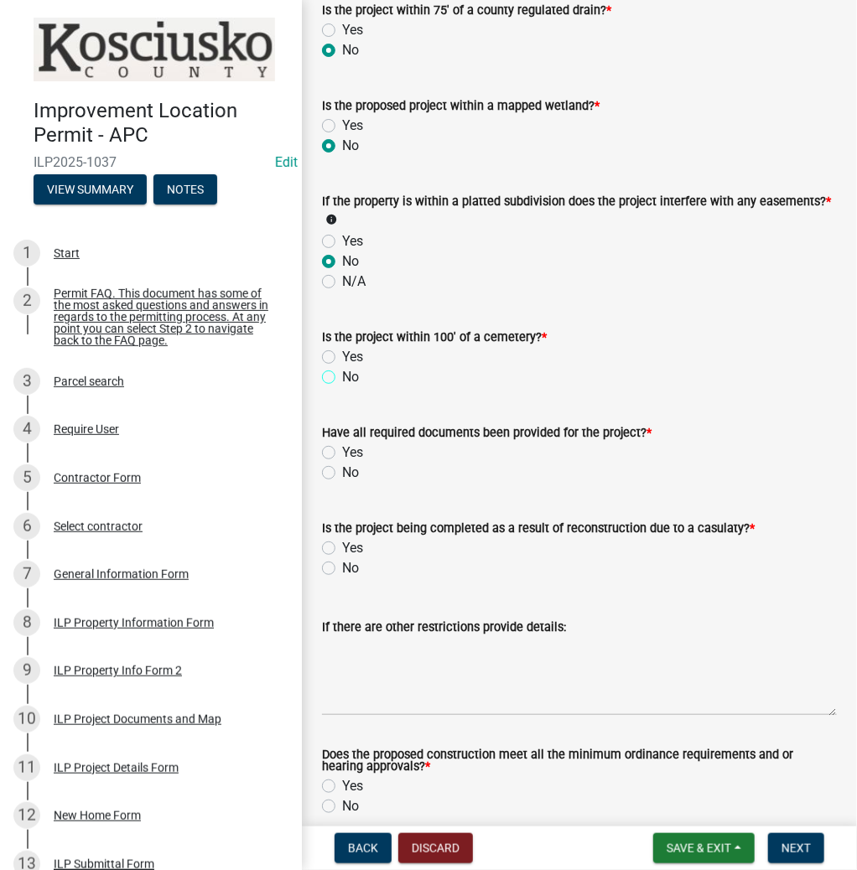
click at [342, 372] on input "No" at bounding box center [347, 372] width 11 height 11
radio input "true"
click at [342, 449] on label "Yes" at bounding box center [352, 453] width 21 height 20
click at [342, 449] on input "Yes" at bounding box center [347, 448] width 11 height 11
radio input "true"
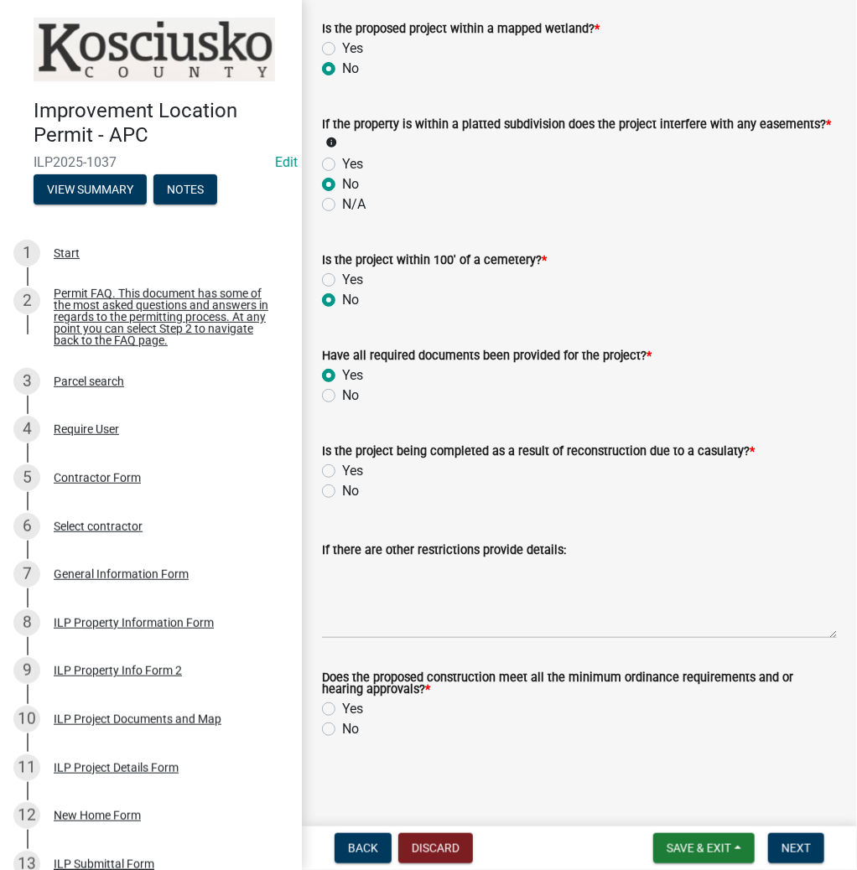
scroll to position [1613, 0]
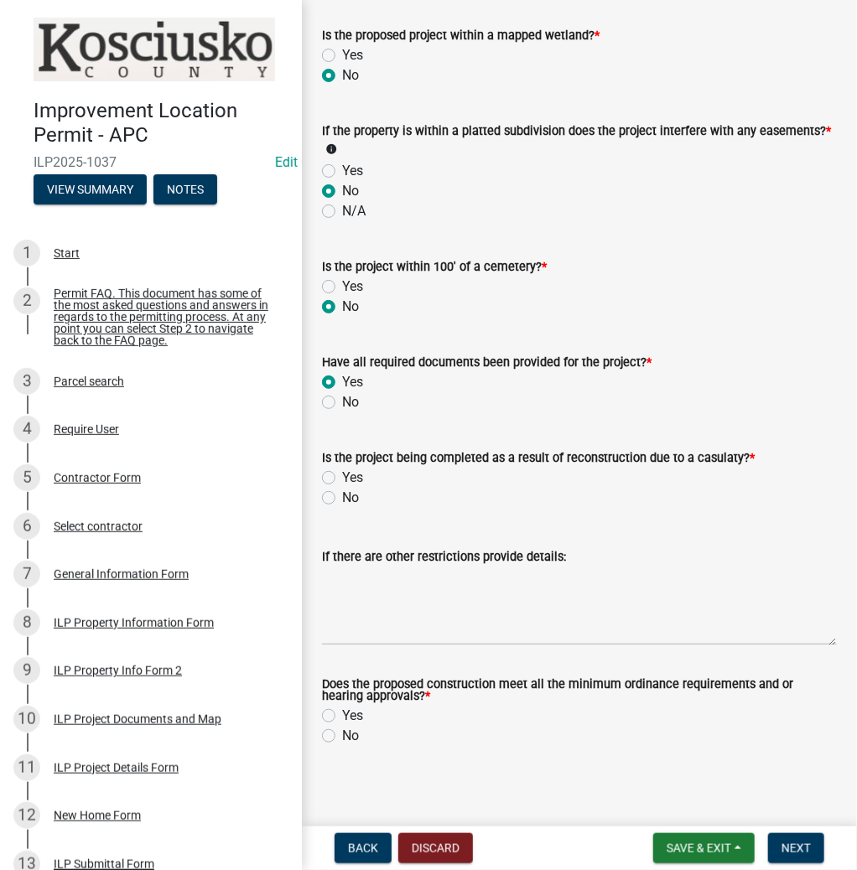
click at [342, 490] on label "No" at bounding box center [350, 498] width 17 height 20
click at [342, 490] on input "No" at bounding box center [347, 493] width 11 height 11
radio input "true"
click at [342, 709] on label "Yes" at bounding box center [352, 716] width 21 height 20
click at [342, 709] on input "Yes" at bounding box center [347, 711] width 11 height 11
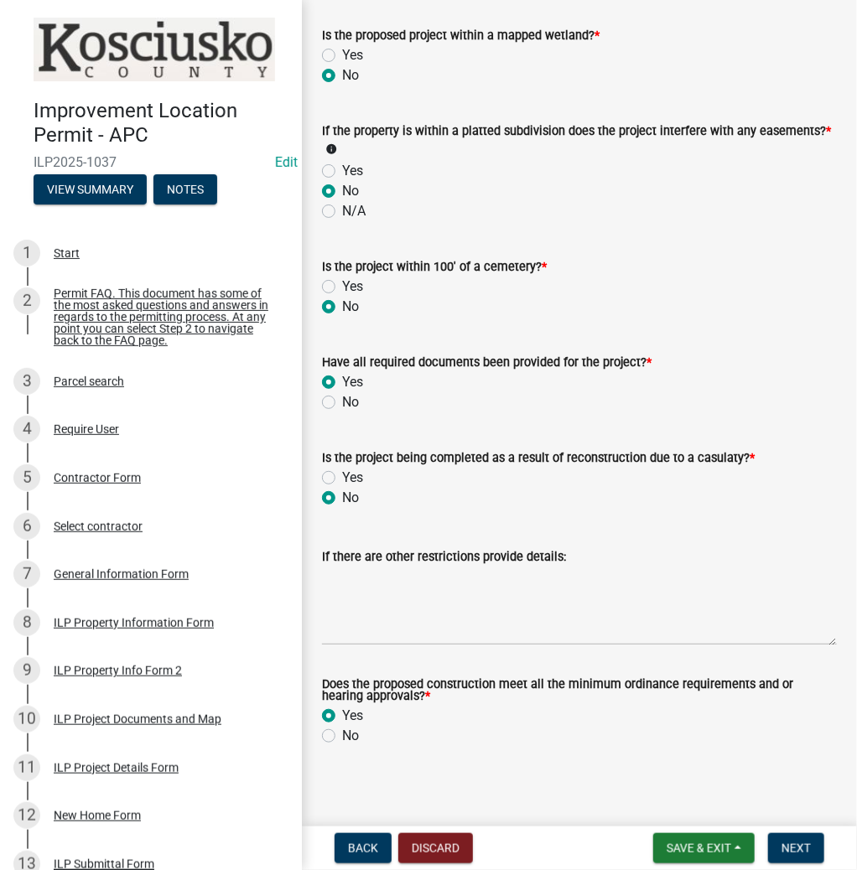
radio input "true"
drag, startPoint x: 791, startPoint y: 832, endPoint x: 798, endPoint y: 855, distance: 24.4
click at [797, 855] on nav "Back Discard Save & Exit Save Save & Exit Next" at bounding box center [579, 849] width 555 height 44
click at [798, 853] on span "Next" at bounding box center [796, 848] width 29 height 13
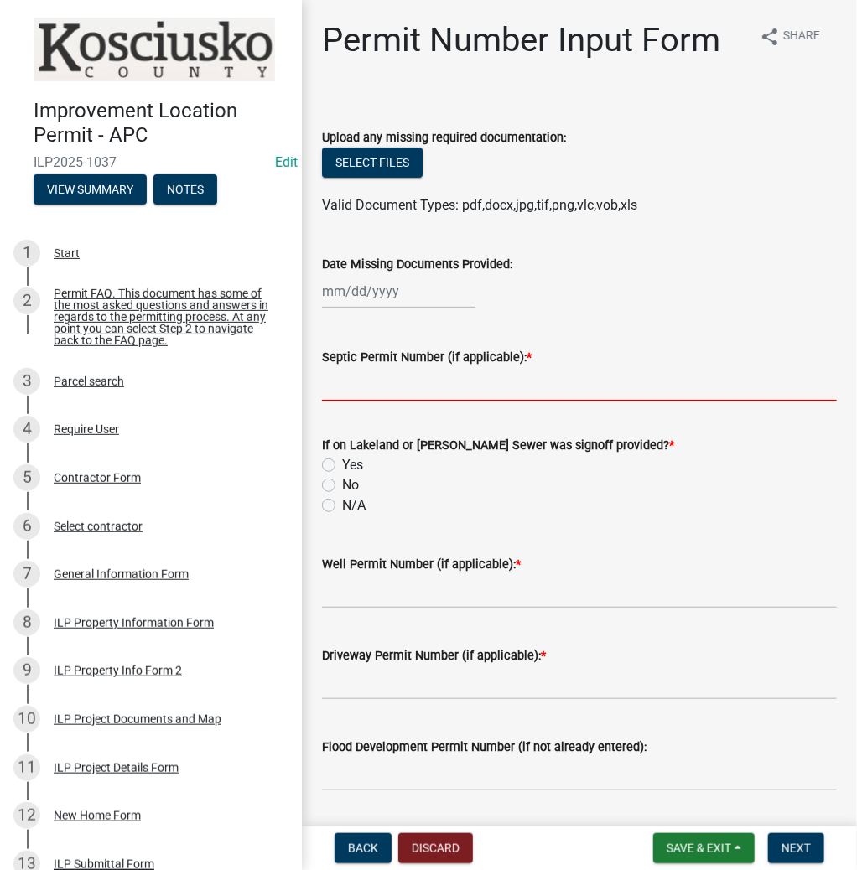
click at [326, 387] on input "Septic Permit Number (if applicable): *" at bounding box center [579, 384] width 515 height 34
type input "21268"
click at [342, 510] on label "N/A" at bounding box center [353, 506] width 23 height 20
click at [342, 507] on input "N/A" at bounding box center [347, 501] width 11 height 11
radio input "true"
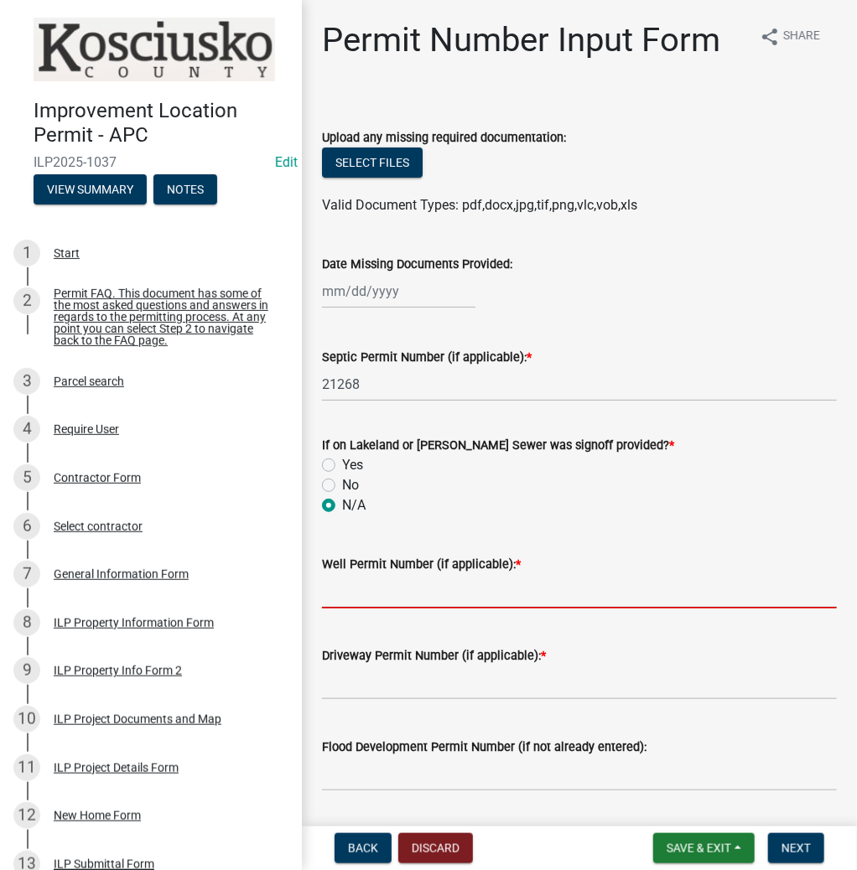
click at [377, 596] on input "Well Permit Number (if applicable): *" at bounding box center [579, 591] width 515 height 34
type input "EXIST"
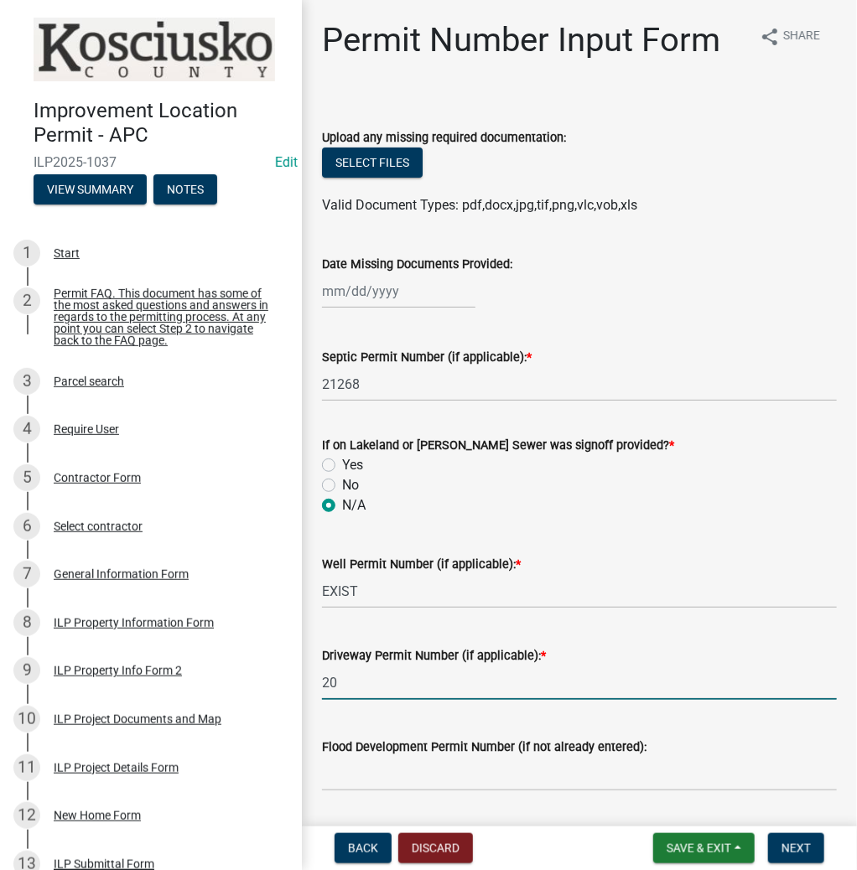
type input "2"
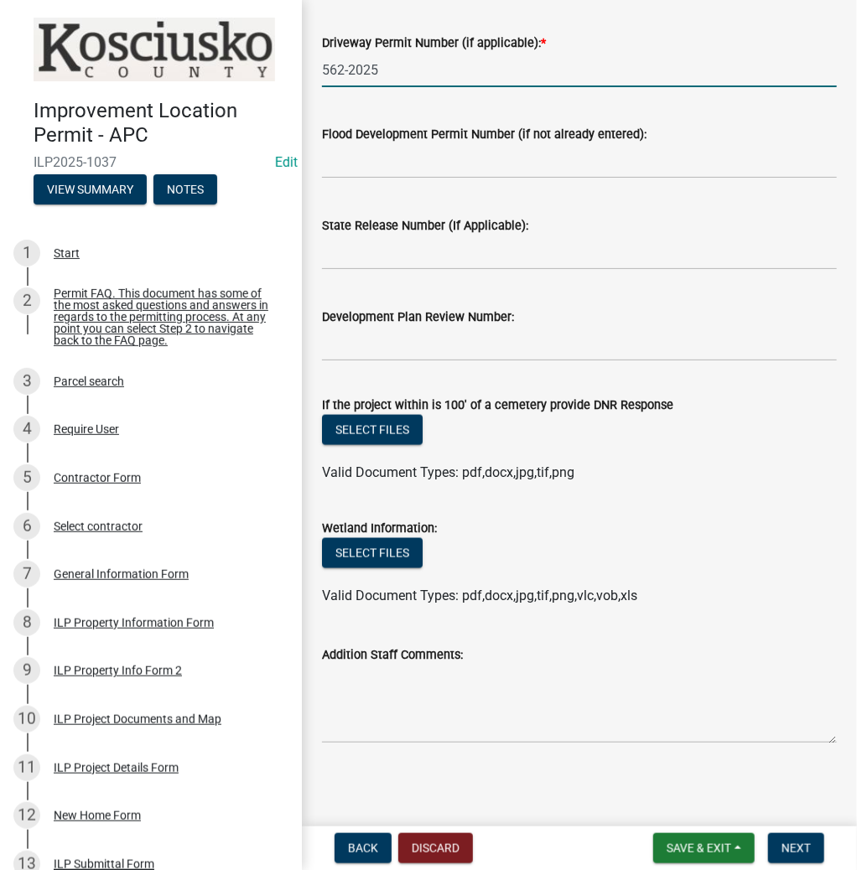
scroll to position [616, 0]
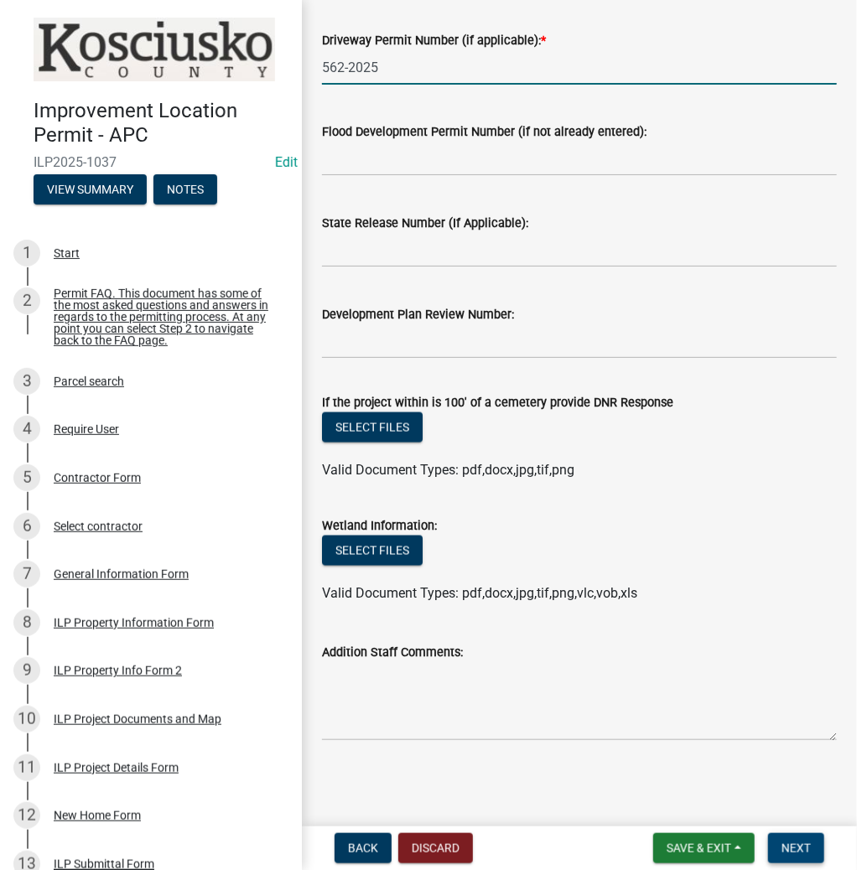
type input "562-2025"
click at [791, 839] on button "Next" at bounding box center [796, 849] width 56 height 30
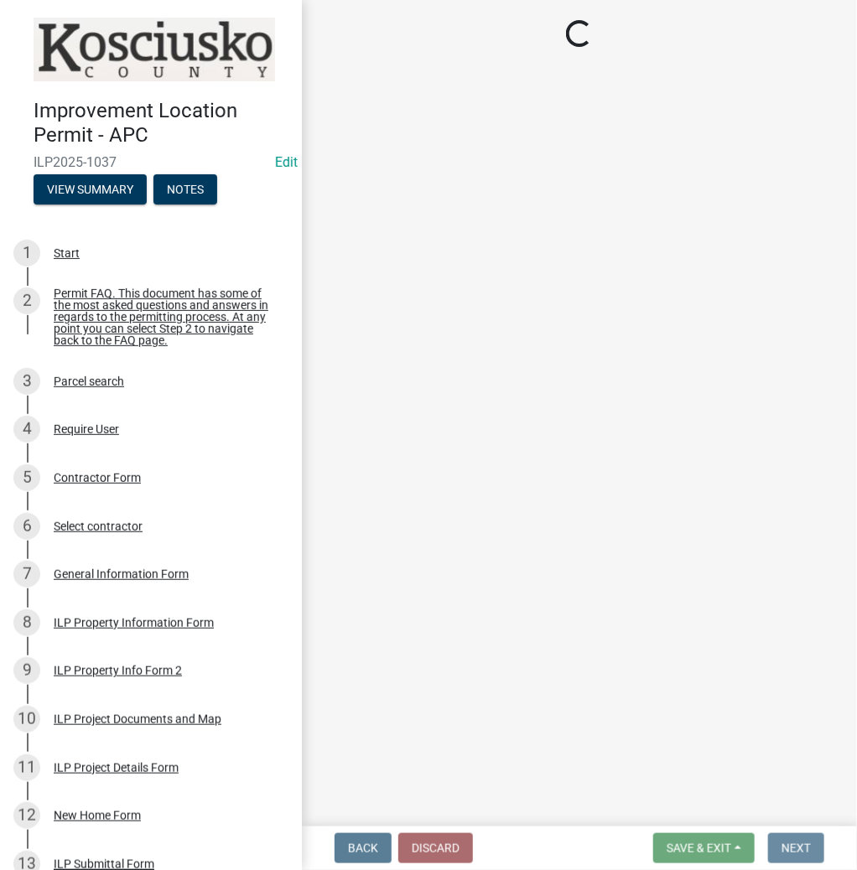
scroll to position [0, 0]
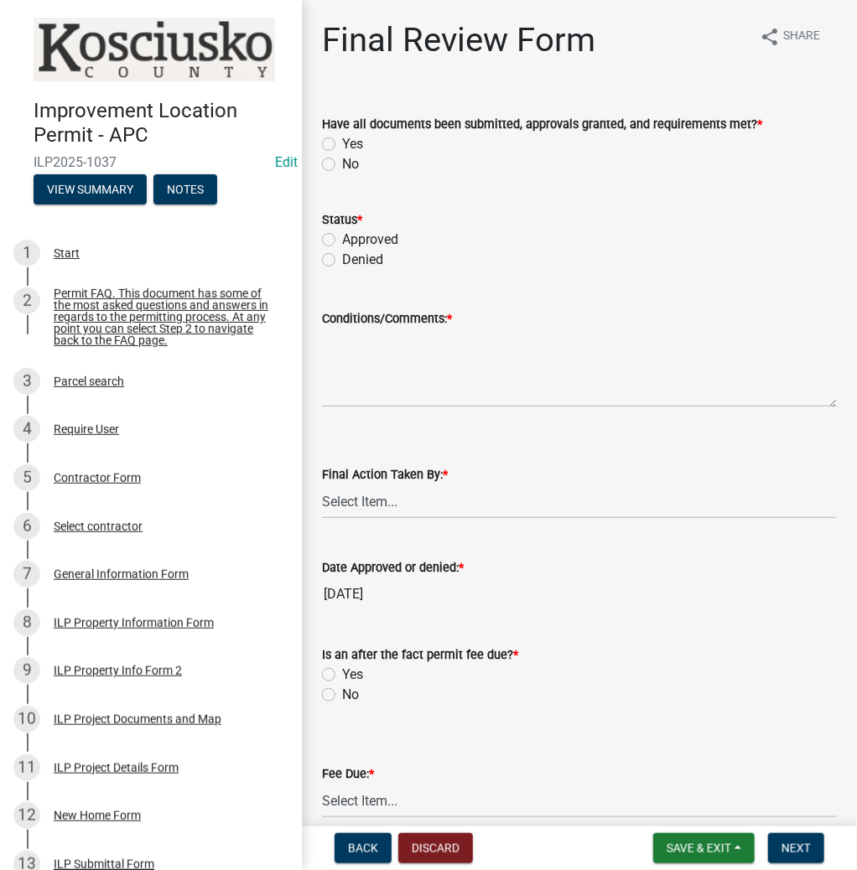
click at [342, 142] on label "Yes" at bounding box center [352, 144] width 21 height 20
click at [342, 142] on input "Yes" at bounding box center [347, 139] width 11 height 11
radio input "true"
click at [342, 238] on label "Approved" at bounding box center [370, 240] width 56 height 20
click at [342, 238] on input "Approved" at bounding box center [347, 235] width 11 height 11
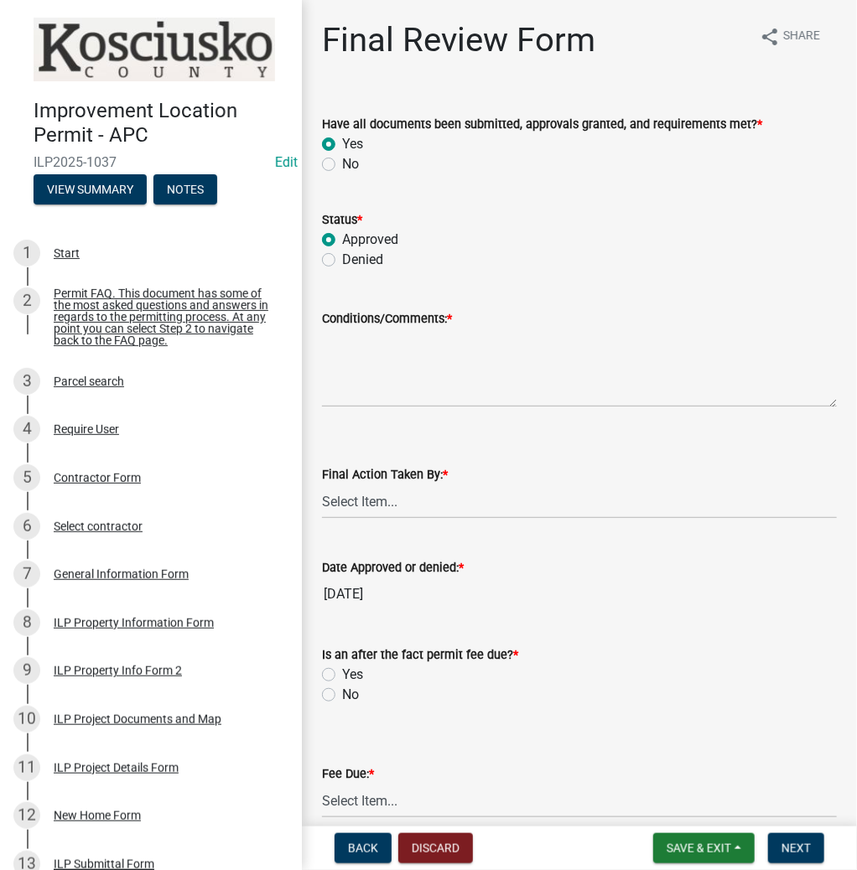
radio input "true"
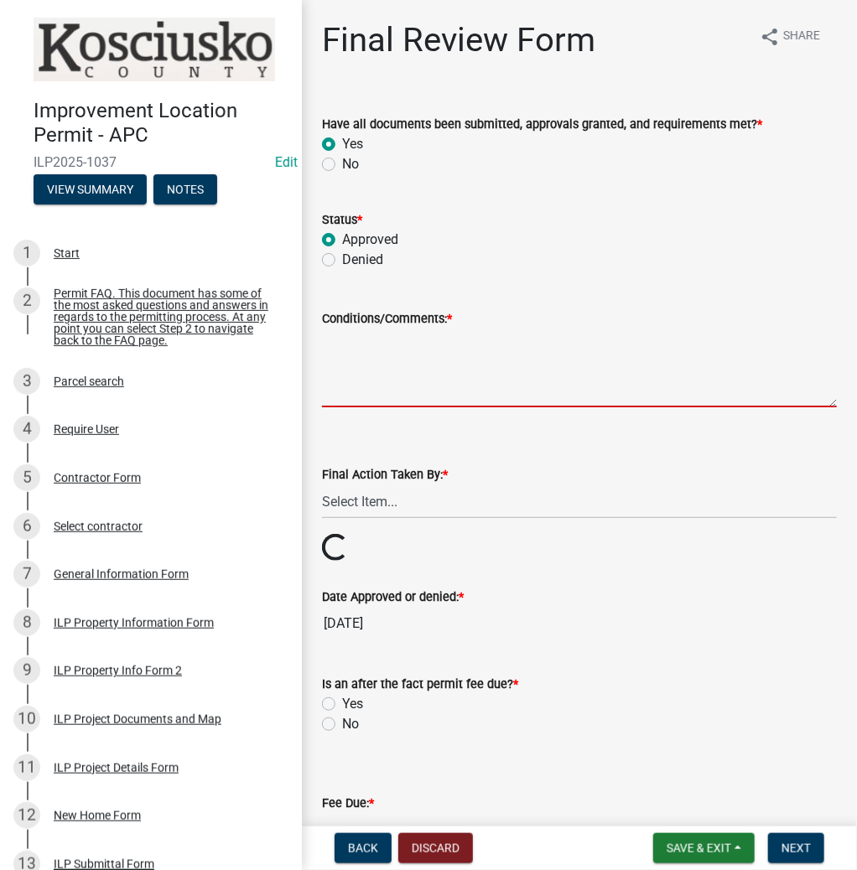
click at [386, 363] on textarea "Conditions/Comments: *" at bounding box center [579, 368] width 515 height 79
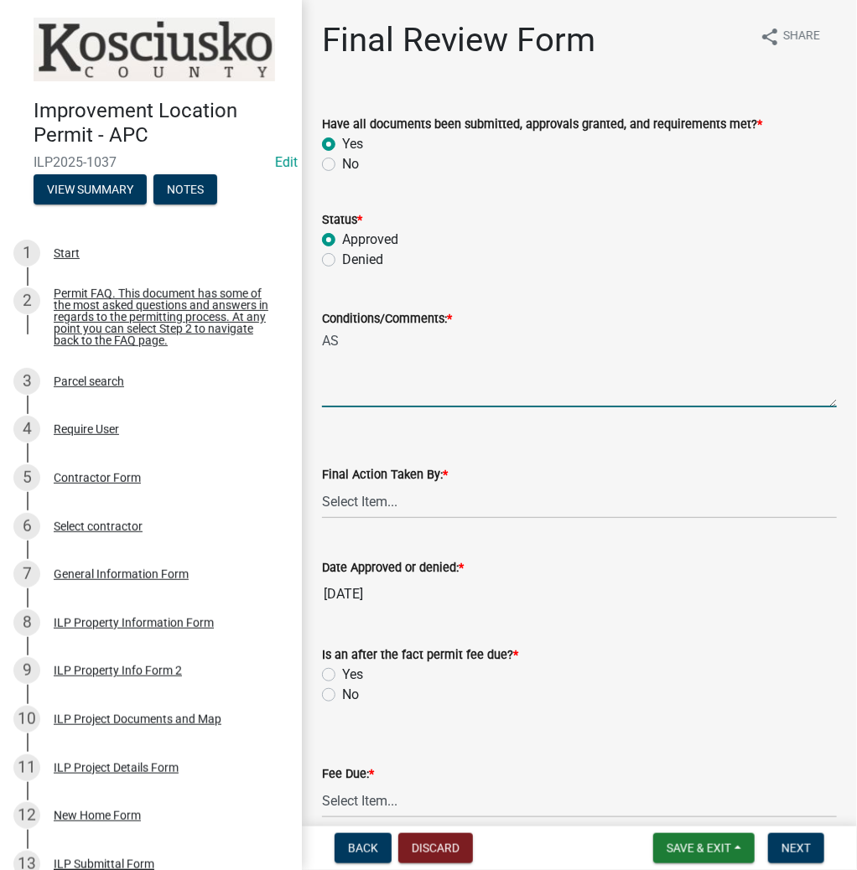
type textarea "A"
type textarea "F"
type textarea "RESIDENCE ONLY"
click at [371, 493] on select "Select Item... MMS LT AT CS [PERSON_NAME]" at bounding box center [579, 502] width 515 height 34
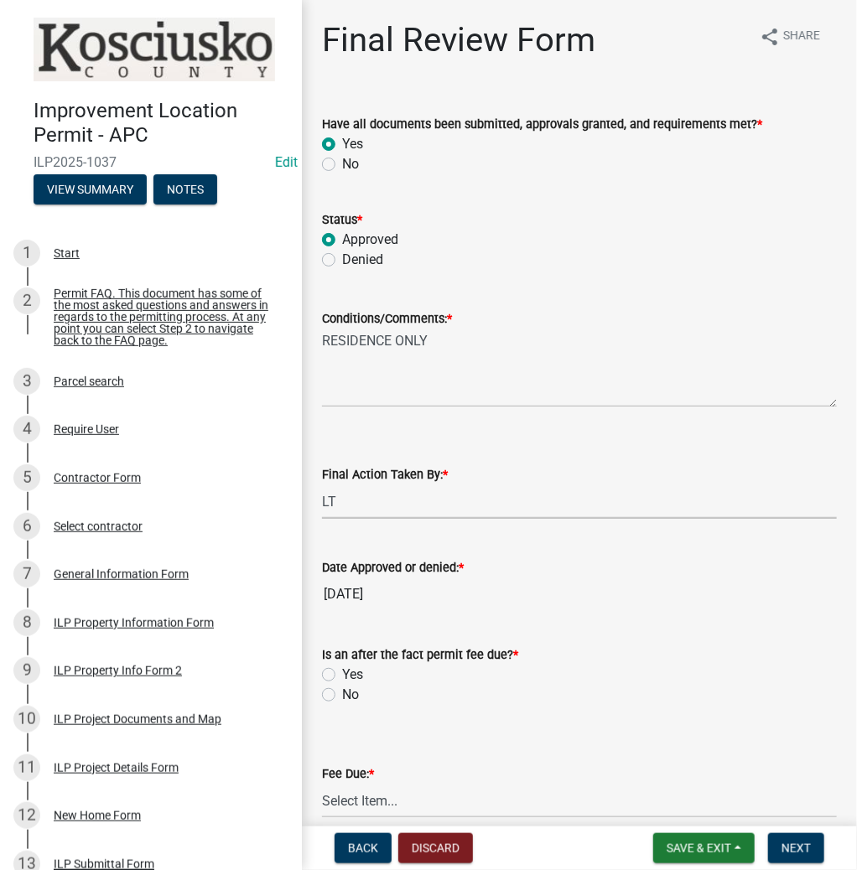
click at [322, 485] on select "Select Item... MMS LT AT CS [PERSON_NAME]" at bounding box center [579, 502] width 515 height 34
select select "fc758b50-acba-4166-9f24-5248f0f78016"
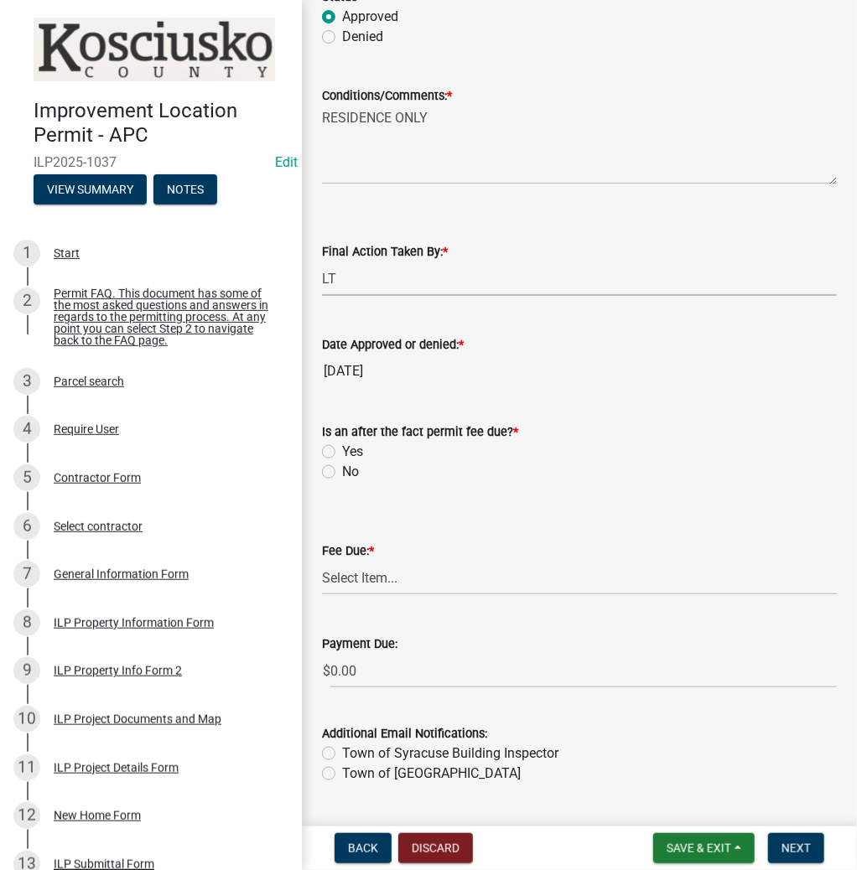
scroll to position [268, 0]
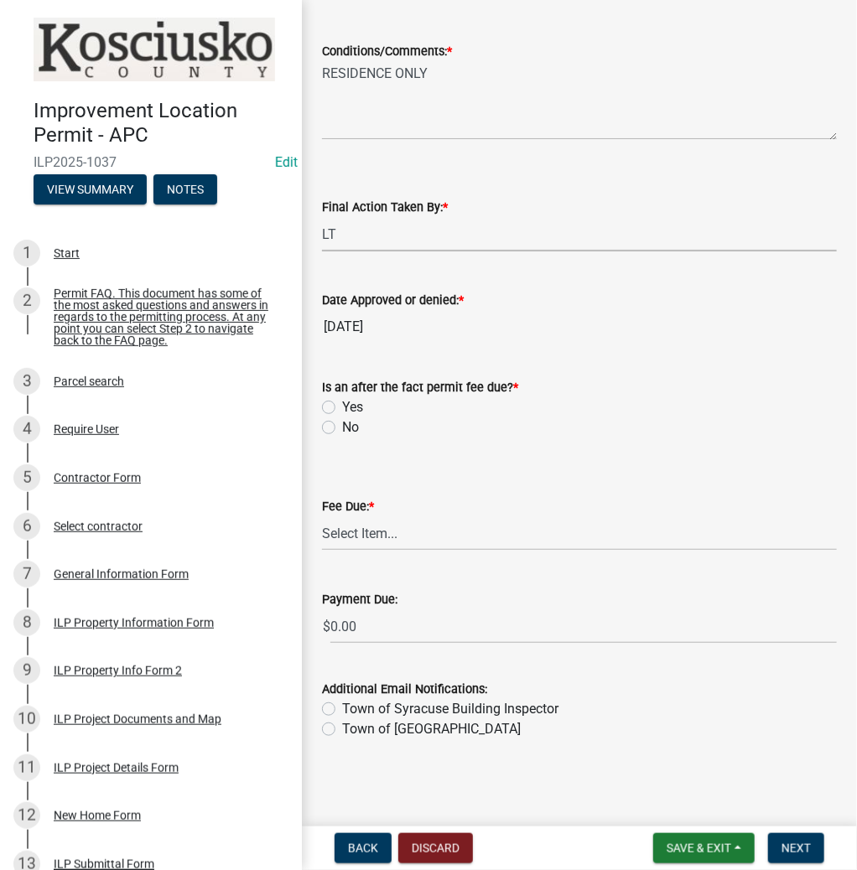
click at [342, 430] on label "No" at bounding box center [350, 428] width 17 height 20
click at [342, 429] on input "No" at bounding box center [347, 423] width 11 height 11
radio input "true"
click at [337, 538] on select "Select Item... N/A $10.00 $25.00 $125.00 $250 $500 $500 + $10.00 for every 10 s…" at bounding box center [579, 534] width 515 height 34
click at [322, 551] on select "Select Item... N/A $10.00 $25.00 $125.00 $250 $500 $500 + $10.00 for every 10 s…" at bounding box center [579, 534] width 515 height 34
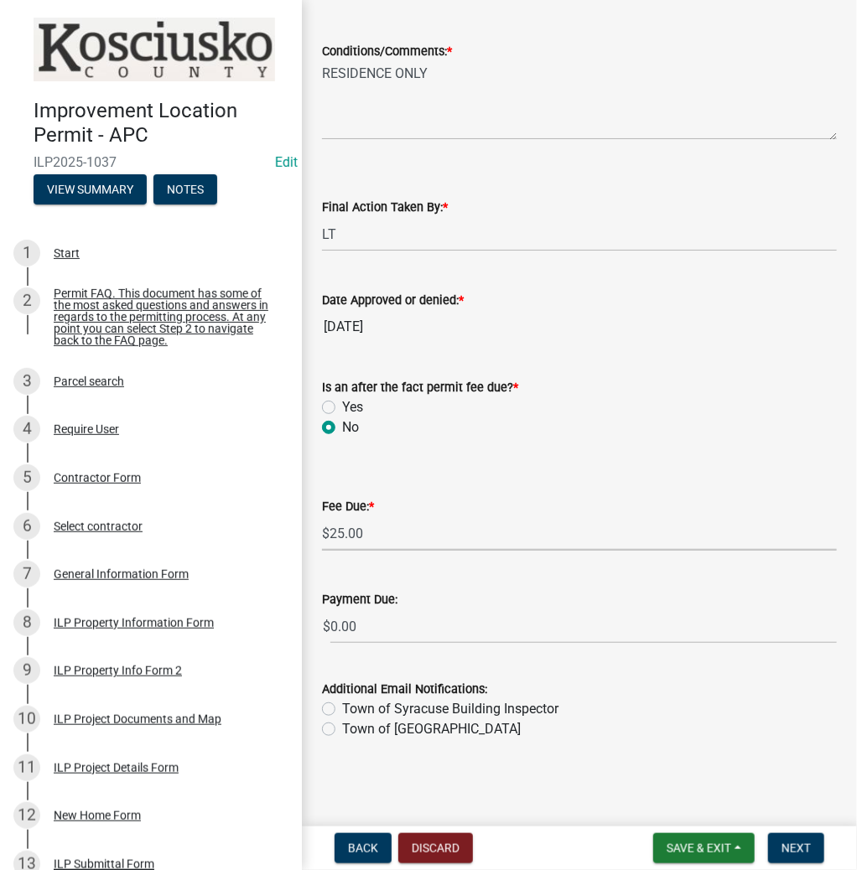
select select "71256567-8c52-414d-b434-ae6b266e1a0e"
click at [799, 846] on span "Next" at bounding box center [796, 848] width 29 height 13
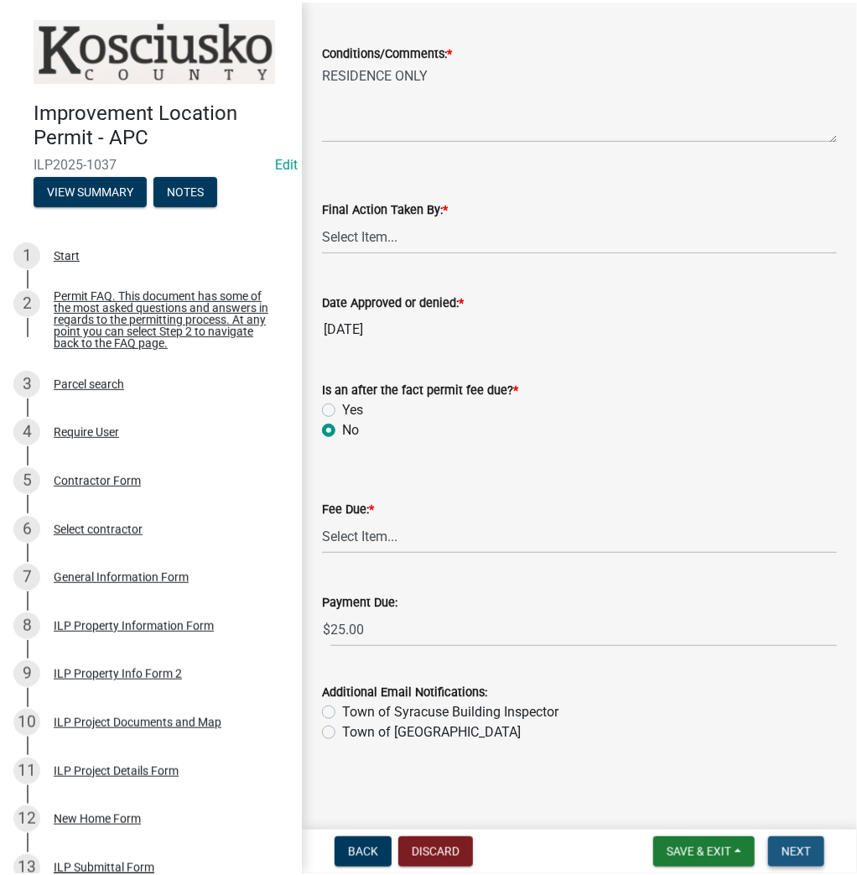
scroll to position [0, 0]
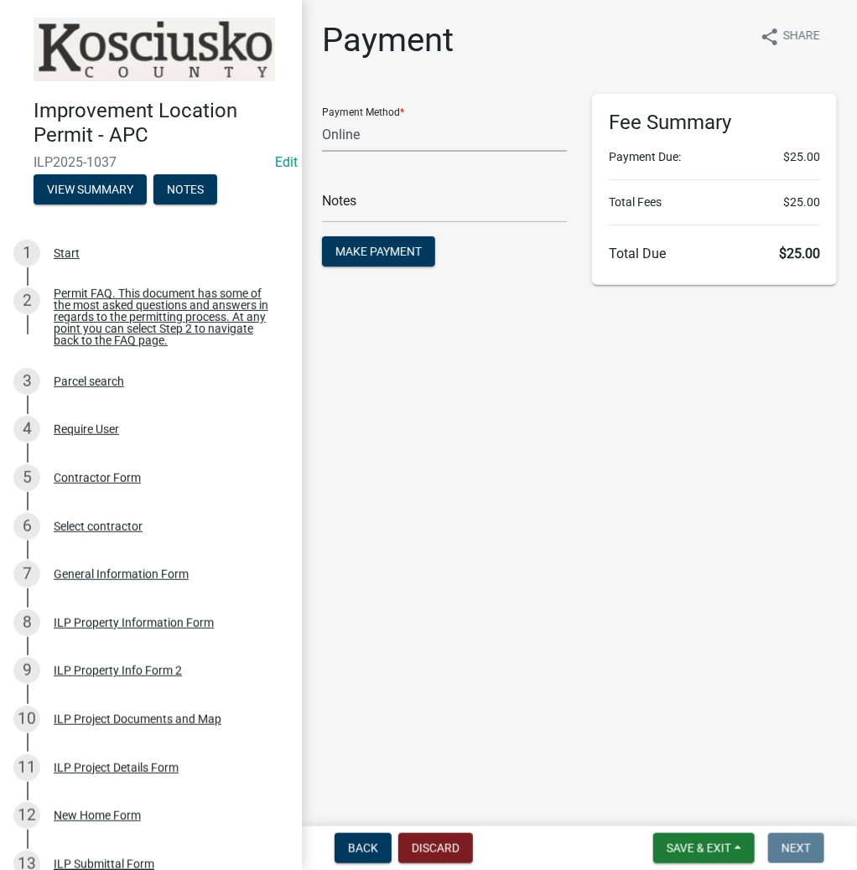
click at [422, 128] on select "Credit Card POS Check Cash Online" at bounding box center [444, 134] width 245 height 34
select select "1: 0"
click at [322, 117] on select "Credit Card POS Check Cash Online" at bounding box center [444, 134] width 245 height 34
click at [397, 222] on input "text" at bounding box center [444, 206] width 245 height 34
type input "023495"
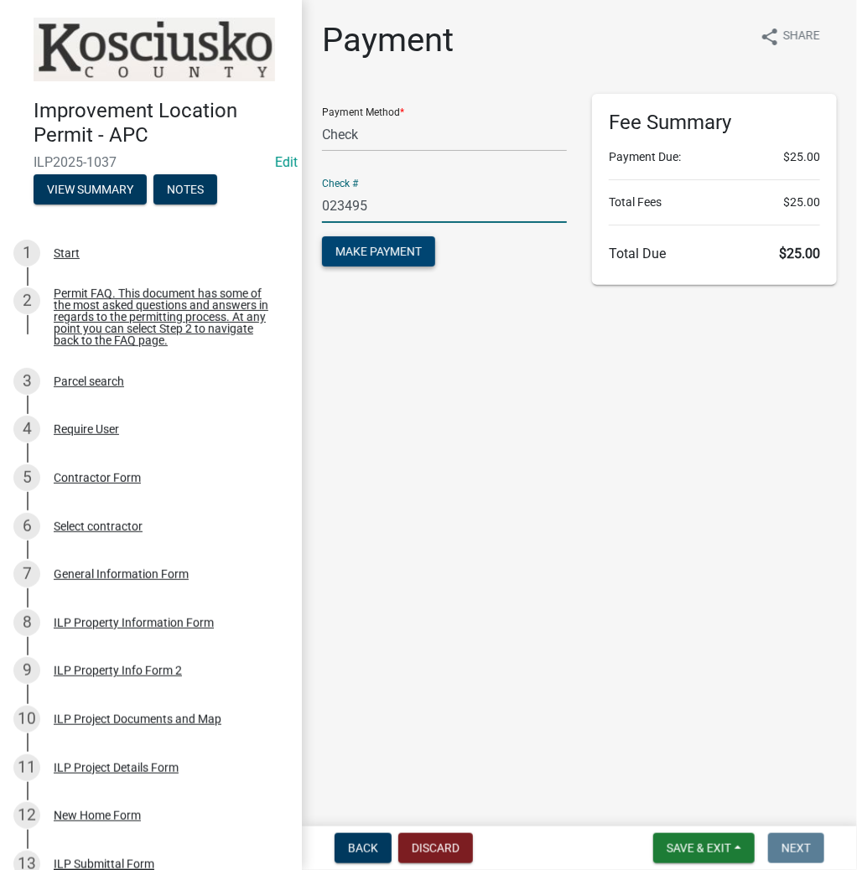
click at [381, 257] on span "Make Payment" at bounding box center [378, 251] width 86 height 13
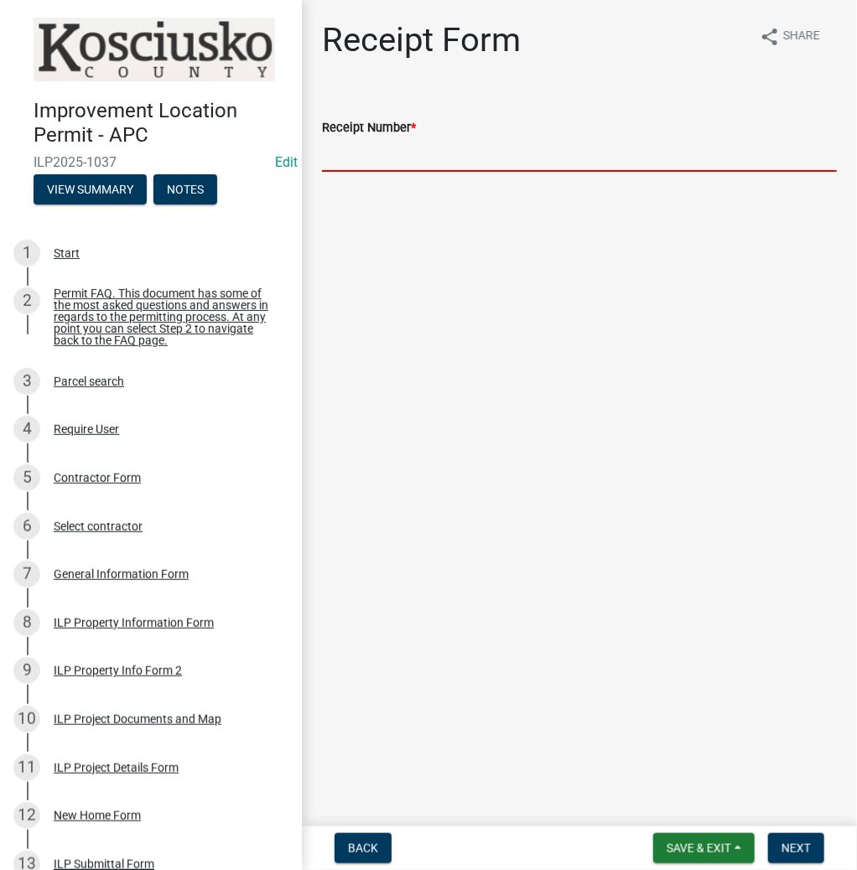
click at [361, 169] on input "Receipt Number *" at bounding box center [579, 155] width 515 height 34
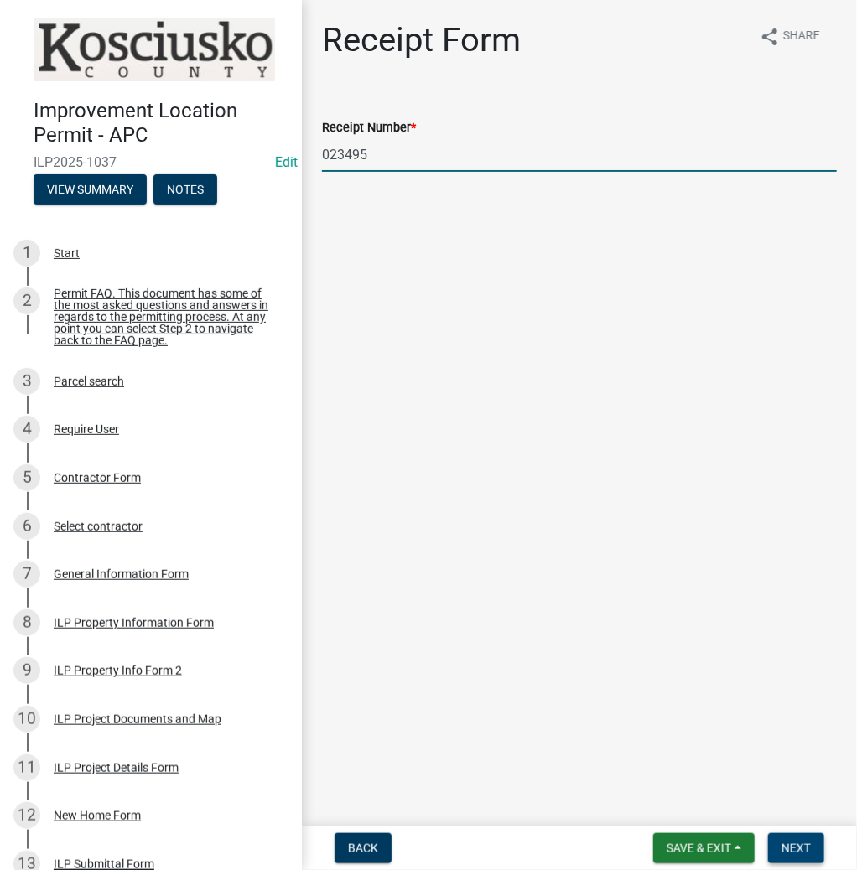
type input "023495"
click at [786, 855] on span "Next" at bounding box center [796, 848] width 29 height 13
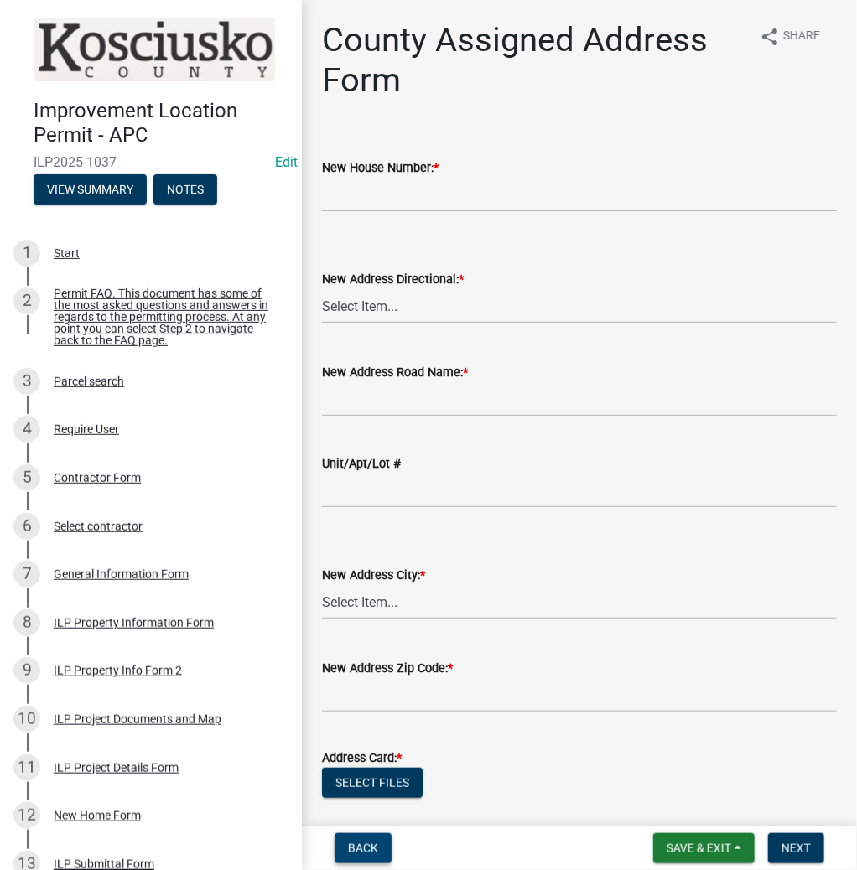
click at [366, 842] on span "Back" at bounding box center [363, 848] width 30 height 13
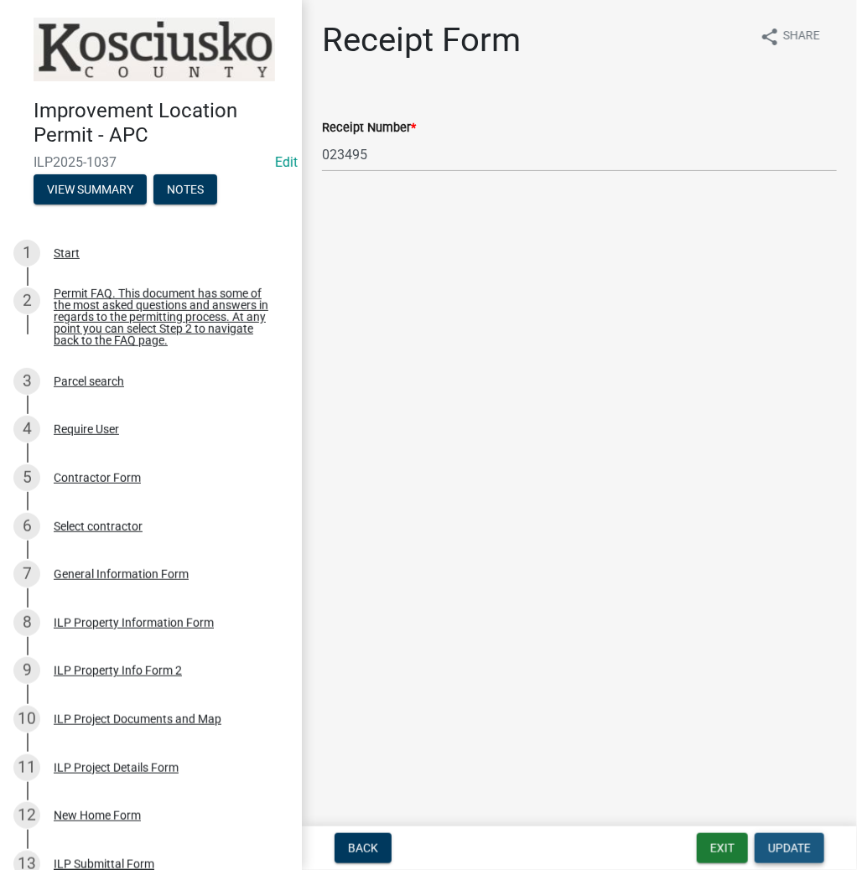
click at [784, 855] on button "Update" at bounding box center [790, 849] width 70 height 30
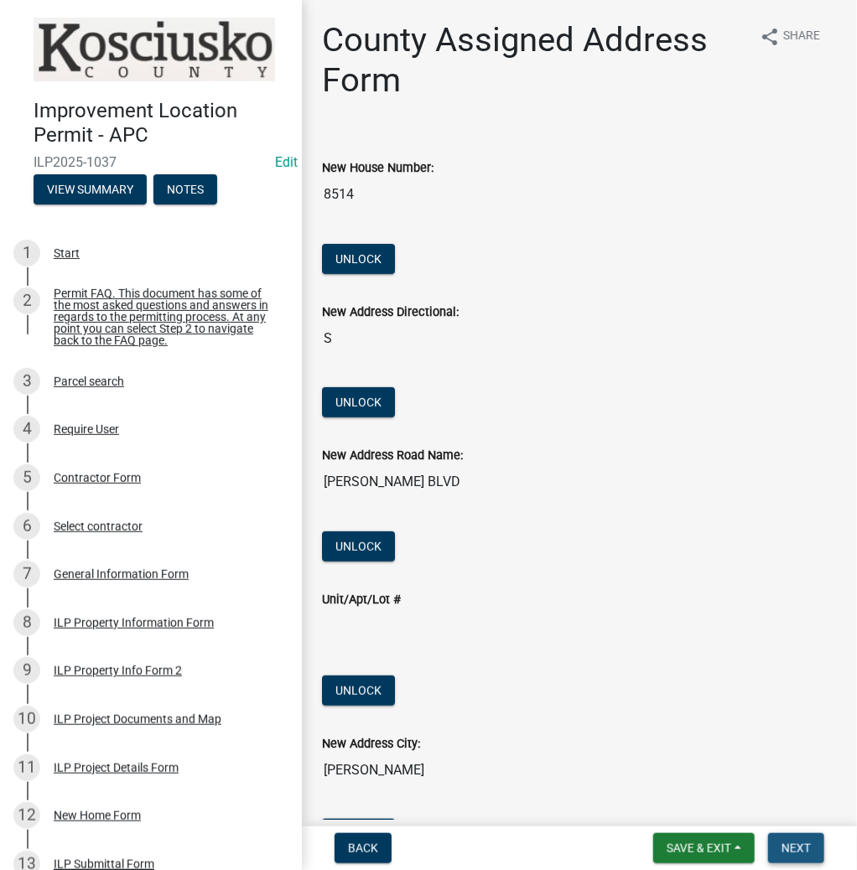
click at [785, 844] on span "Next" at bounding box center [796, 848] width 29 height 13
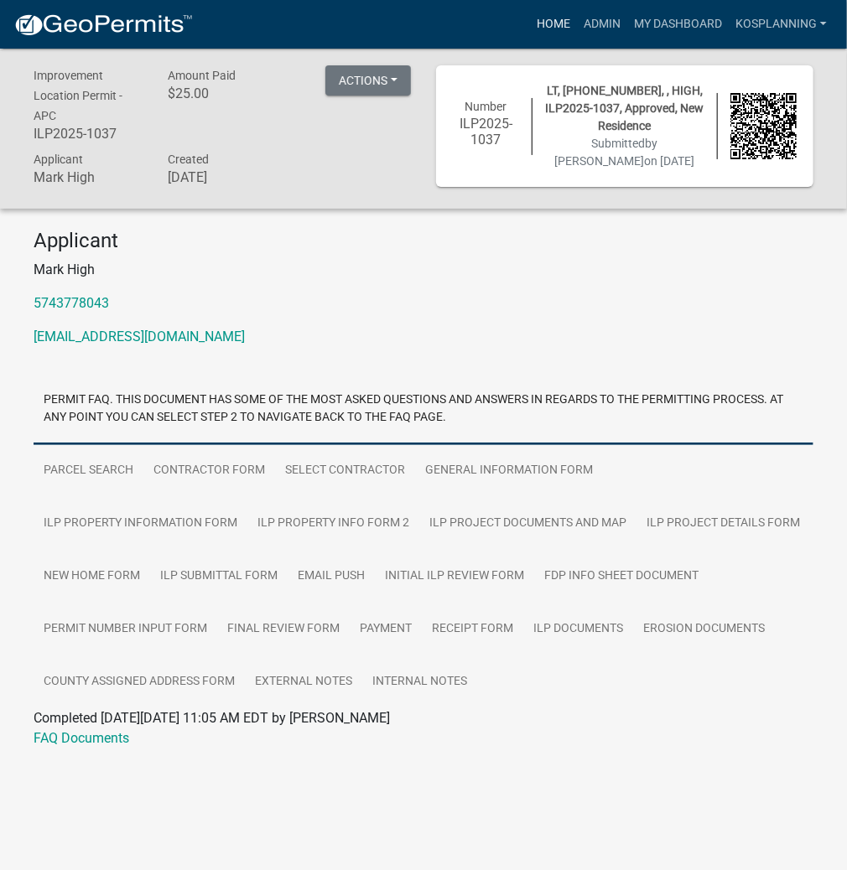
click at [560, 25] on link "Home" at bounding box center [553, 24] width 47 height 32
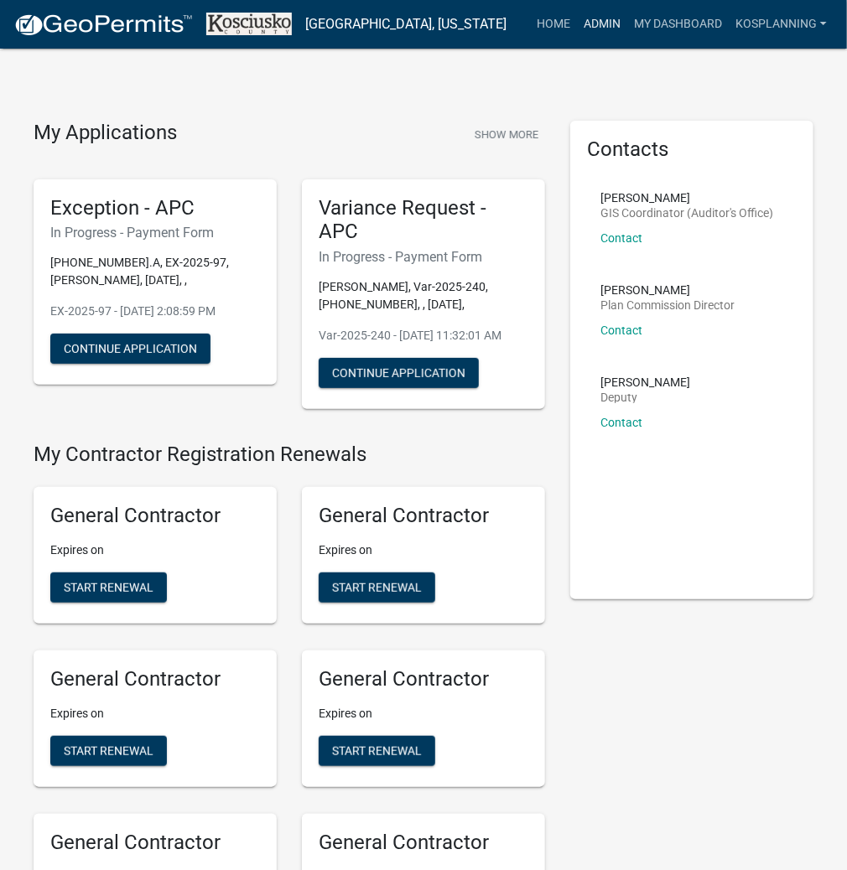
click at [599, 21] on link "Admin" at bounding box center [602, 24] width 50 height 32
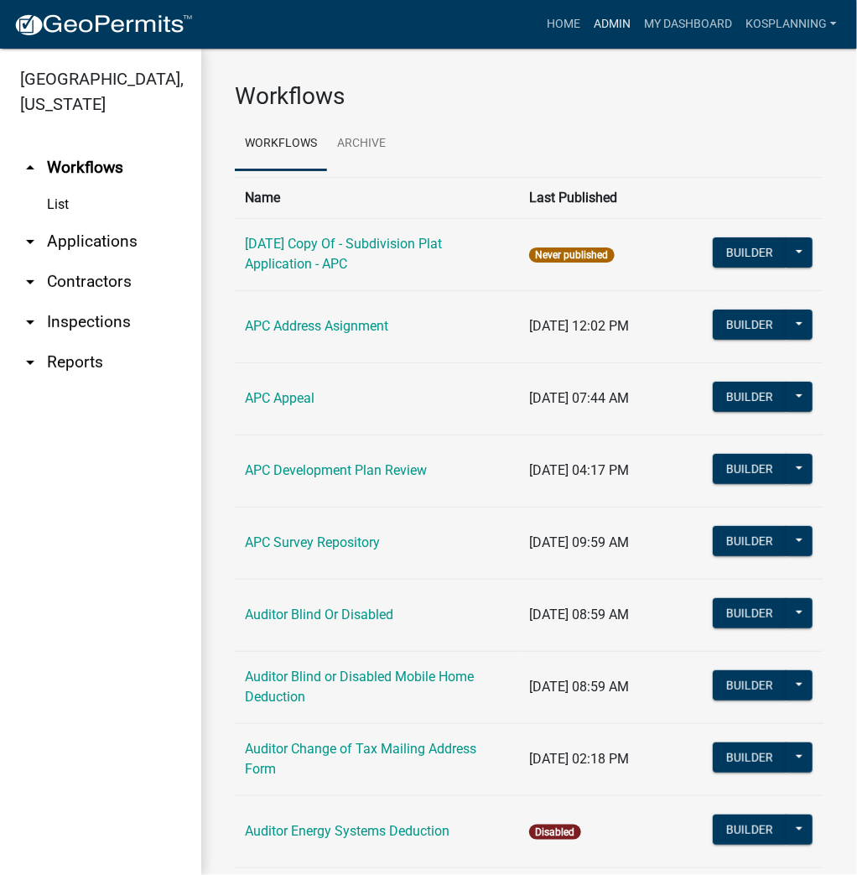
click at [610, 28] on link "Admin" at bounding box center [612, 24] width 50 height 32
click at [67, 238] on link "arrow_drop_down Applications" at bounding box center [100, 241] width 201 height 40
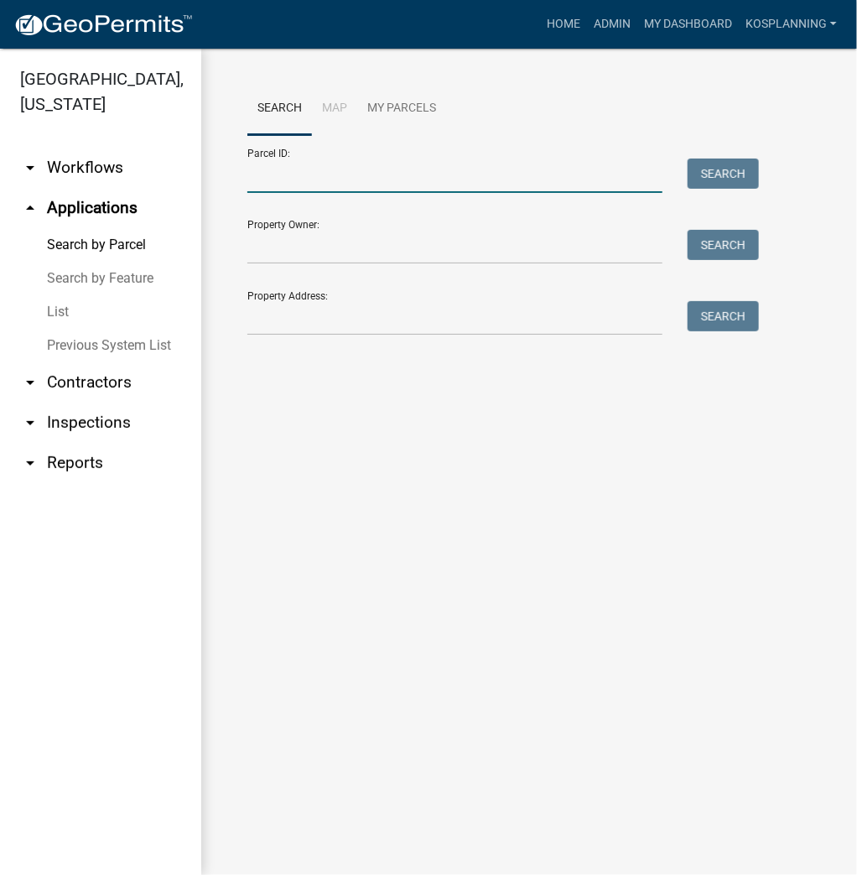
drag, startPoint x: 322, startPoint y: 176, endPoint x: 323, endPoint y: 163, distance: 13.4
click at [322, 176] on input "Parcel ID:" at bounding box center [454, 175] width 415 height 34
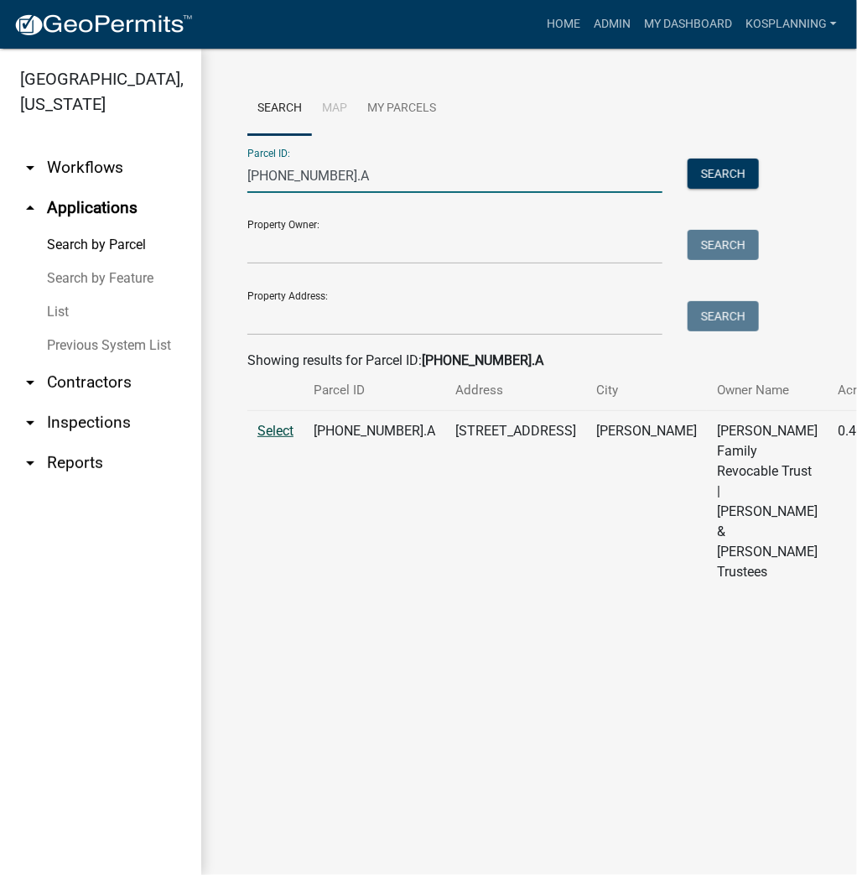
type input "[PHONE_NUMBER].A"
click at [272, 439] on span "Select" at bounding box center [275, 431] width 36 height 16
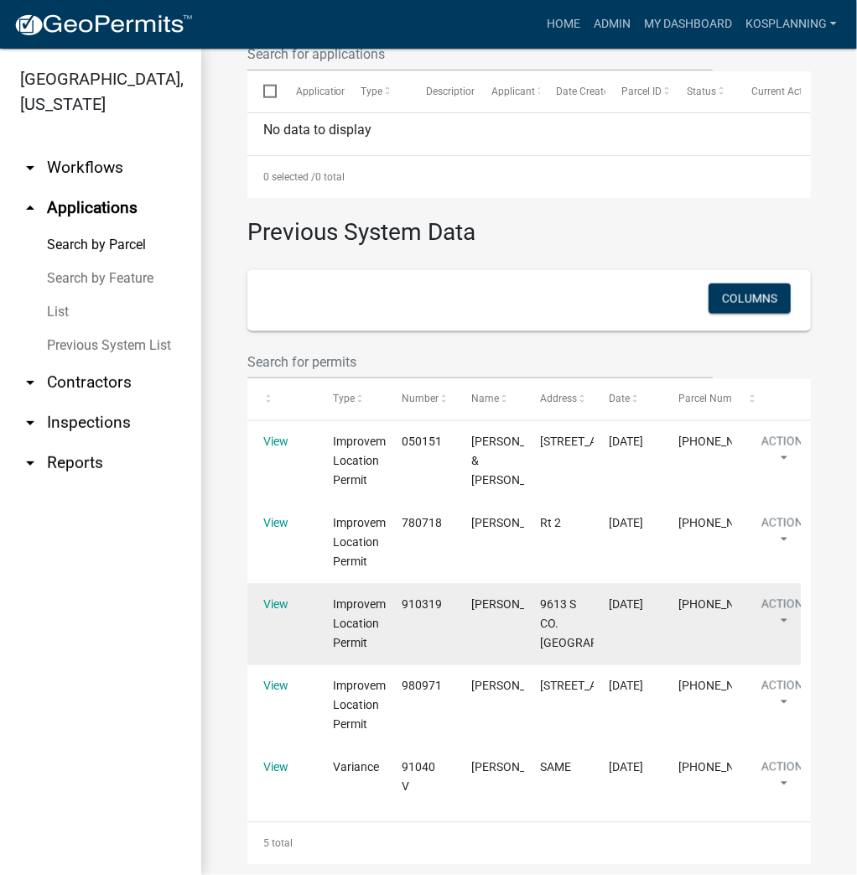
scroll to position [802, 0]
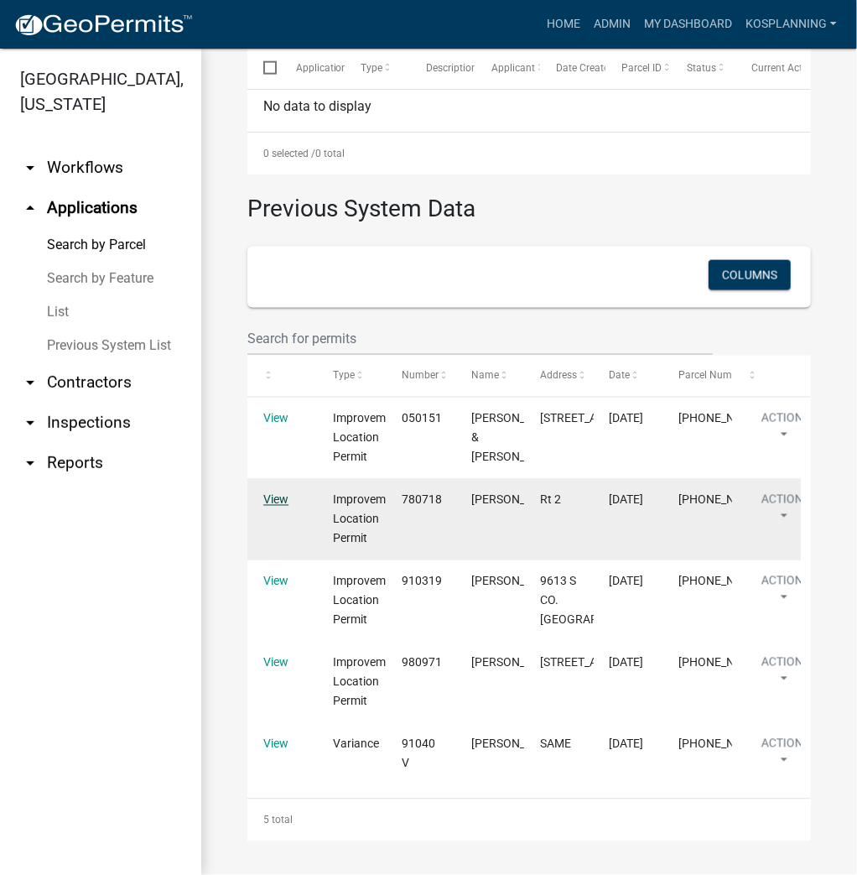
click at [272, 493] on link "View" at bounding box center [275, 499] width 25 height 13
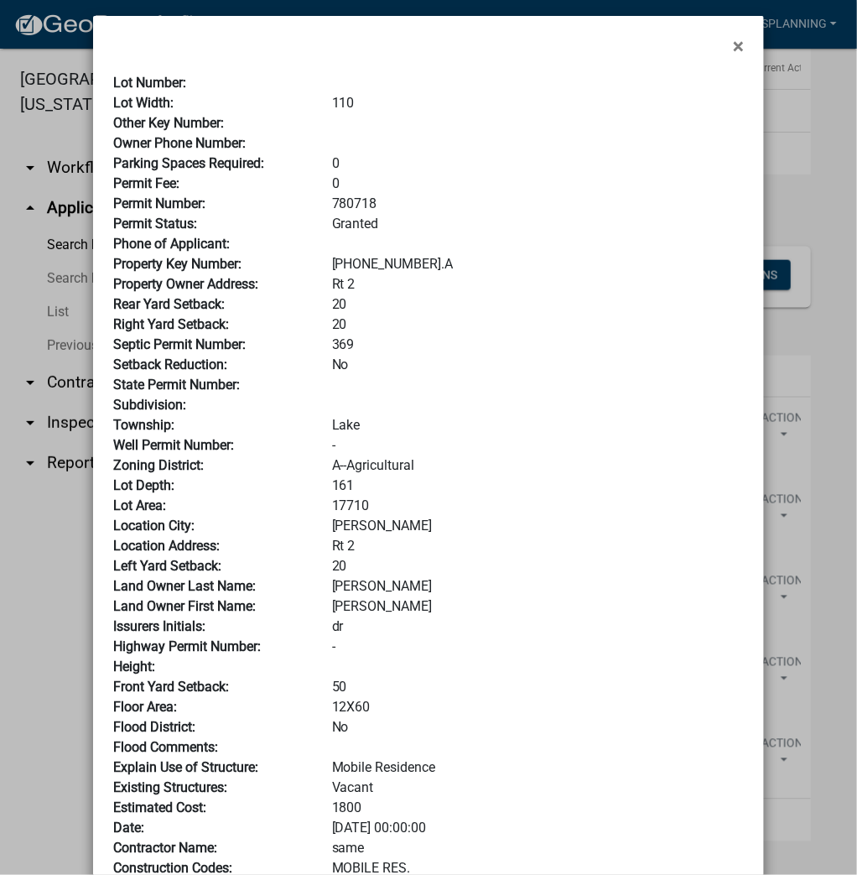
scroll to position [0, 0]
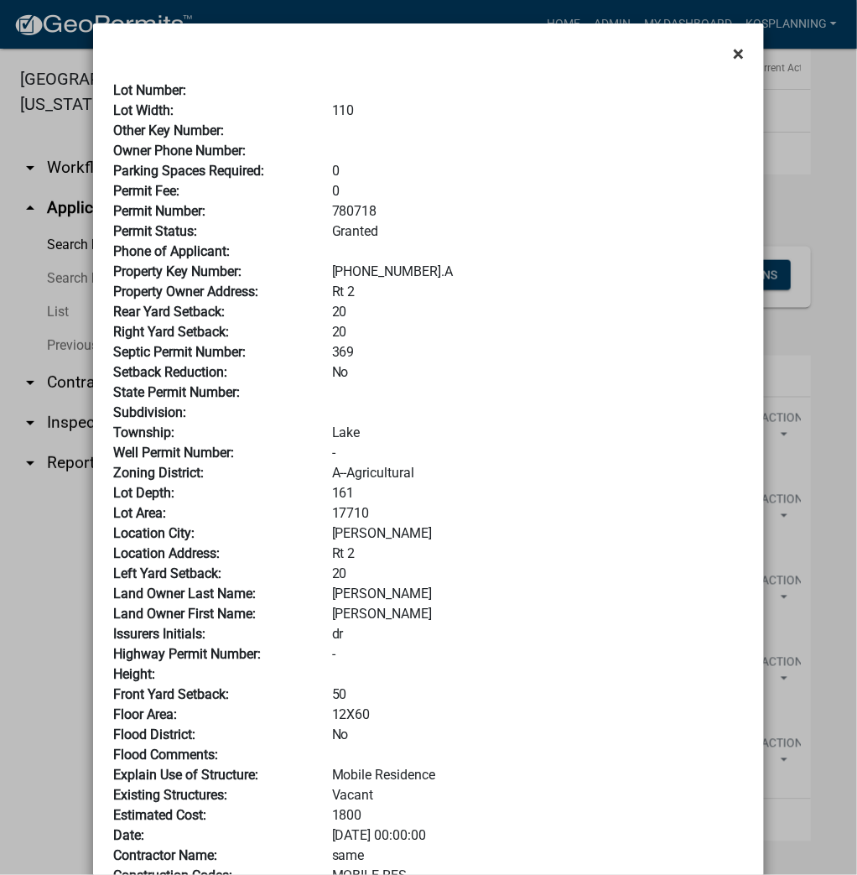
click at [733, 46] on span "×" at bounding box center [738, 53] width 11 height 23
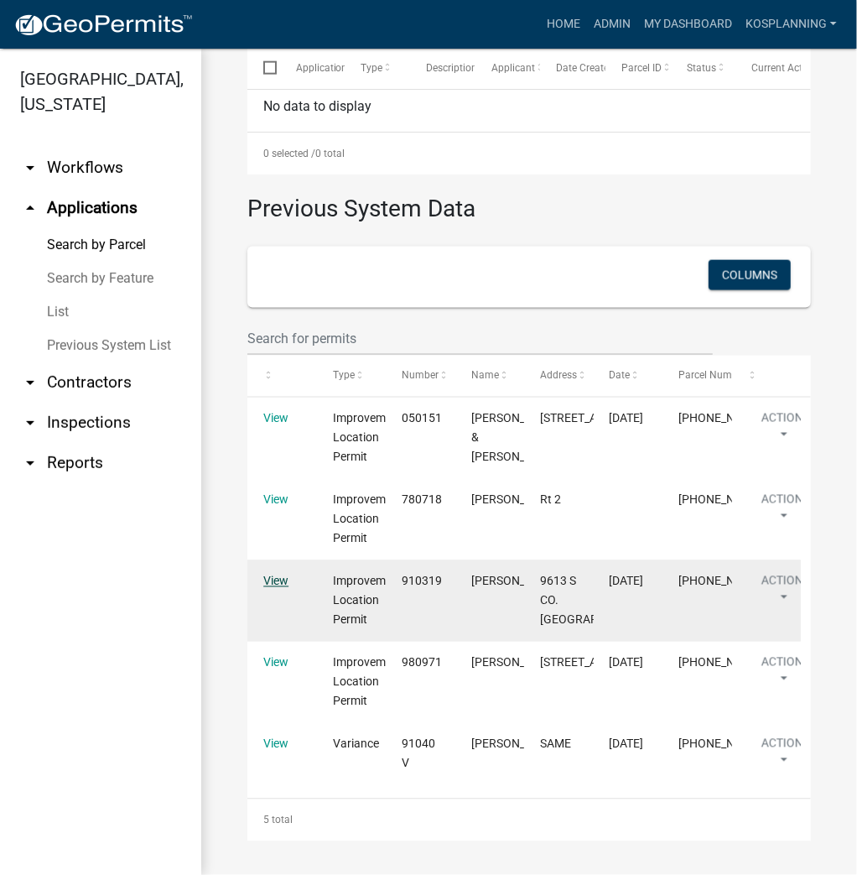
click at [274, 574] on link "View" at bounding box center [275, 580] width 25 height 13
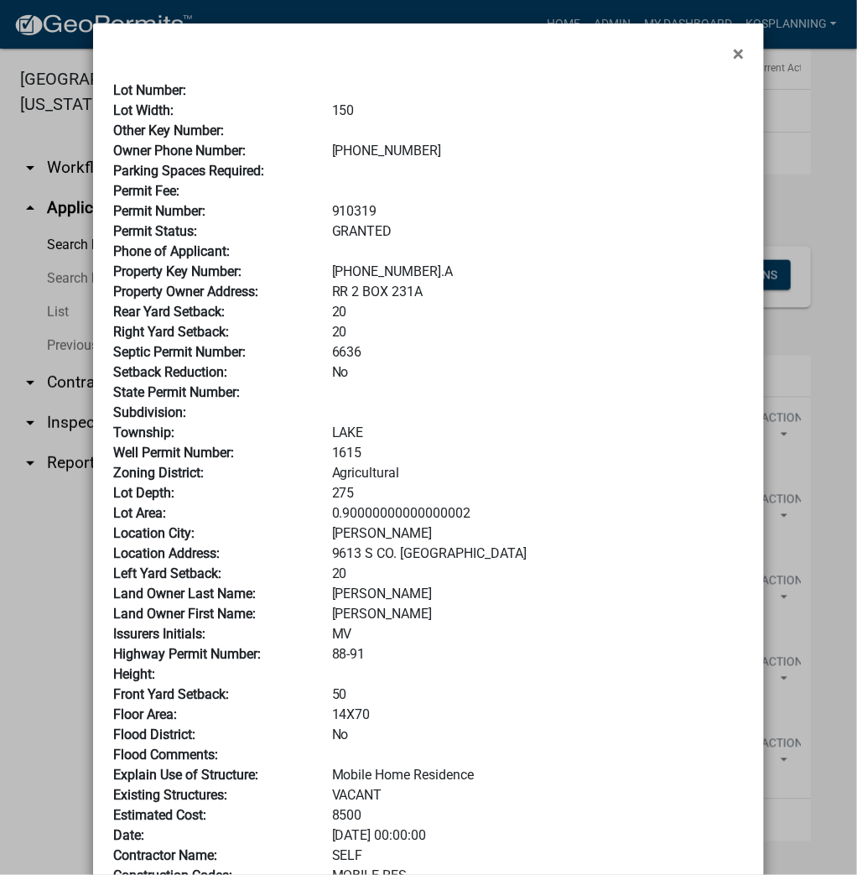
drag, startPoint x: 737, startPoint y: 57, endPoint x: 689, endPoint y: 81, distance: 53.6
click at [737, 55] on span "×" at bounding box center [738, 53] width 11 height 23
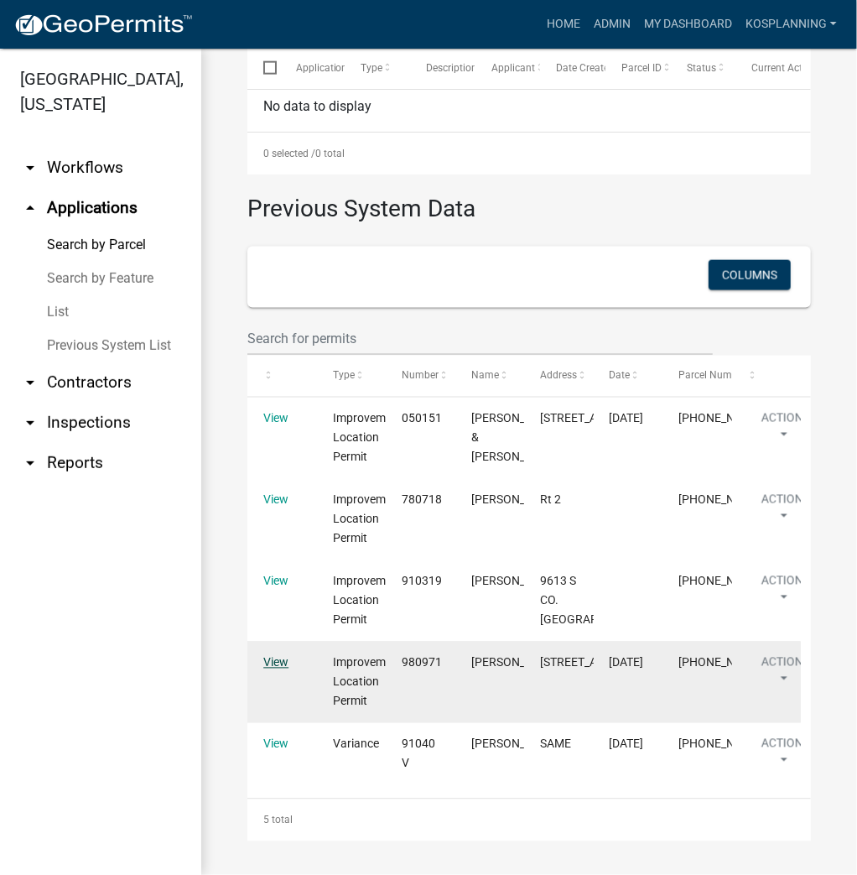
click at [282, 656] on link "View" at bounding box center [275, 662] width 25 height 13
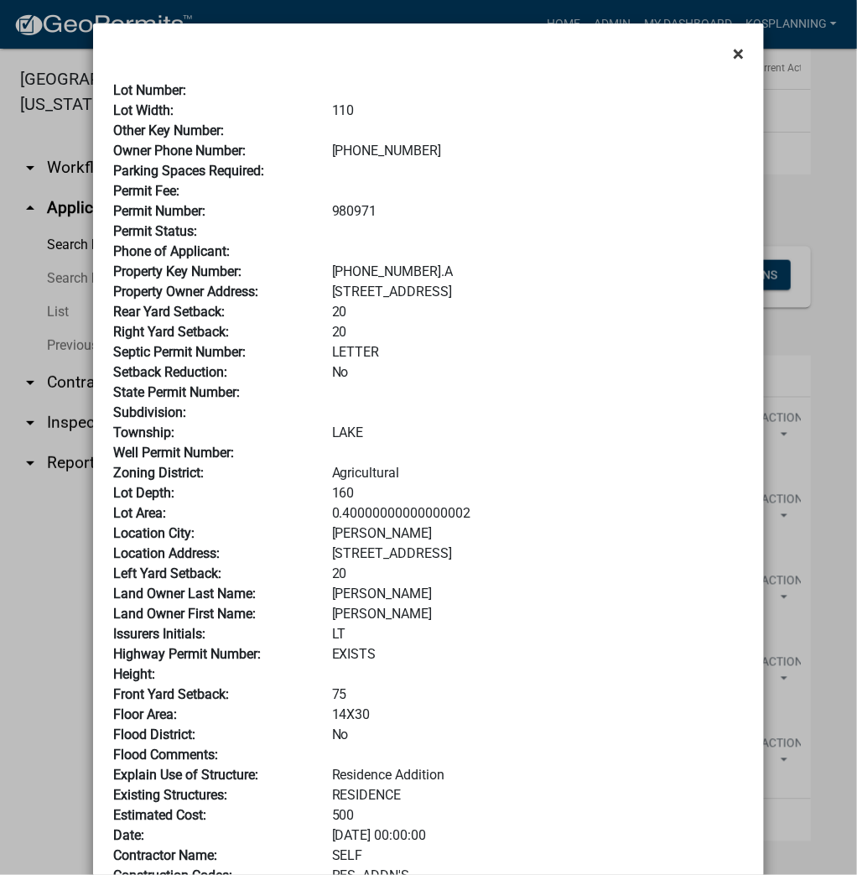
click at [735, 47] on span "×" at bounding box center [738, 53] width 11 height 23
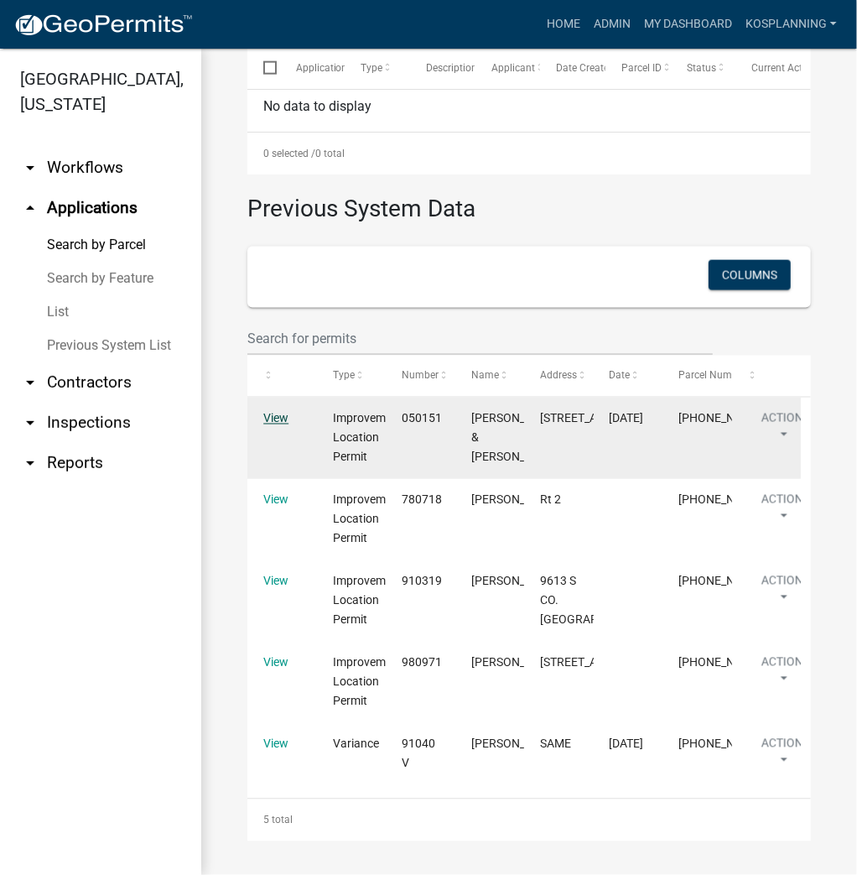
click at [280, 412] on link "View" at bounding box center [275, 418] width 25 height 13
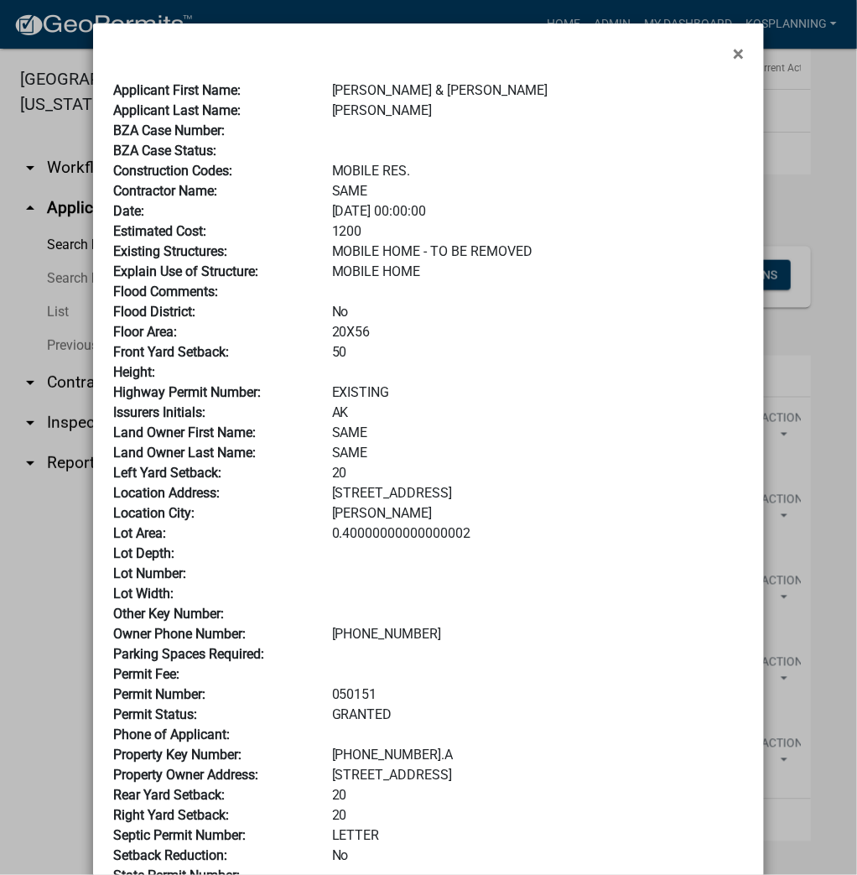
drag, startPoint x: 732, startPoint y: 62, endPoint x: 698, endPoint y: 81, distance: 39.0
click at [733, 61] on span "×" at bounding box center [738, 53] width 11 height 23
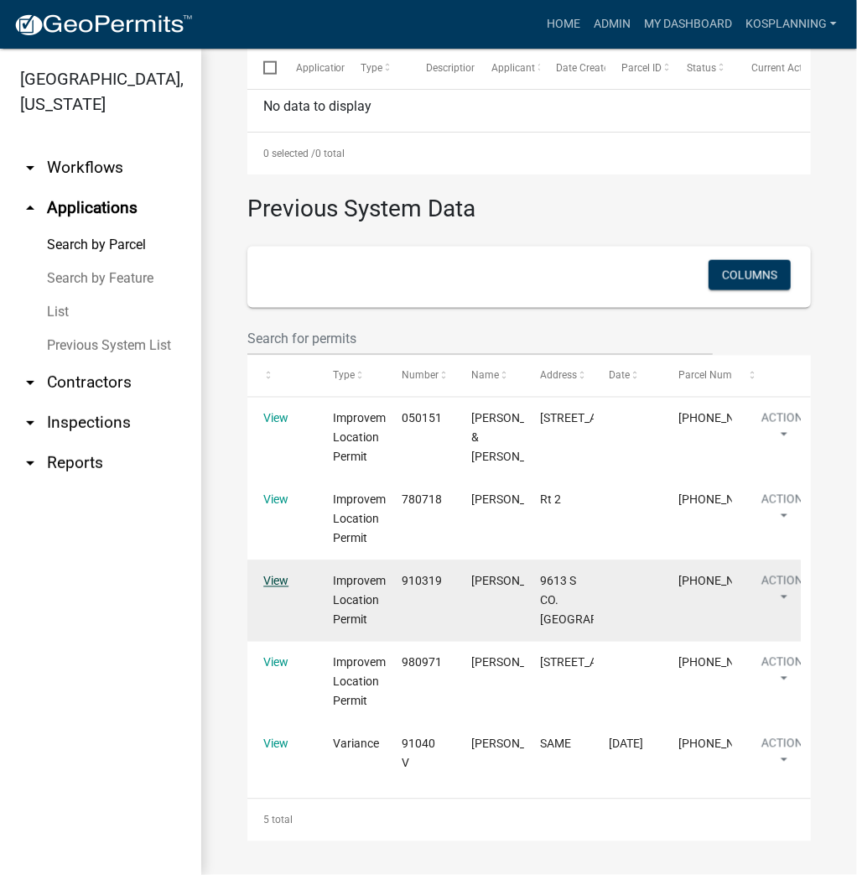
click at [267, 574] on link "View" at bounding box center [275, 580] width 25 height 13
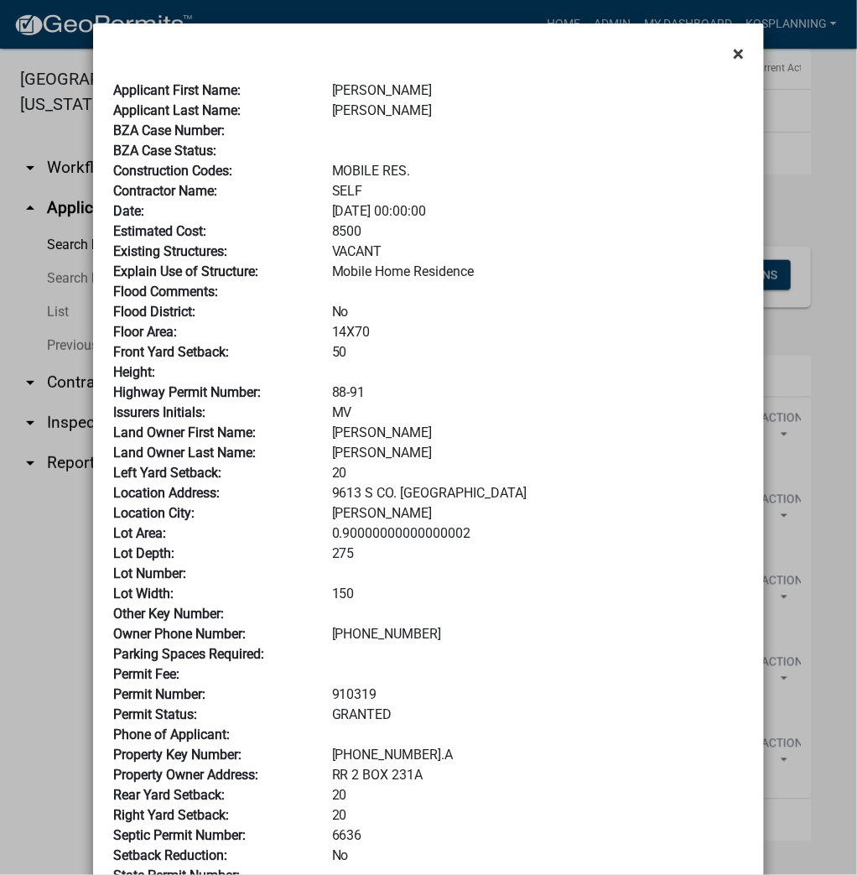
click at [735, 58] on span "×" at bounding box center [738, 53] width 11 height 23
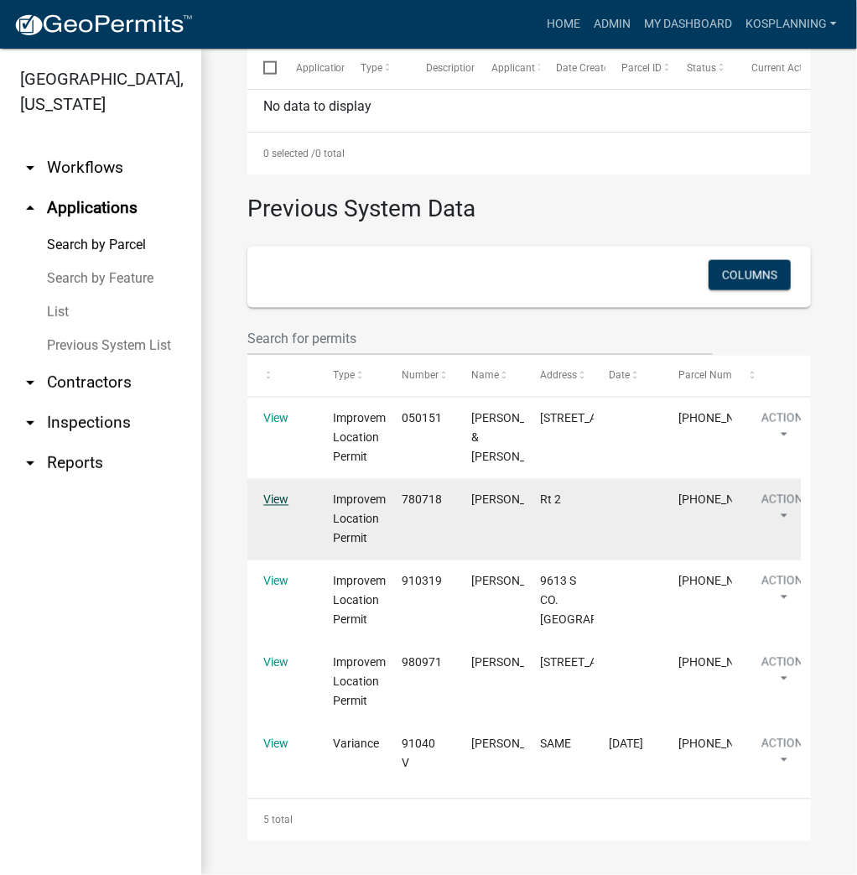
click at [278, 493] on link "View" at bounding box center [275, 499] width 25 height 13
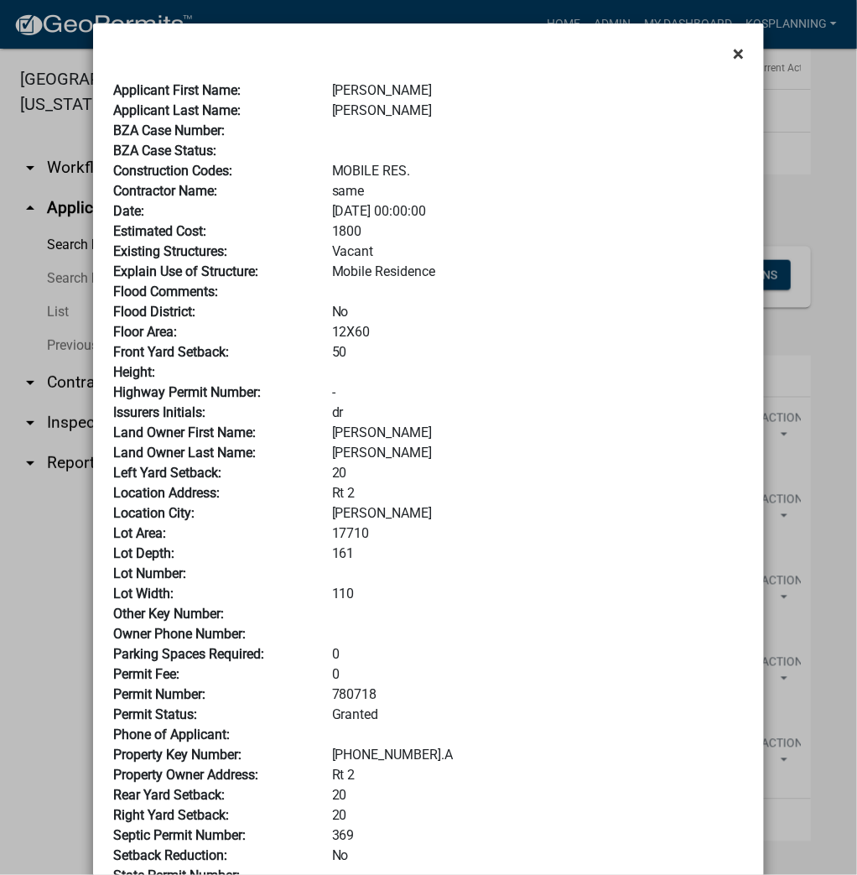
click at [733, 52] on span "×" at bounding box center [738, 53] width 11 height 23
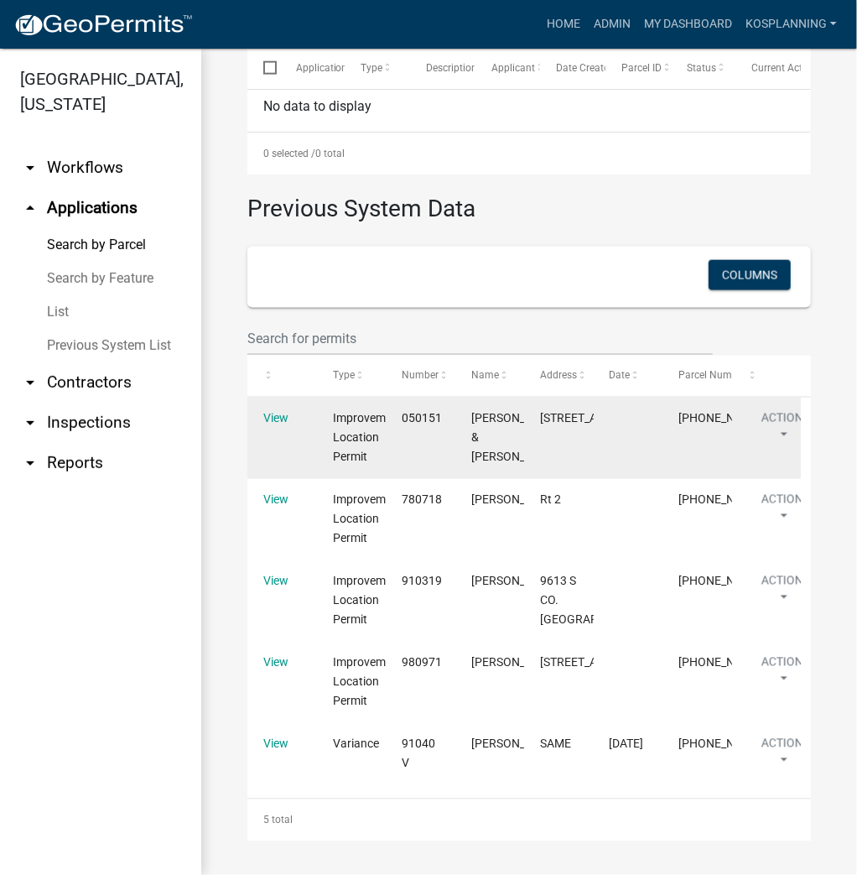
scroll to position [802, 0]
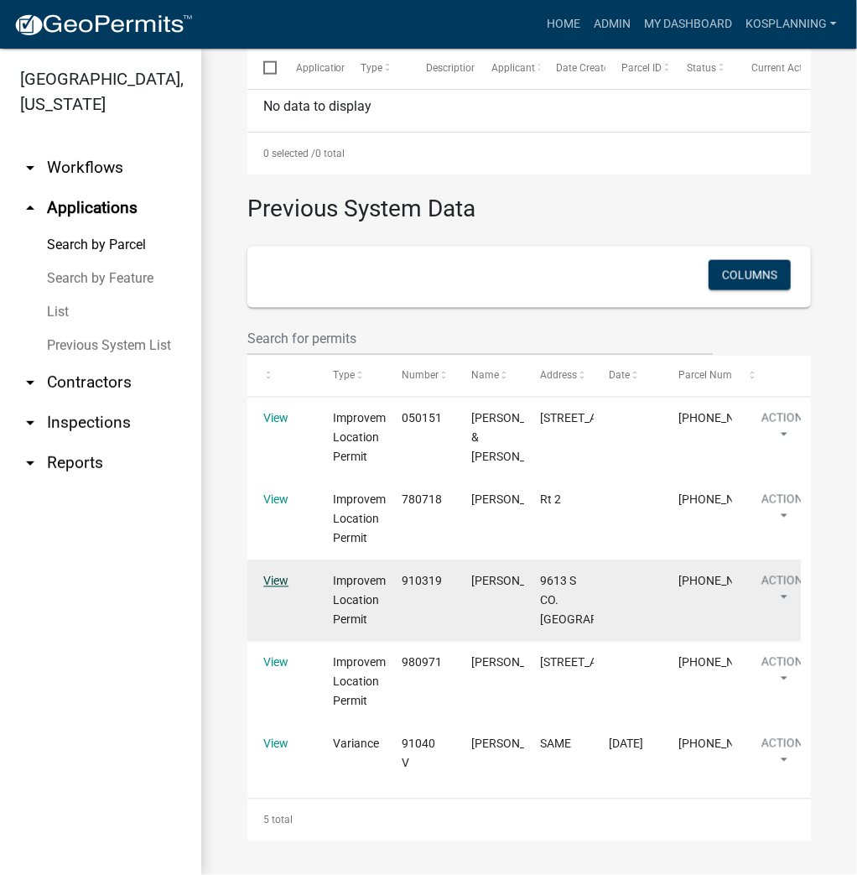
click at [267, 574] on link "View" at bounding box center [275, 580] width 25 height 13
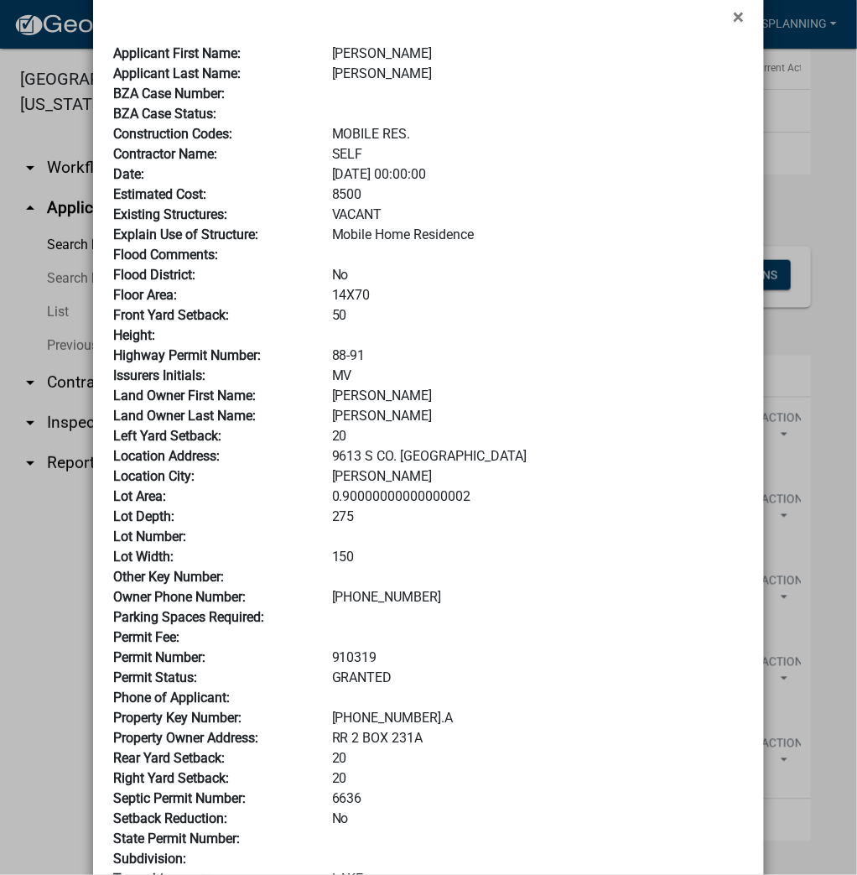
scroll to position [0, 0]
